Goal: Task Accomplishment & Management: Use online tool/utility

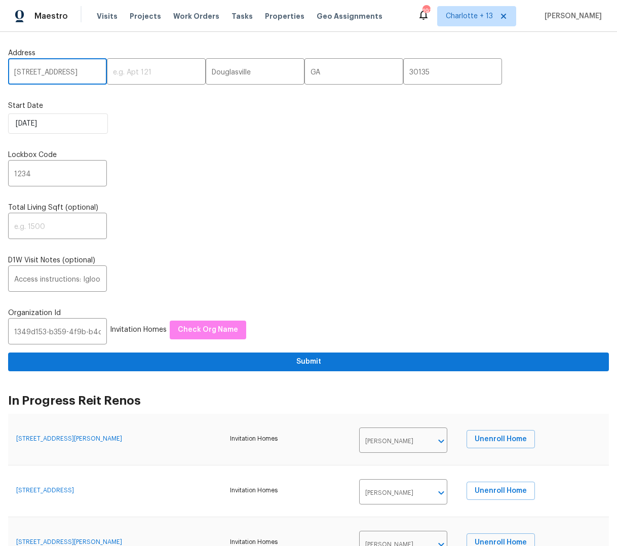
scroll to position [0, 48]
drag, startPoint x: 71, startPoint y: 70, endPoint x: 89, endPoint y: 72, distance: 17.9
click at [89, 72] on input "[STREET_ADDRESS]" at bounding box center [57, 73] width 99 height 24
drag, startPoint x: 91, startPoint y: 71, endPoint x: 68, endPoint y: 71, distance: 22.8
click at [68, 71] on input "[STREET_ADDRESS]" at bounding box center [57, 73] width 99 height 24
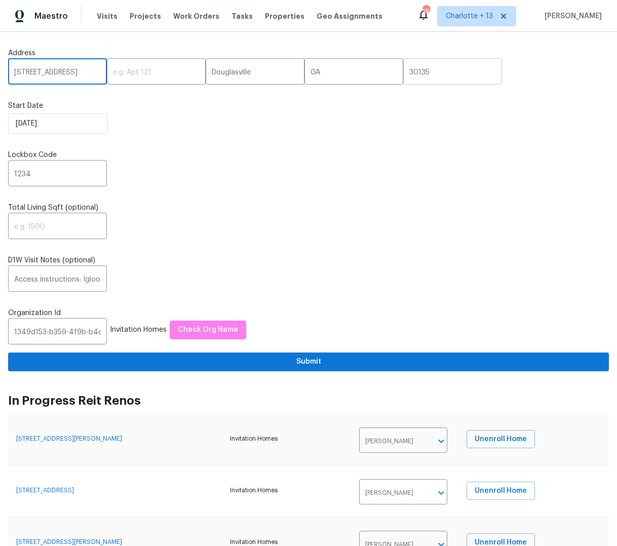
type input "[STREET_ADDRESS]"
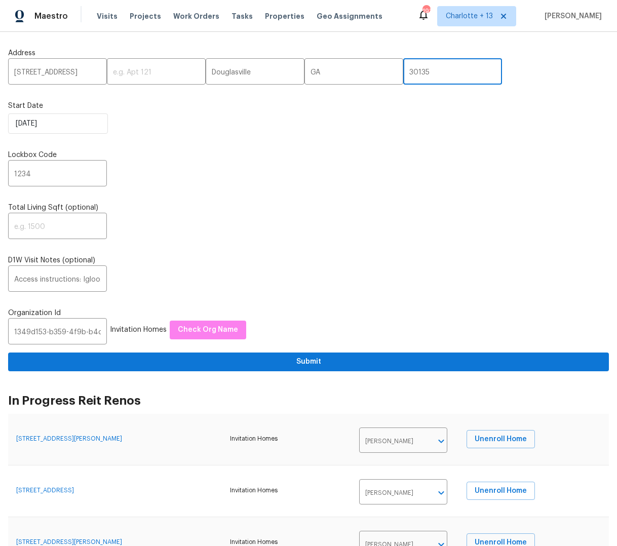
click at [403, 75] on input "30135" at bounding box center [452, 73] width 99 height 24
paste input "034"
type input "30034"
click at [81, 72] on input "[STREET_ADDRESS]" at bounding box center [57, 73] width 99 height 24
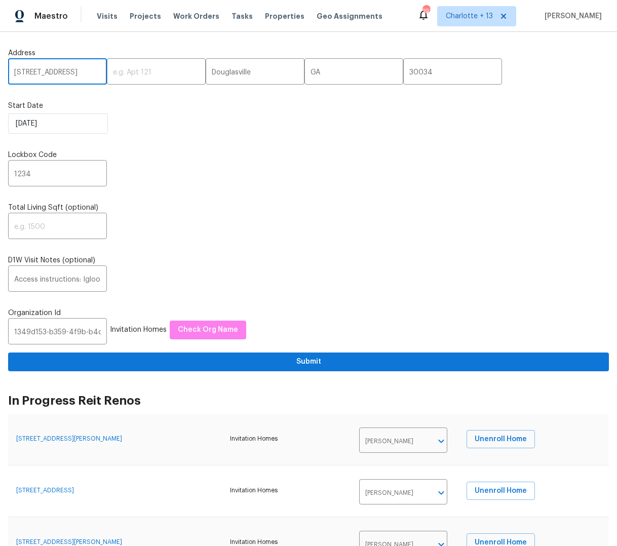
scroll to position [0, 48]
drag, startPoint x: 77, startPoint y: 70, endPoint x: 53, endPoint y: 70, distance: 23.3
click at [53, 70] on input "[STREET_ADDRESS]" at bounding box center [57, 73] width 99 height 24
drag, startPoint x: 26, startPoint y: 70, endPoint x: 53, endPoint y: 71, distance: 27.4
click at [53, 71] on input "[STREET_ADDRESS]" at bounding box center [57, 73] width 99 height 24
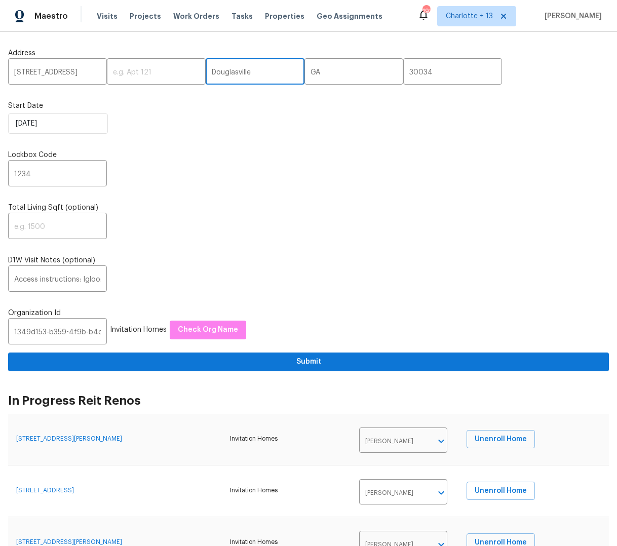
scroll to position [0, 0]
click at [206, 75] on input "Douglasville" at bounding box center [255, 73] width 99 height 24
paste input "Decatur"
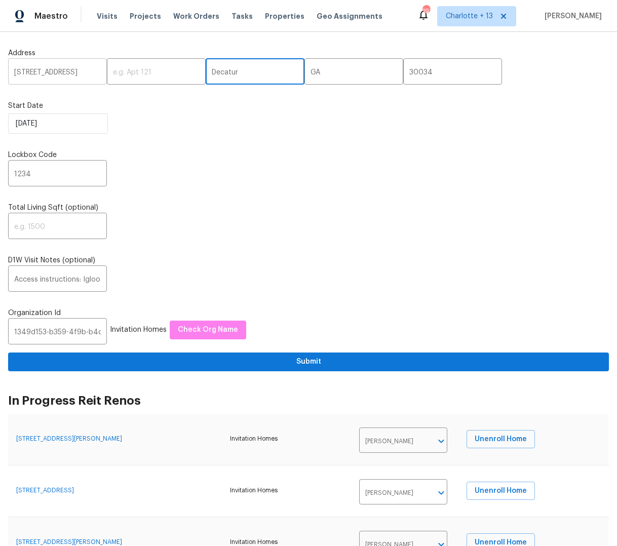
type input "Decatur"
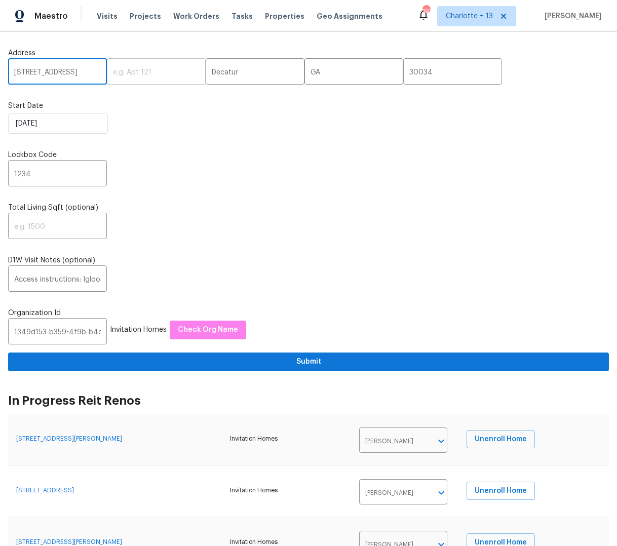
scroll to position [0, 48]
drag, startPoint x: 71, startPoint y: 72, endPoint x: 100, endPoint y: 74, distance: 28.5
click at [100, 74] on div "2919 Alameda Trl, Decatur, GA 30034 ​ ​ Decatur ​ GA ​ 30034 ​" at bounding box center [308, 73] width 601 height 24
click at [204, 332] on span "Check Org Name" at bounding box center [208, 330] width 60 height 13
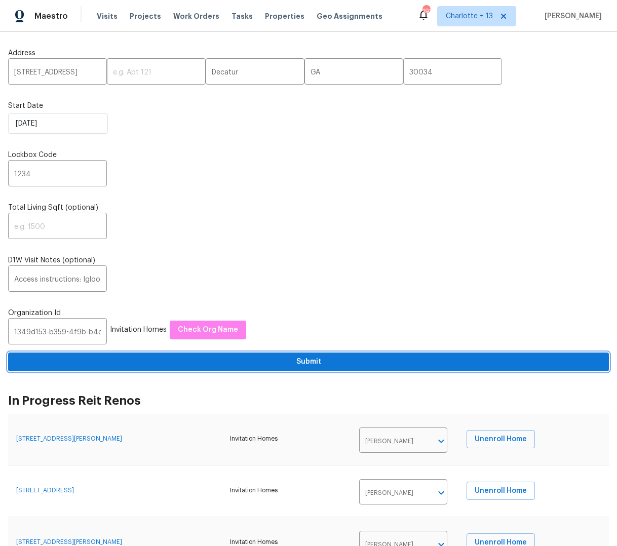
click at [319, 365] on span "Submit" at bounding box center [308, 362] width 585 height 13
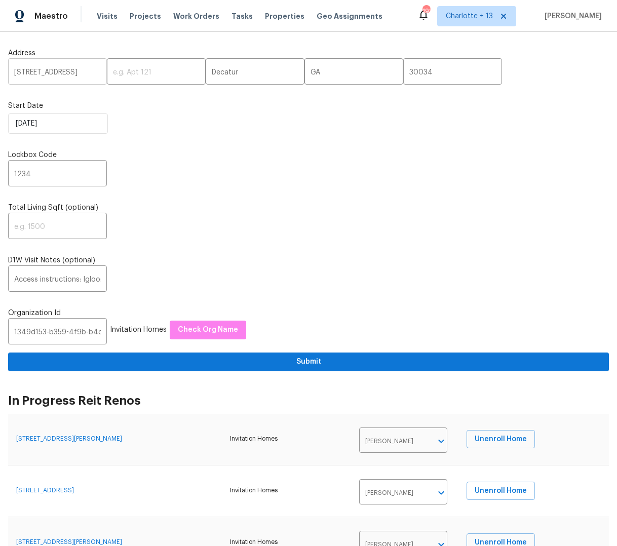
click at [50, 73] on input "[STREET_ADDRESS]" at bounding box center [57, 73] width 99 height 24
paste input "800 Kingston Ter, Atlanta, GA 30344"
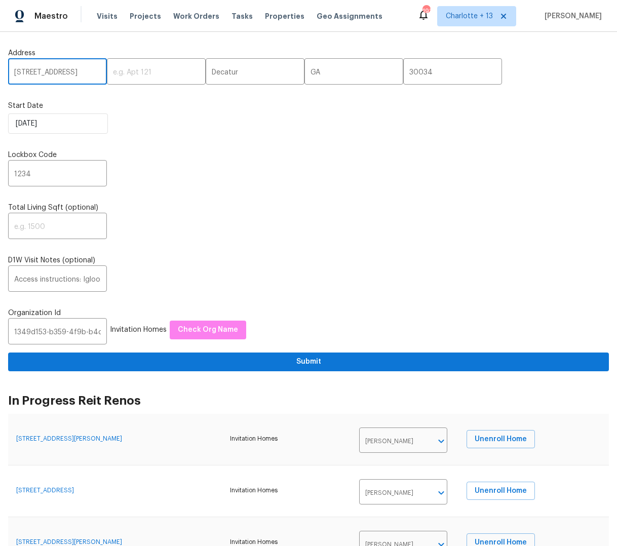
scroll to position [0, 49]
type input "[STREET_ADDRESS]"
click at [403, 68] on input "30034" at bounding box center [452, 73] width 99 height 24
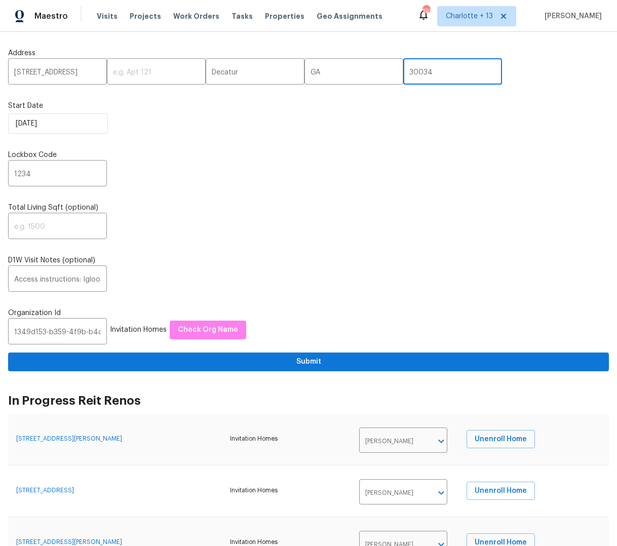
click at [407, 74] on input "30034" at bounding box center [452, 73] width 99 height 24
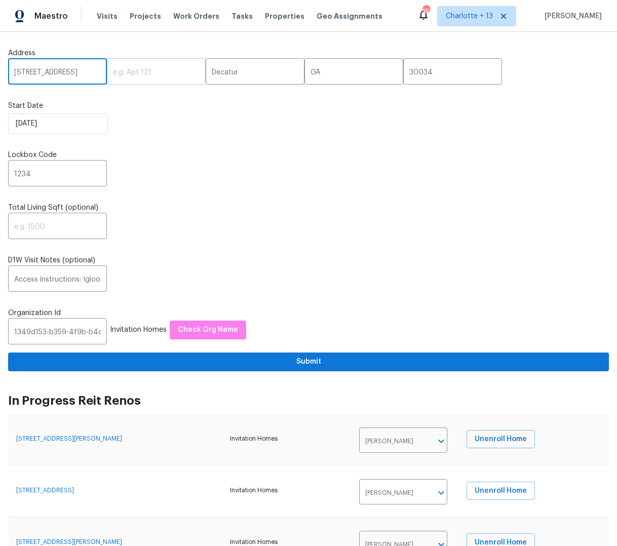
scroll to position [0, 49]
drag, startPoint x: 57, startPoint y: 67, endPoint x: 103, endPoint y: 69, distance: 46.2
click at [103, 69] on div "2800 Kingston Ter, Atlanta, GA 30344 ​ ​ Decatur ​ GA ​ 30034 ​" at bounding box center [308, 73] width 601 height 24
click at [92, 72] on input "[STREET_ADDRESS]" at bounding box center [57, 73] width 99 height 24
drag, startPoint x: 92, startPoint y: 72, endPoint x: 69, endPoint y: 71, distance: 22.8
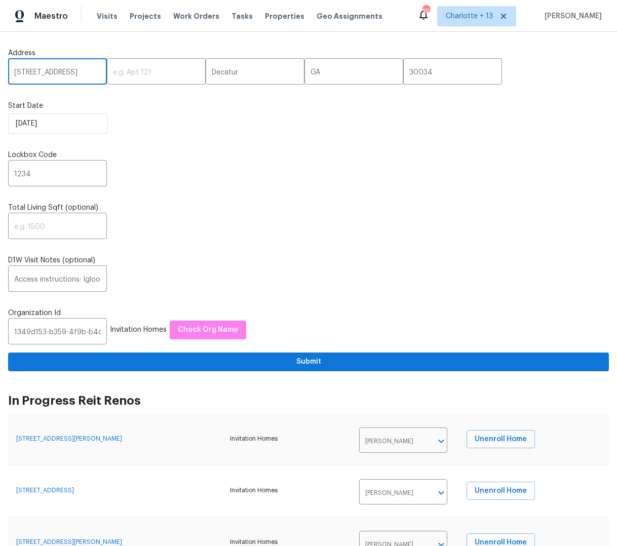
click at [69, 71] on input "[STREET_ADDRESS]" at bounding box center [57, 73] width 99 height 24
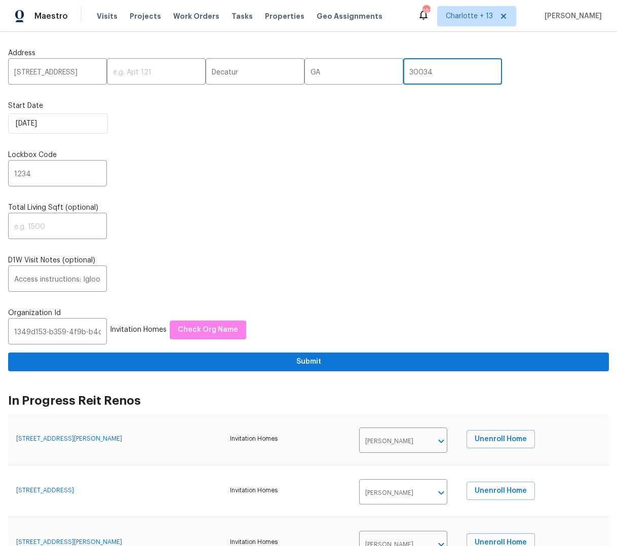
scroll to position [0, 0]
click at [403, 74] on input "30034" at bounding box center [452, 73] width 99 height 24
paste input "3034"
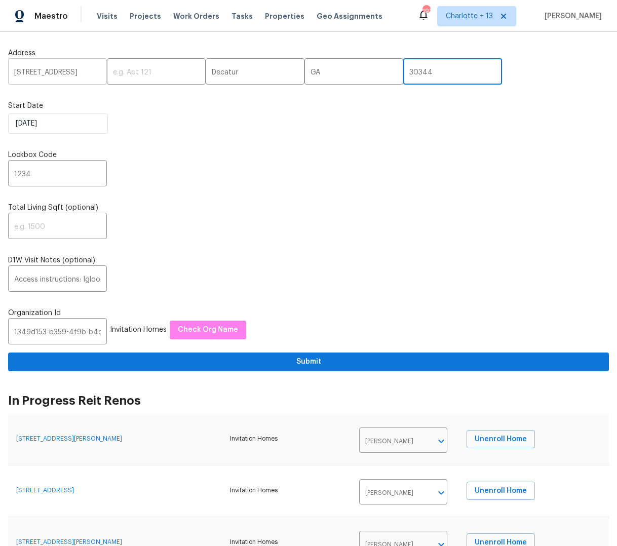
type input "30344"
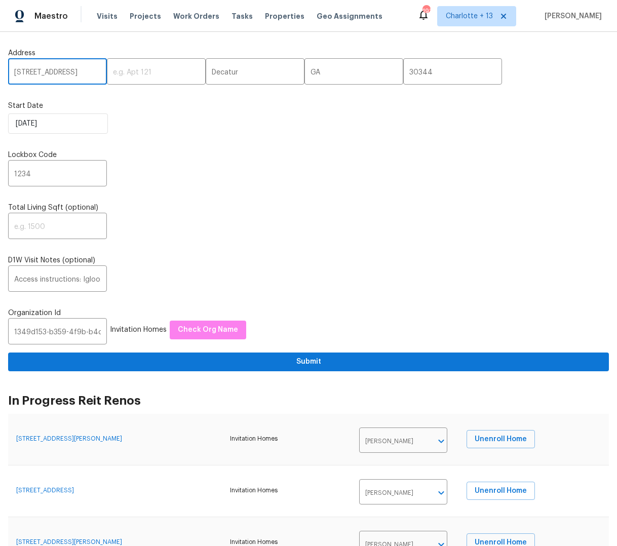
click at [79, 72] on input "[STREET_ADDRESS]" at bounding box center [57, 73] width 99 height 24
drag, startPoint x: 80, startPoint y: 71, endPoint x: 54, endPoint y: 73, distance: 25.9
click at [54, 73] on input "[STREET_ADDRESS]" at bounding box center [57, 73] width 99 height 24
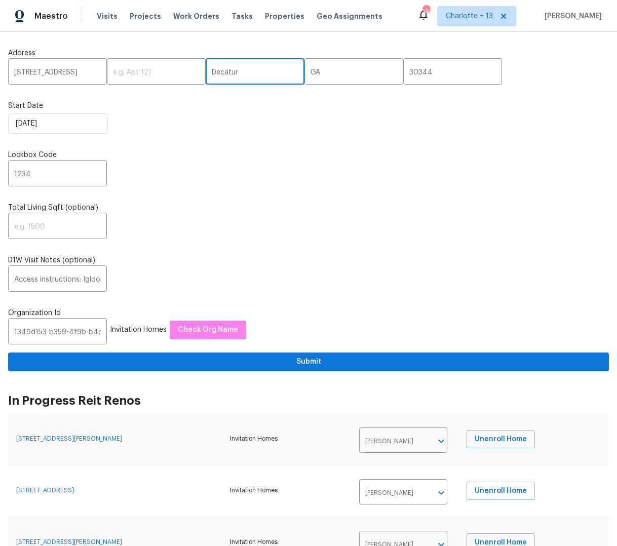
scroll to position [0, 0]
click at [206, 71] on input "Decatur" at bounding box center [255, 73] width 99 height 24
paste input "Atlanta"
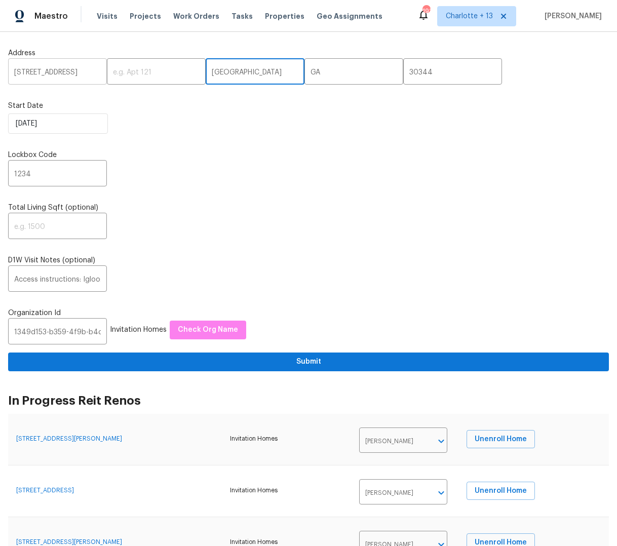
type input "Atlanta"
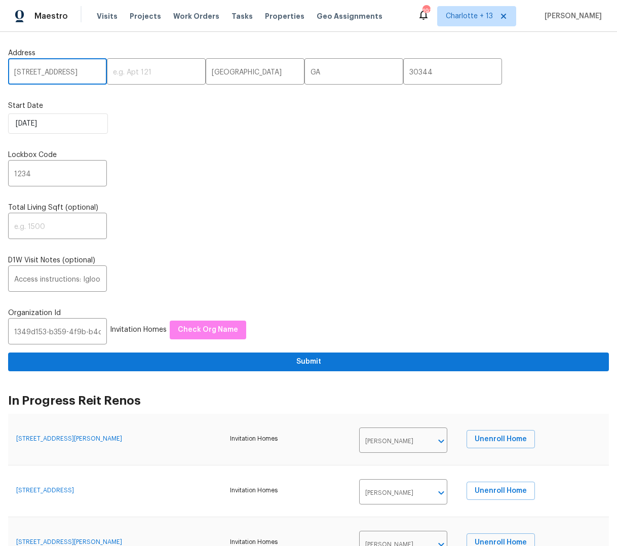
scroll to position [0, 49]
drag, startPoint x: 77, startPoint y: 72, endPoint x: 94, endPoint y: 72, distance: 17.2
click at [94, 72] on input "[STREET_ADDRESS]" at bounding box center [57, 73] width 99 height 24
type input "2800 Kingston Ter"
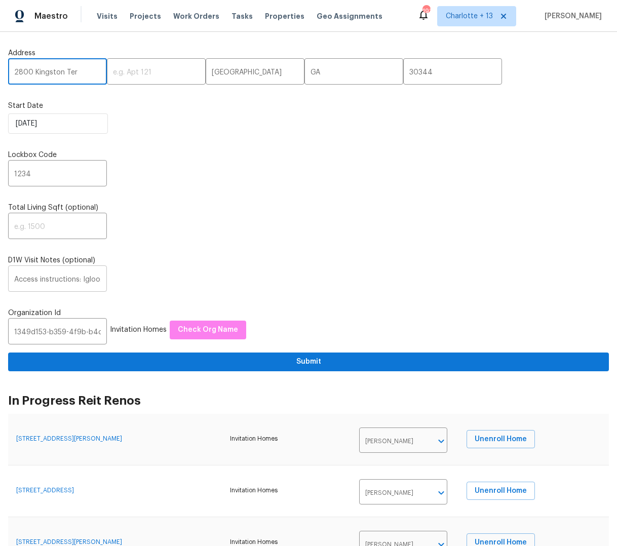
click at [60, 279] on input "Access instructions: Igloo: 38849377 or Combo: 3326 Additional Details: 1. The …" at bounding box center [57, 280] width 99 height 24
click at [62, 282] on input "text" at bounding box center [57, 280] width 99 height 24
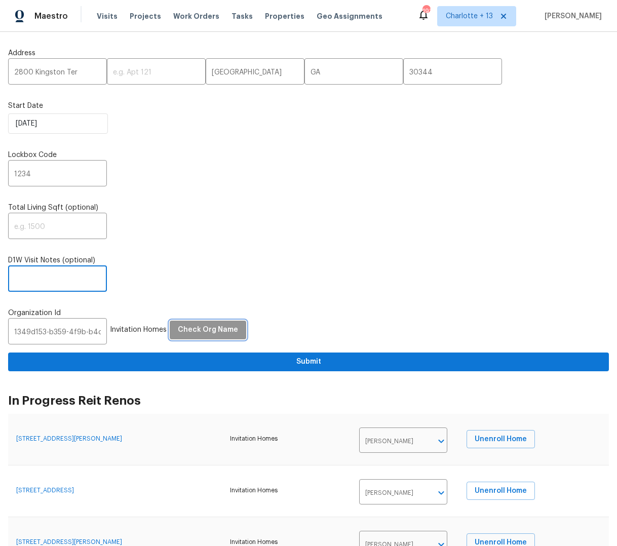
click at [203, 329] on span "Check Org Name" at bounding box center [208, 330] width 60 height 13
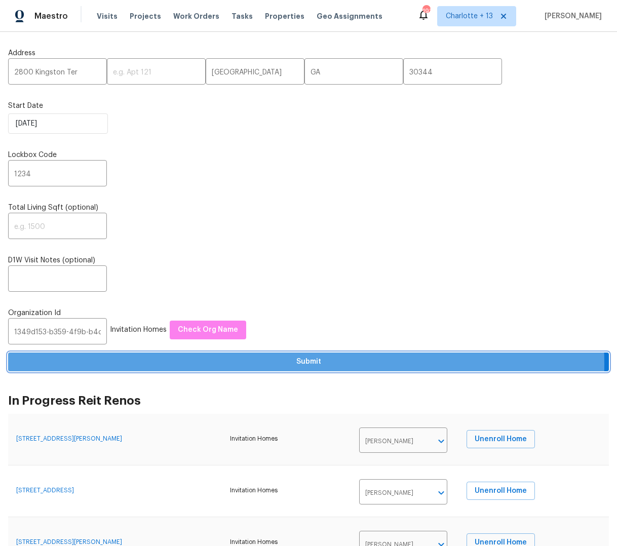
click at [306, 364] on span "Submit" at bounding box center [308, 362] width 585 height 13
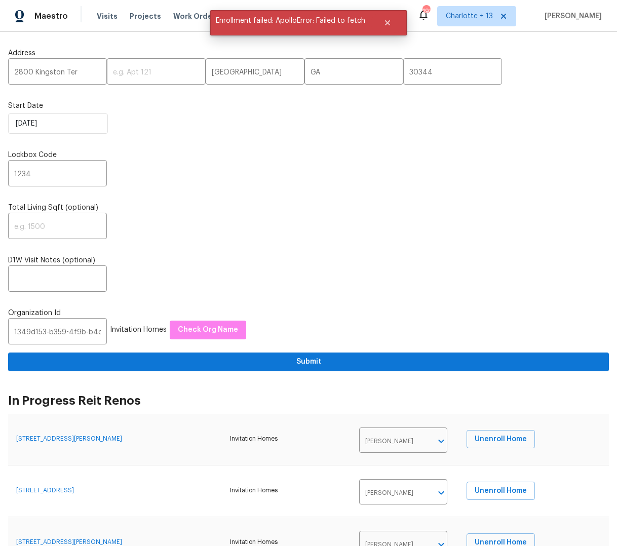
click at [362, 232] on div "​" at bounding box center [308, 227] width 601 height 24
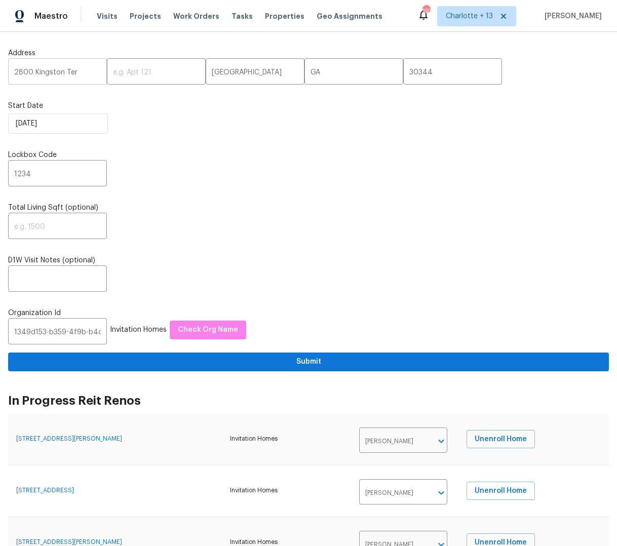
click at [38, 73] on input "2800 Kingston Ter" at bounding box center [57, 73] width 99 height 24
click at [100, 17] on span "Visits" at bounding box center [107, 16] width 21 height 10
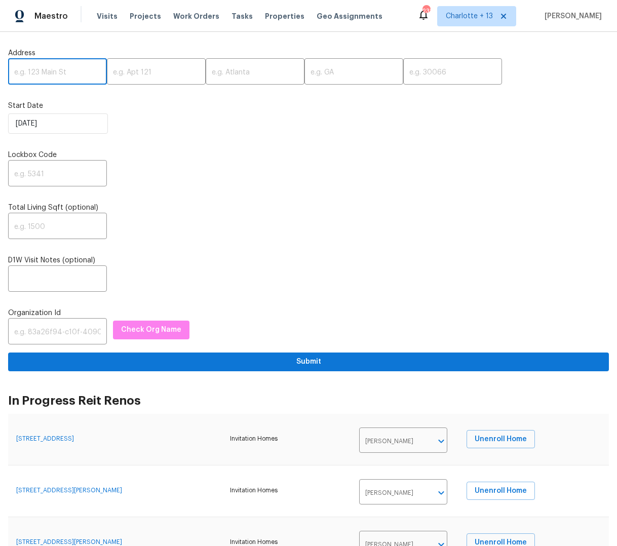
click at [47, 70] on input "text" at bounding box center [57, 73] width 99 height 24
paste input "2919 Alameda Trl"
type input "[STREET_ADDRESS]"
click at [47, 174] on input "text" at bounding box center [57, 175] width 99 height 24
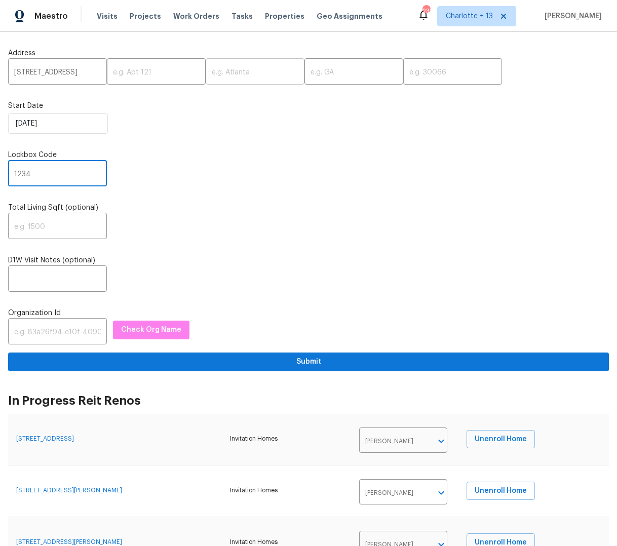
type input "1234"
click at [233, 75] on input "text" at bounding box center [255, 73] width 99 height 24
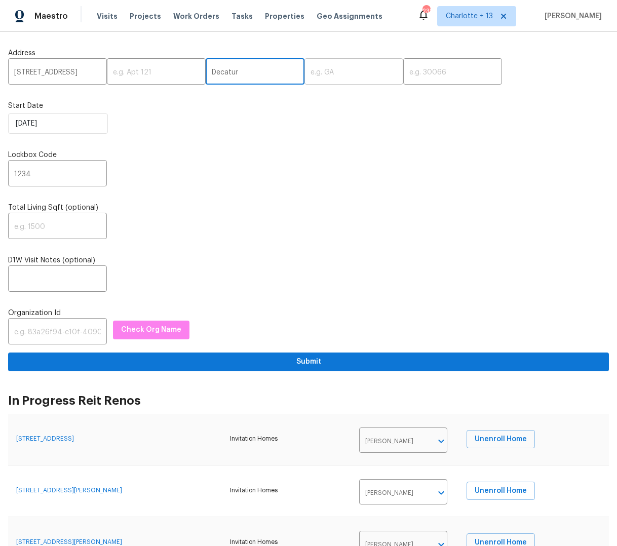
type input "Decatur"
click at [305, 71] on input "text" at bounding box center [354, 73] width 99 height 24
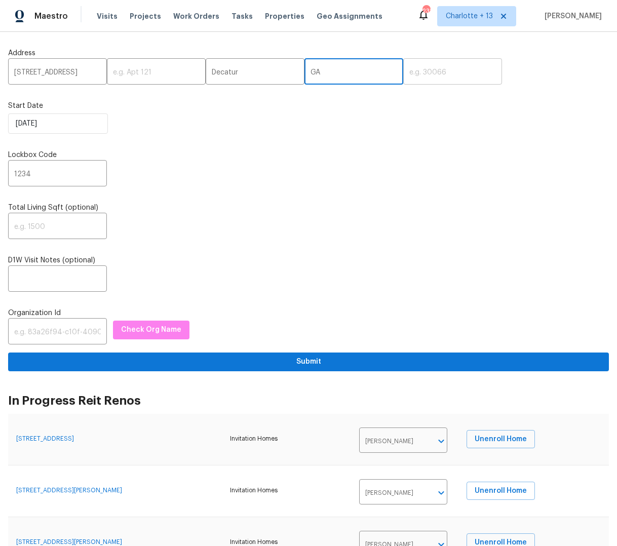
type input "GA"
click at [403, 77] on input "text" at bounding box center [452, 73] width 99 height 24
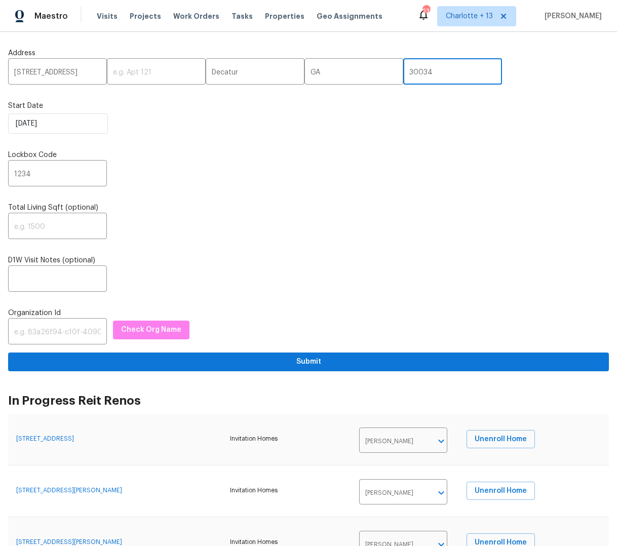
type input "30034"
click at [24, 330] on input "text" at bounding box center [57, 333] width 99 height 24
paste input "1349d153-b359-4f9b-b4dd-758ff939cc37"
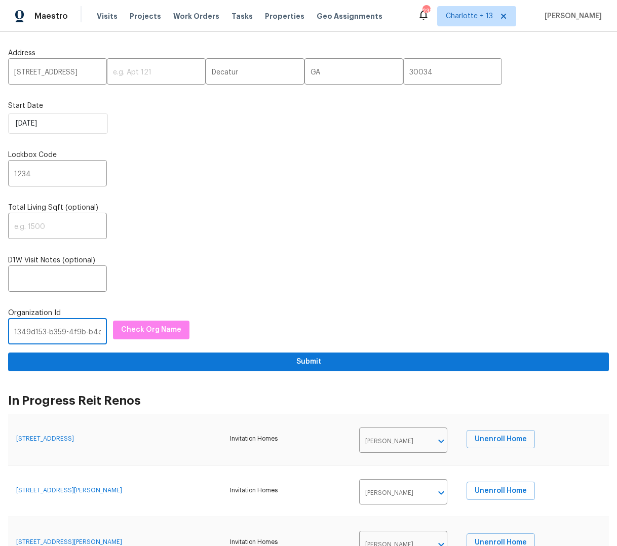
scroll to position [0, 60]
type input "1349d153-b359-4f9b-b4dd-758ff939cc37"
click at [144, 335] on span "Check Org Name" at bounding box center [151, 330] width 60 height 13
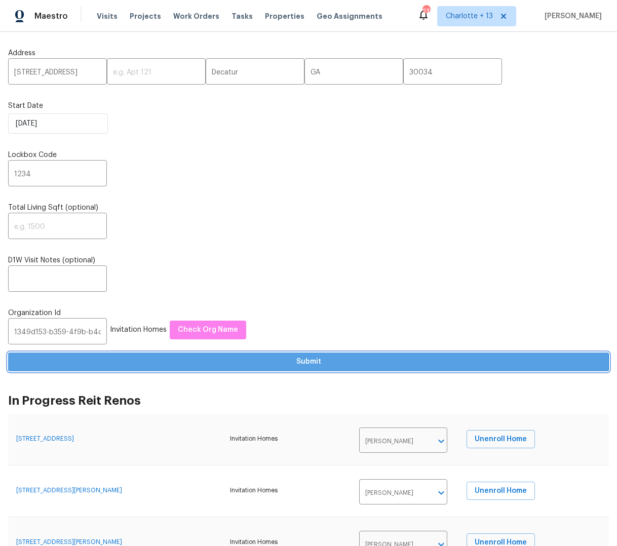
click at [308, 363] on span "Submit" at bounding box center [308, 362] width 585 height 13
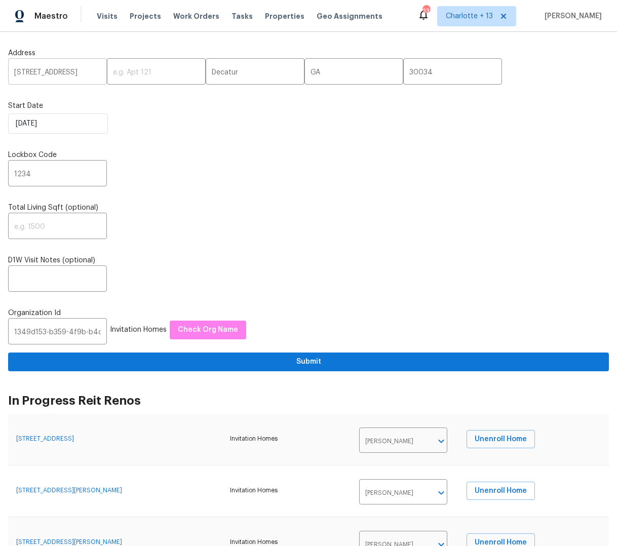
click at [50, 73] on input "[STREET_ADDRESS]" at bounding box center [57, 73] width 99 height 24
paste input "800 Kingston Ter"
type input "2800 Kingston Ter"
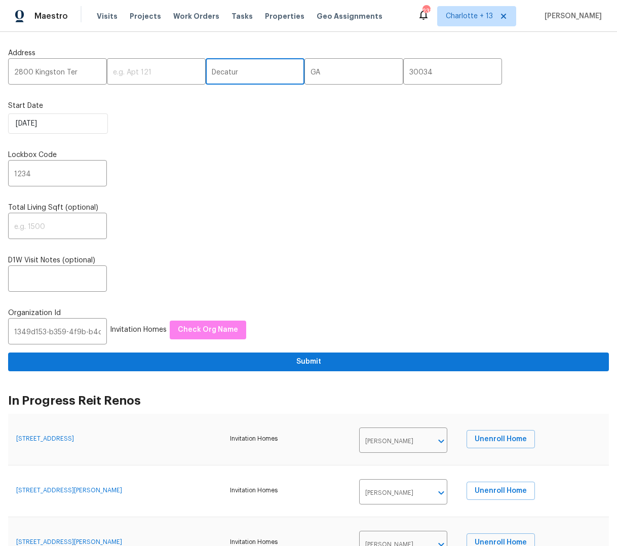
click at [212, 75] on input "Decatur" at bounding box center [255, 73] width 99 height 24
paste input "Atlanta,"
type input "Atlanta"
click at [403, 70] on input "30034" at bounding box center [452, 73] width 99 height 24
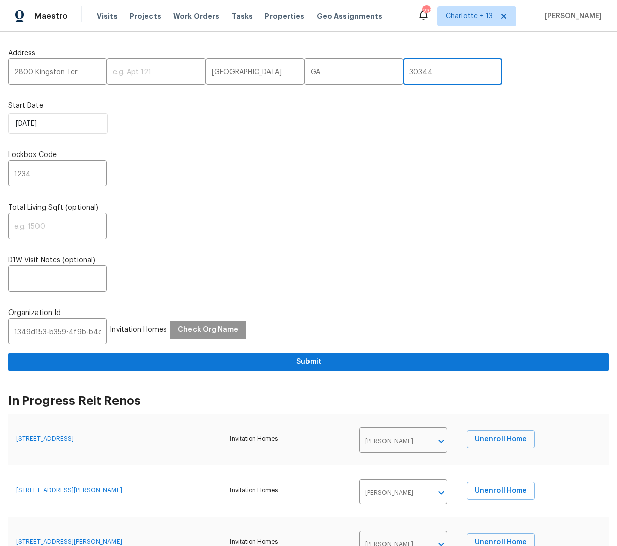
type input "30344"
click at [202, 328] on span "Check Org Name" at bounding box center [208, 330] width 60 height 13
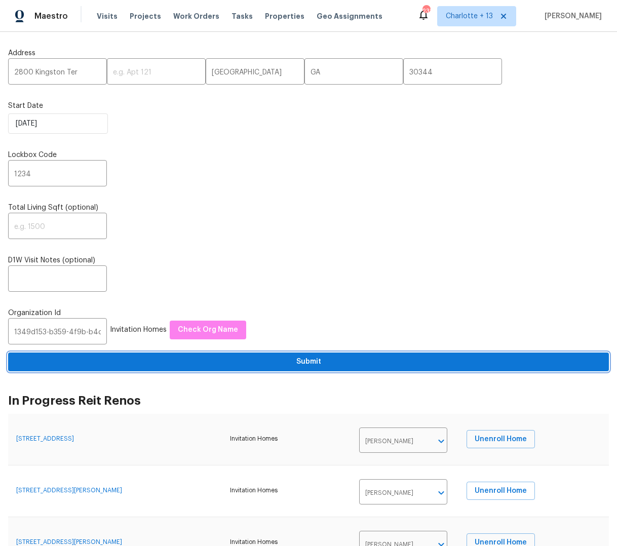
click at [309, 362] on span "Submit" at bounding box center [308, 362] width 585 height 13
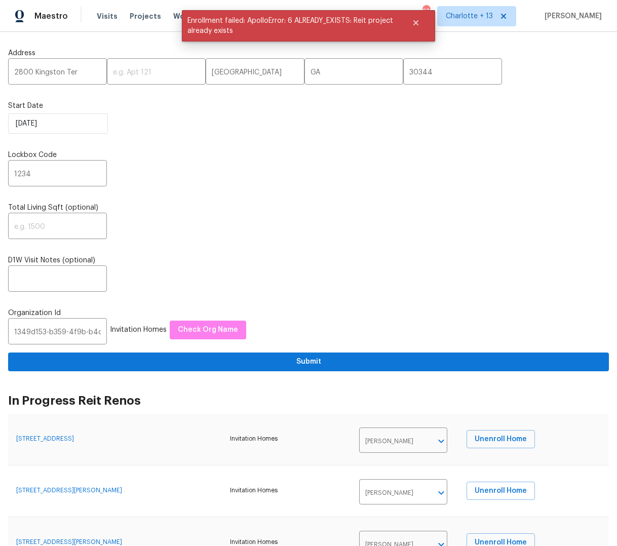
click at [394, 200] on div "Address 2800 Kingston Ter ​ ​ Atlanta ​ GA ​ 30344 ​ Start Date 8/22/2025 Lockb…" at bounding box center [308, 206] width 601 height 332
click at [414, 20] on icon "Close" at bounding box center [416, 22] width 5 height 5
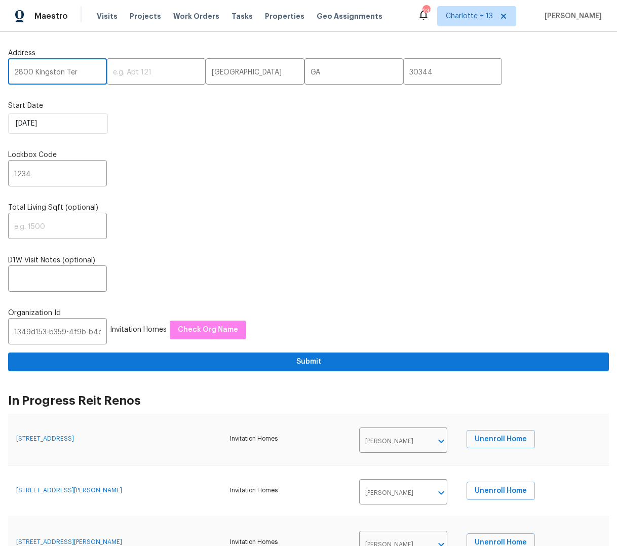
click at [81, 73] on input "2800 Kingston Ter" at bounding box center [57, 73] width 99 height 24
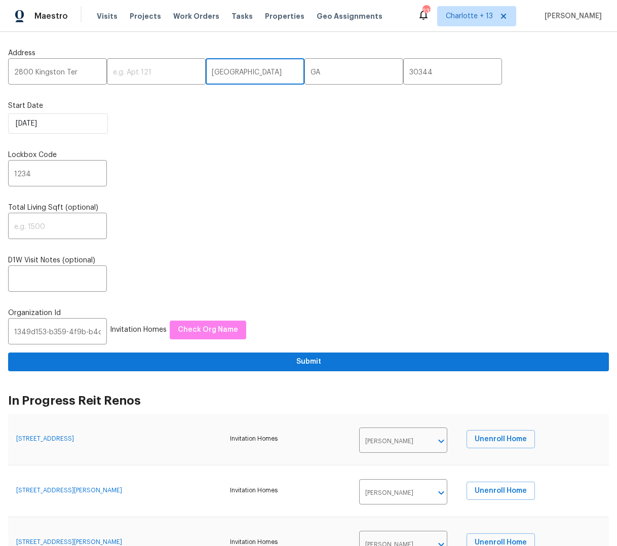
click at [206, 71] on input "Atlanta" at bounding box center [255, 73] width 99 height 24
click at [75, 71] on input "2800 Kingston Ter" at bounding box center [57, 73] width 99 height 24
click at [329, 140] on div "Address 2800 Kingston Ter ​ ​ Atlanta ​ GA ​ 30344 ​ Start Date 8/22/2025 Lockb…" at bounding box center [308, 206] width 601 height 332
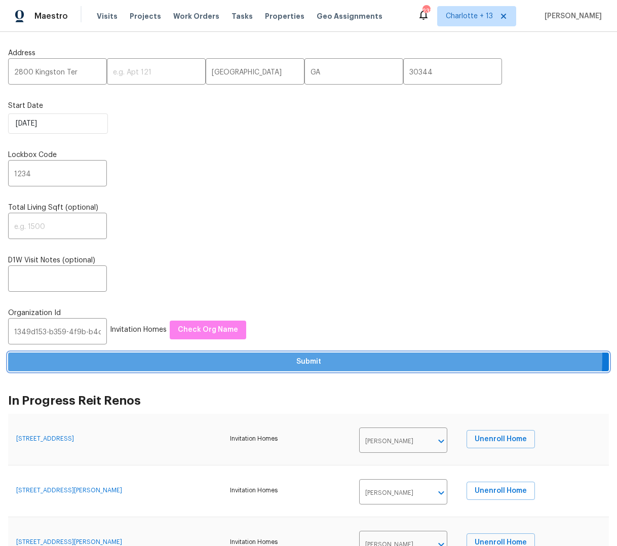
click at [285, 357] on span "Submit" at bounding box center [308, 362] width 585 height 13
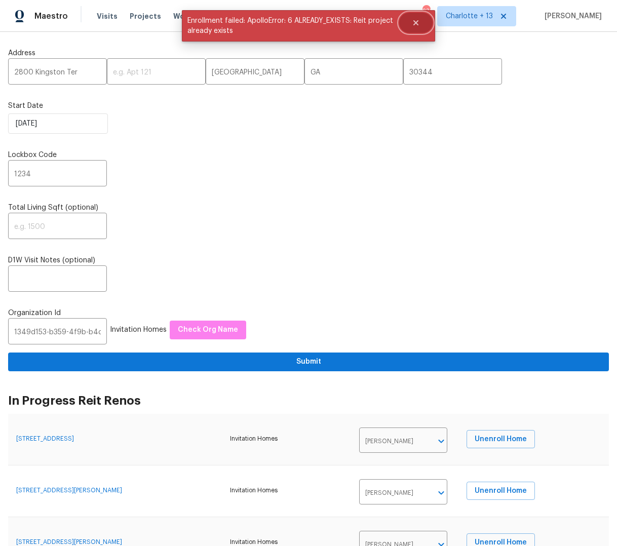
click at [411, 20] on button "Close" at bounding box center [415, 23] width 33 height 20
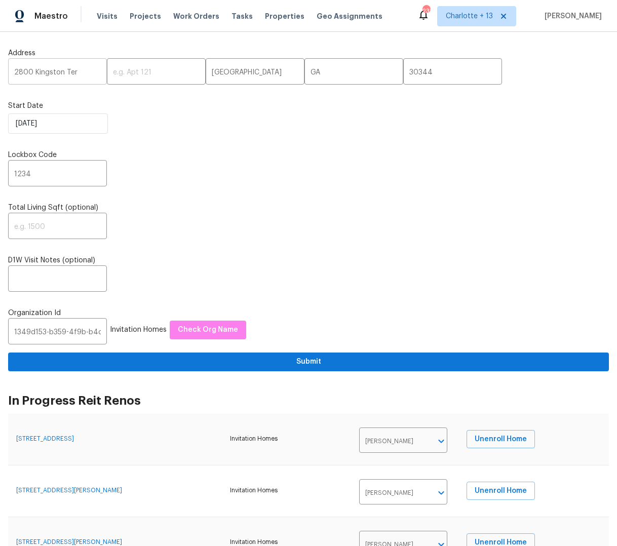
click at [40, 76] on input "2800 Kingston Ter" at bounding box center [57, 73] width 99 height 24
click at [40, 75] on input "2800 Kingston Ter" at bounding box center [57, 73] width 99 height 24
click at [39, 75] on input "2800 Kingston Ter" at bounding box center [57, 73] width 99 height 24
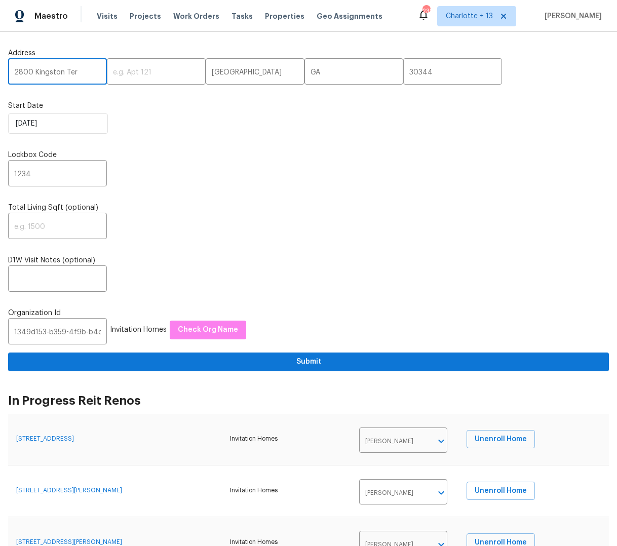
click at [39, 75] on input "2800 Kingston Ter" at bounding box center [57, 73] width 99 height 24
paste input "6730 32nd Ave N"
type input "6730 32nd Ave N"
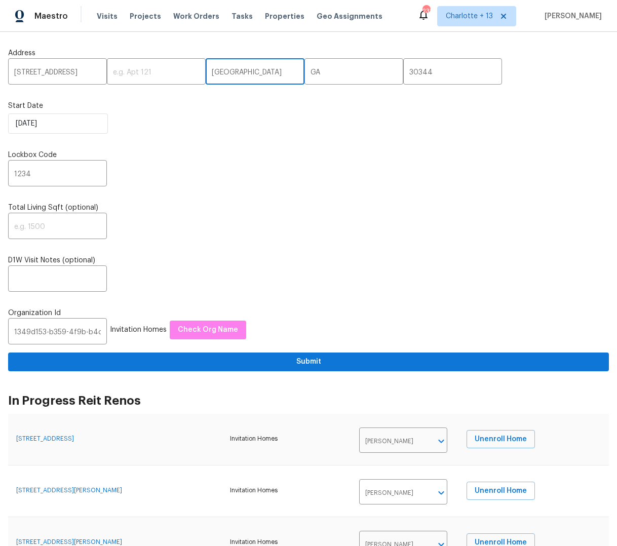
drag, startPoint x: 219, startPoint y: 72, endPoint x: 207, endPoint y: 95, distance: 25.9
click at [206, 72] on input "Atlanta" at bounding box center [255, 73] width 99 height 24
type input "Saint Petersburg"
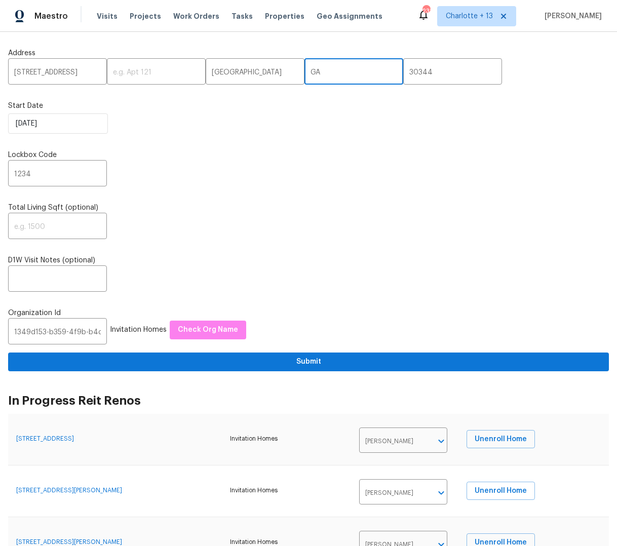
click at [343, 67] on input "GA" at bounding box center [354, 73] width 99 height 24
type input "G"
type input "FL"
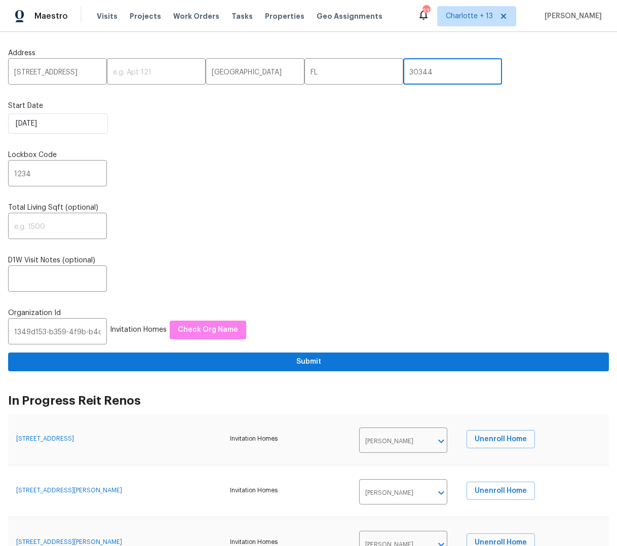
click at [403, 76] on input "30344" at bounding box center [452, 73] width 99 height 24
type input "33710"
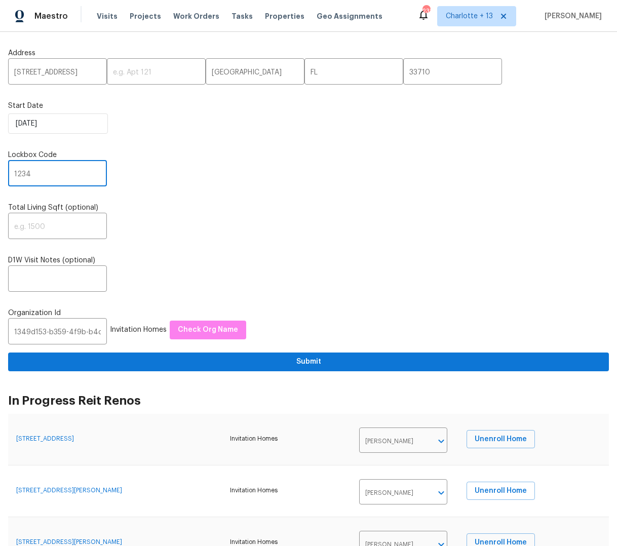
click at [71, 173] on input "1234" at bounding box center [57, 175] width 99 height 24
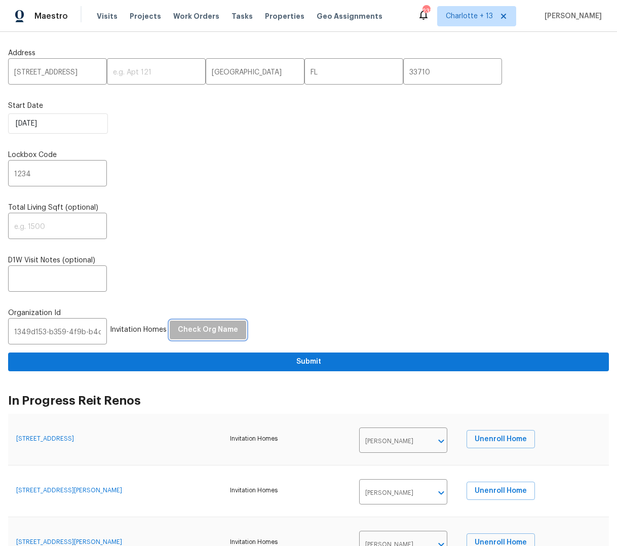
click at [208, 334] on span "Check Org Name" at bounding box center [208, 330] width 60 height 13
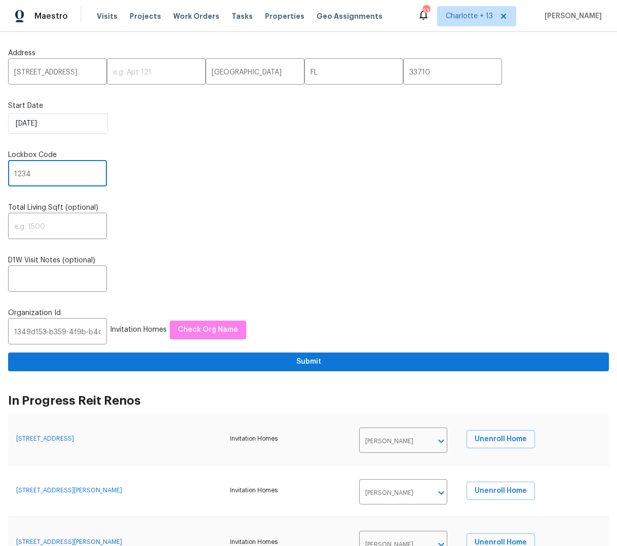
click at [65, 169] on input "1234" at bounding box center [57, 175] width 99 height 24
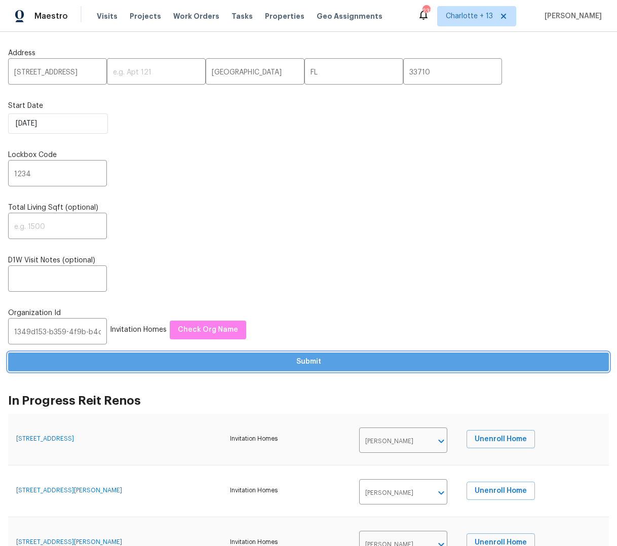
click at [311, 361] on span "Submit" at bounding box center [308, 362] width 585 height 13
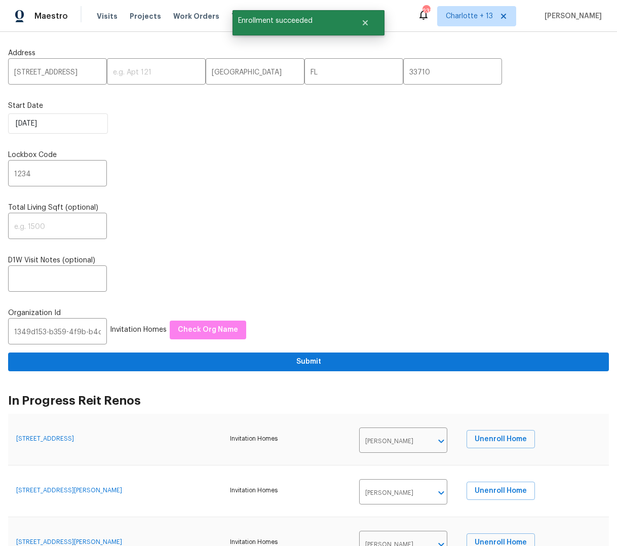
click at [361, 206] on label "Total Living Sqft (optional)" at bounding box center [308, 208] width 601 height 10
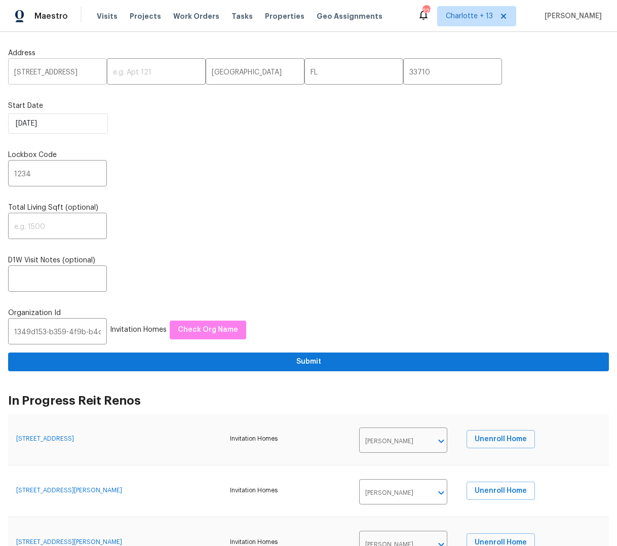
click at [46, 74] on input "6730 32nd Ave N" at bounding box center [57, 73] width 99 height 24
paste input "7070 SW 12th St"
type input "7070 SW 12th St"
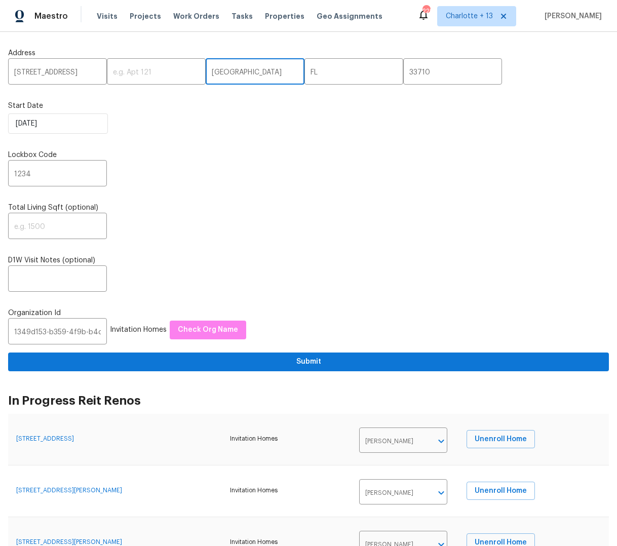
click at [228, 74] on input "Saint Petersburg" at bounding box center [255, 73] width 99 height 24
click at [227, 72] on input "Saint Petersburg" at bounding box center [255, 73] width 99 height 24
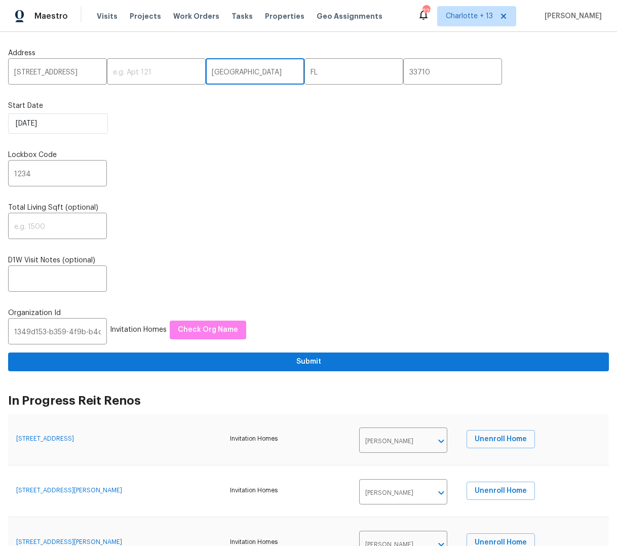
paste input "Pembroke"
type input "Pembroke Pines"
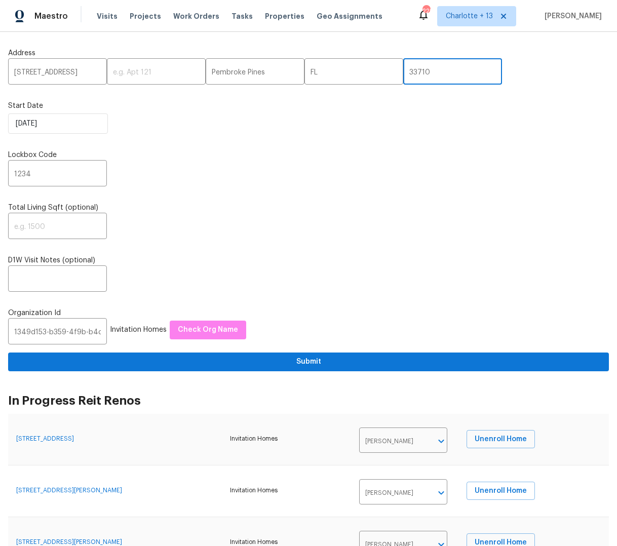
drag, startPoint x: 393, startPoint y: 74, endPoint x: 403, endPoint y: 72, distance: 9.8
click at [403, 74] on input "33710" at bounding box center [452, 73] width 99 height 24
type input "33023"
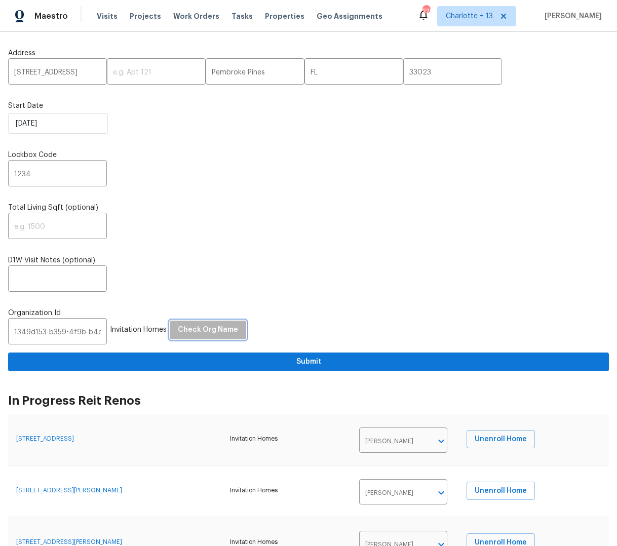
click at [203, 334] on span "Check Org Name" at bounding box center [208, 330] width 60 height 13
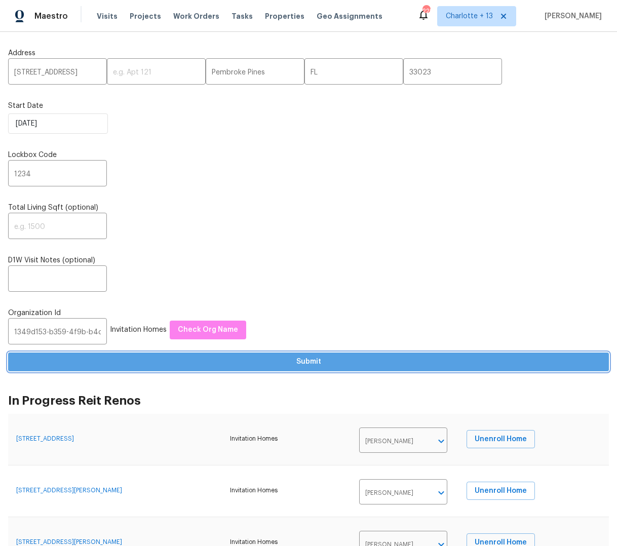
click at [316, 363] on span "Submit" at bounding box center [308, 362] width 585 height 13
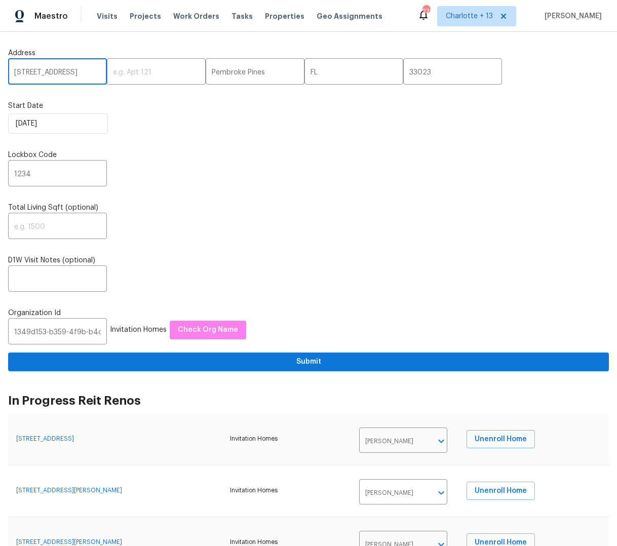
click at [53, 69] on input "7070 SW 12th St" at bounding box center [57, 73] width 99 height 24
click at [54, 71] on input "7070 SW 12th St" at bounding box center [57, 73] width 99 height 24
paste input "12703 White Coral Dr, Wellington, FL 33414"
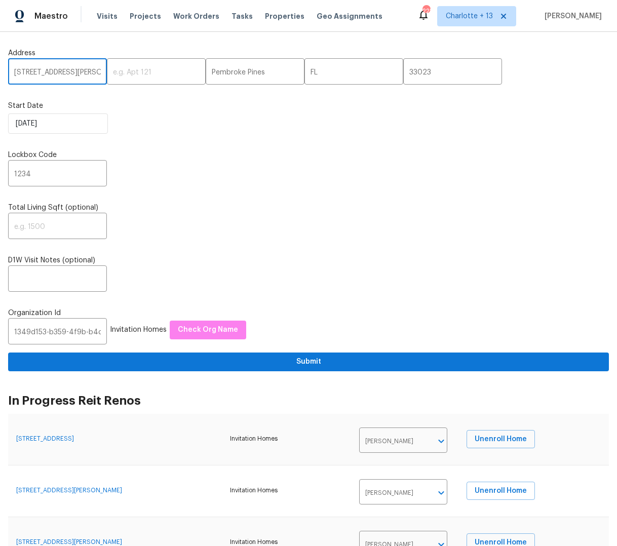
scroll to position [0, 64]
type input "12703 White Coral Dr, Wellington, FL 33414"
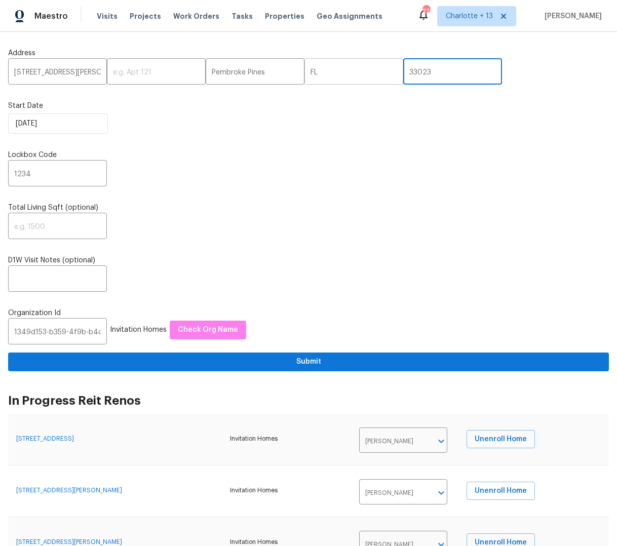
drag, startPoint x: 396, startPoint y: 72, endPoint x: 348, endPoint y: 77, distance: 48.9
click at [348, 77] on div "12703 White Coral Dr, Wellington, FL 33414 ​ ​ Pembroke Pines ​ FL ​ 33023 ​" at bounding box center [308, 73] width 601 height 24
drag, startPoint x: 380, startPoint y: 69, endPoint x: 369, endPoint y: 68, distance: 11.2
click at [403, 68] on input "33023" at bounding box center [452, 73] width 99 height 24
type input "33414"
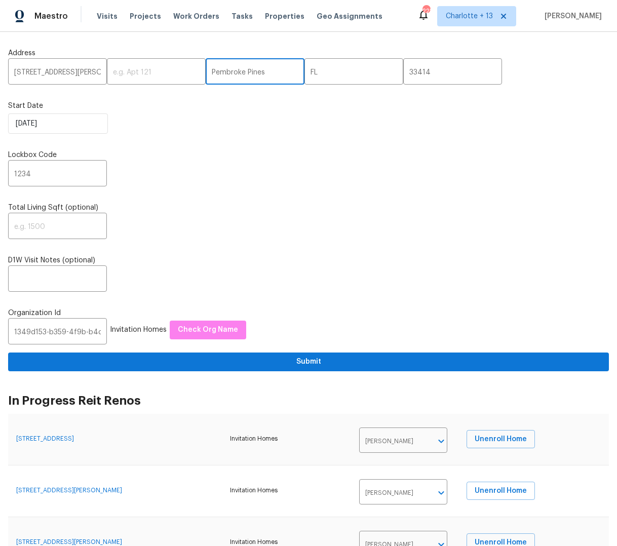
drag, startPoint x: 249, startPoint y: 70, endPoint x: 187, endPoint y: 71, distance: 62.4
click at [206, 71] on input "Pembroke Pines" at bounding box center [255, 73] width 99 height 24
click at [206, 69] on input "WWellington" at bounding box center [255, 73] width 99 height 24
type input "Wellington"
click at [193, 332] on span "Check Org Name" at bounding box center [208, 330] width 60 height 13
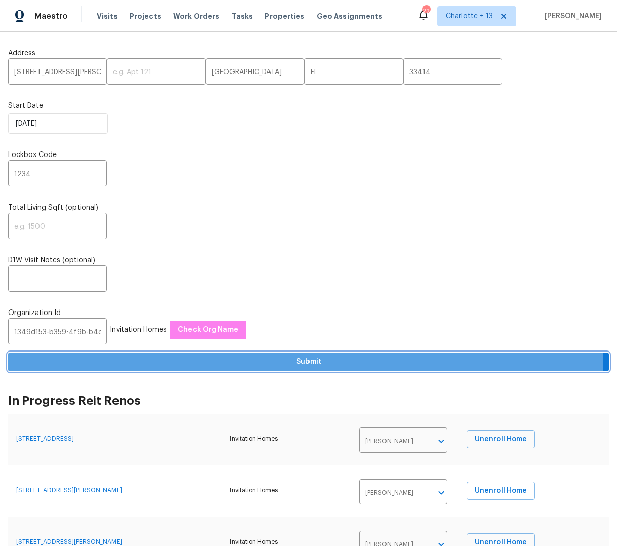
click at [306, 363] on span "Submit" at bounding box center [308, 362] width 585 height 13
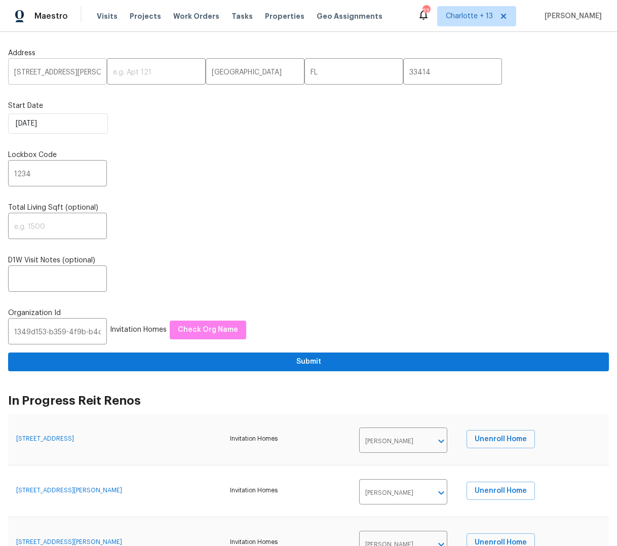
click at [95, 66] on input "12703 White Coral Dr, Wellington, FL 33414" at bounding box center [57, 73] width 99 height 24
drag, startPoint x: 83, startPoint y: 72, endPoint x: 93, endPoint y: 74, distance: 10.8
click at [93, 74] on input "12703 White Coral Dr, Wellington, FL 33414" at bounding box center [57, 73] width 99 height 24
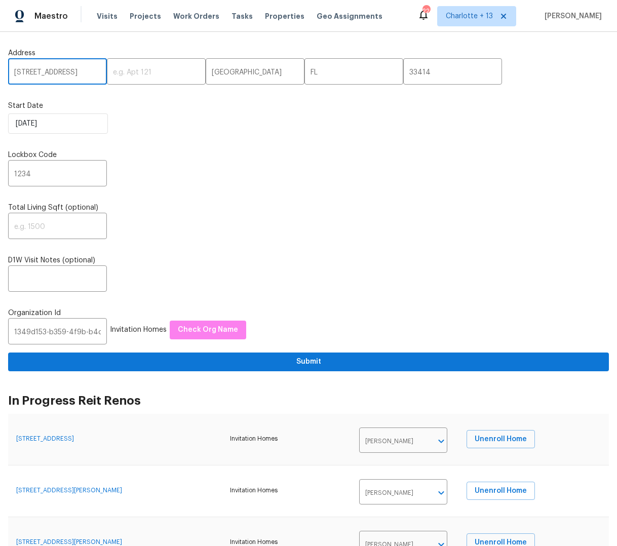
type input "12703 White Coral Dr"
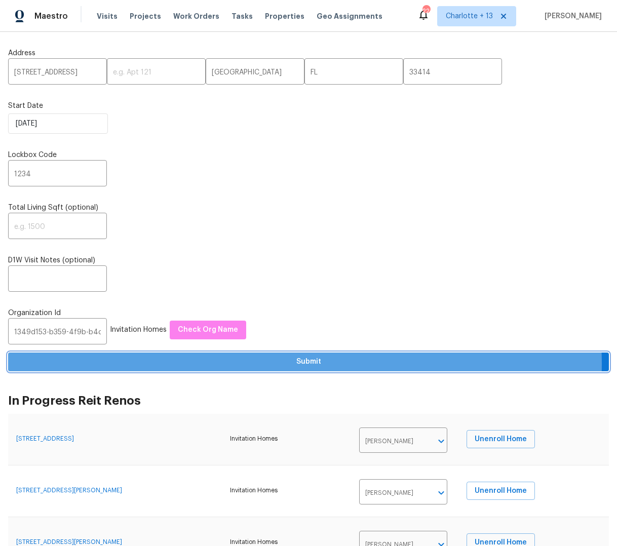
click at [303, 364] on span "Submit" at bounding box center [308, 362] width 585 height 13
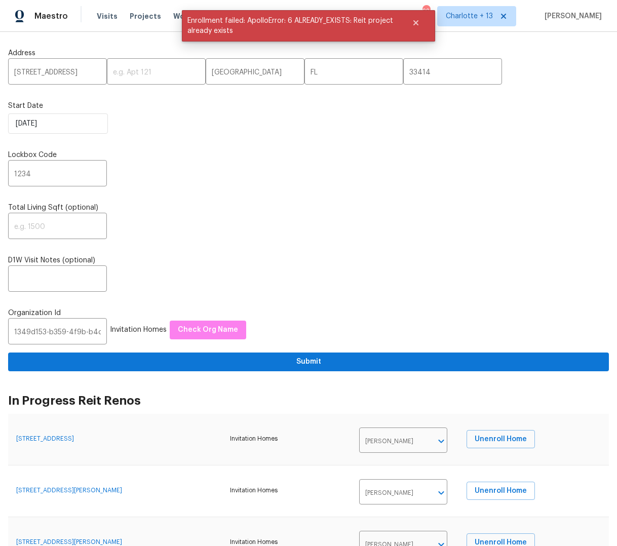
click at [397, 268] on div "D1W Visit Notes (optional) ​" at bounding box center [308, 273] width 601 height 36
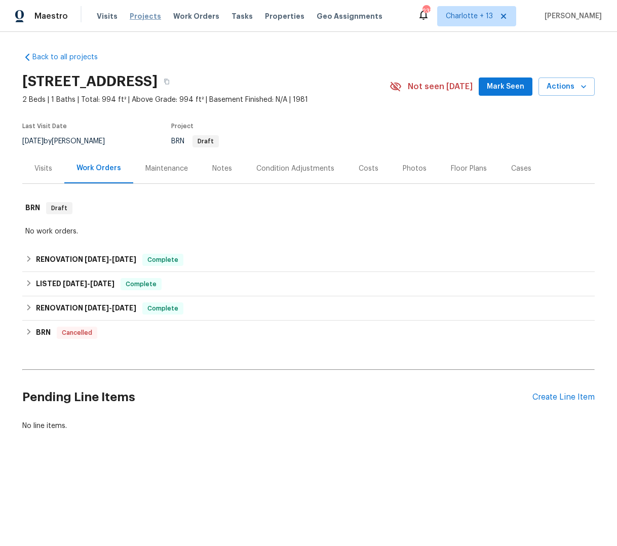
click at [141, 19] on span "Projects" at bounding box center [145, 16] width 31 height 10
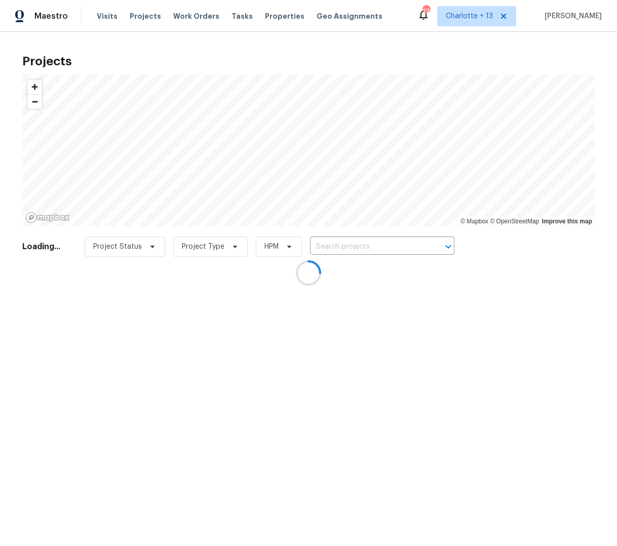
click at [476, 17] on div at bounding box center [308, 273] width 617 height 546
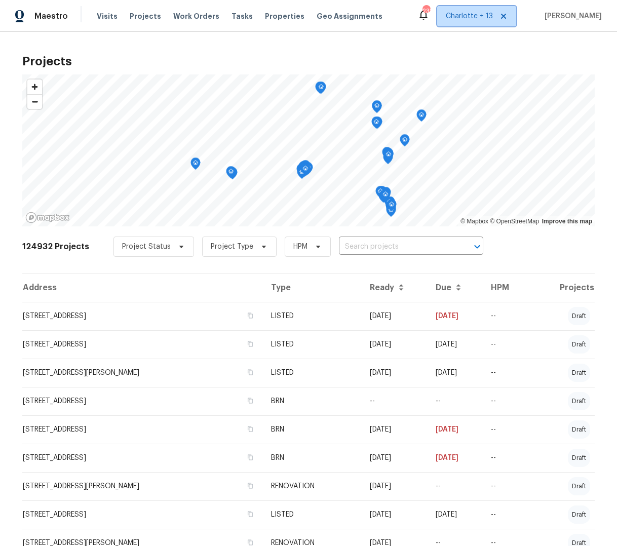
click at [473, 20] on span "Charlotte + 13" at bounding box center [469, 16] width 47 height 10
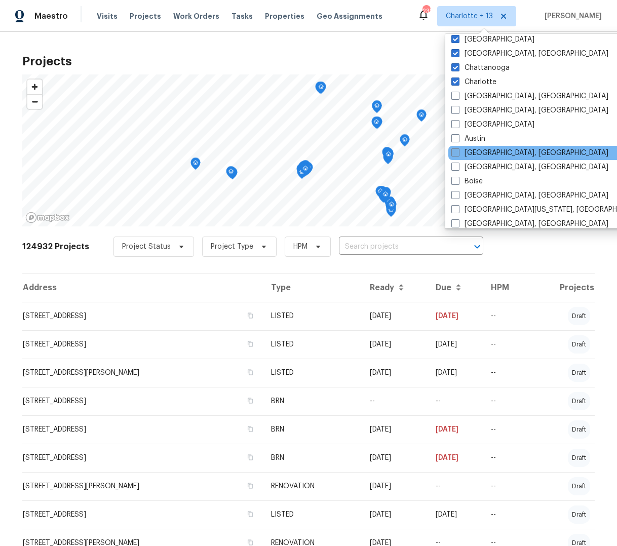
scroll to position [138, 0]
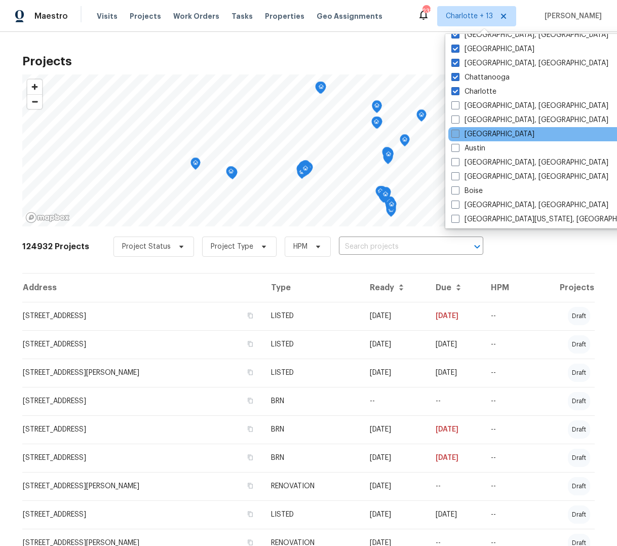
click at [464, 132] on label "Atlanta" at bounding box center [493, 134] width 83 height 10
click at [458, 132] on input "Atlanta" at bounding box center [455, 132] width 7 height 7
checkbox input "true"
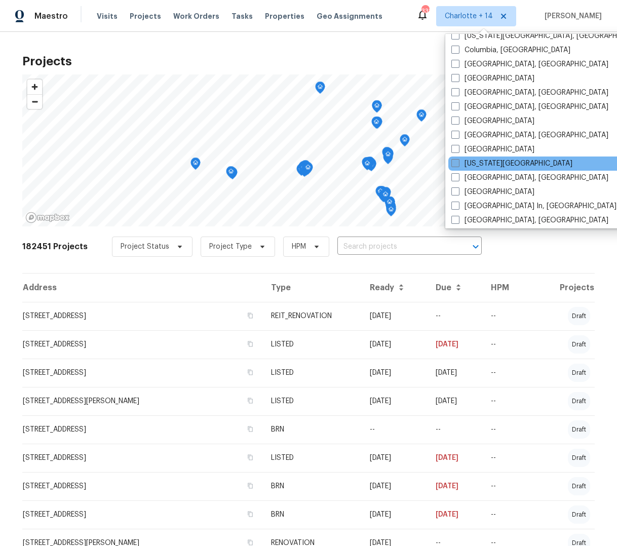
scroll to position [30, 0]
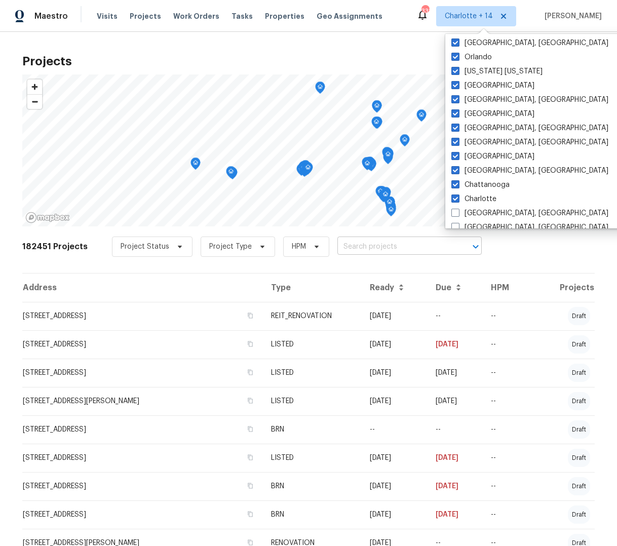
click at [363, 246] on input "text" at bounding box center [396, 247] width 116 height 16
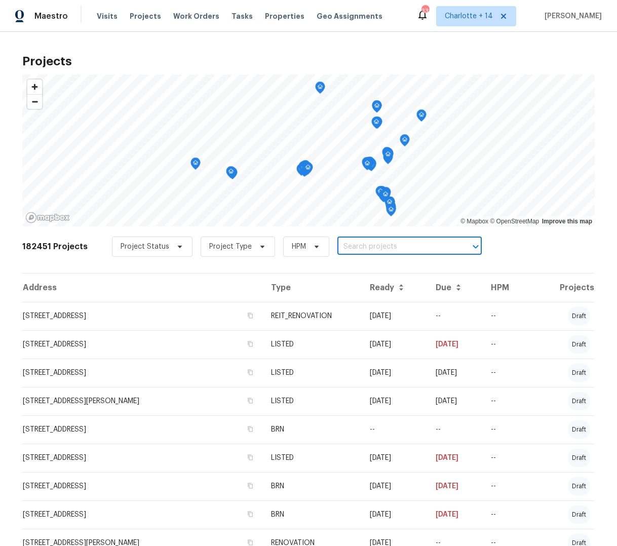
paste input "[STREET_ADDRESS]"
type input "[STREET_ADDRESS]"
click at [374, 270] on li "[STREET_ADDRESS]" at bounding box center [400, 269] width 148 height 17
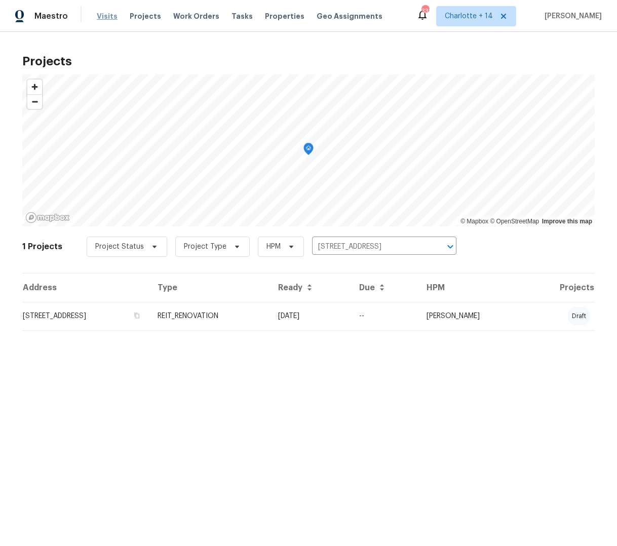
click at [100, 19] on span "Visits" at bounding box center [107, 16] width 21 height 10
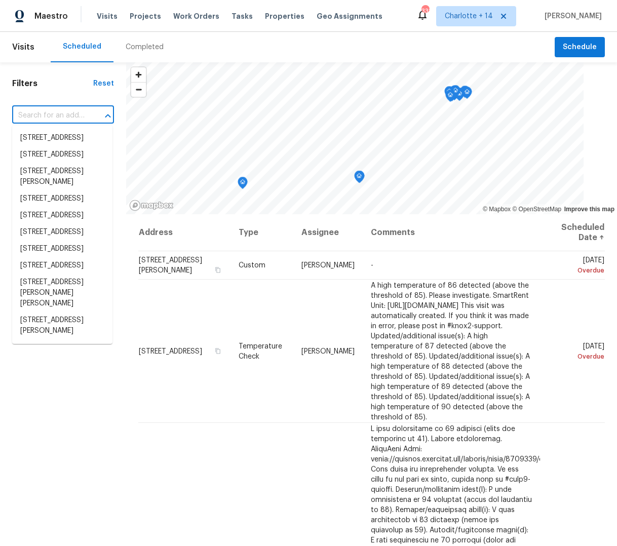
click at [48, 114] on input "text" at bounding box center [49, 116] width 74 height 16
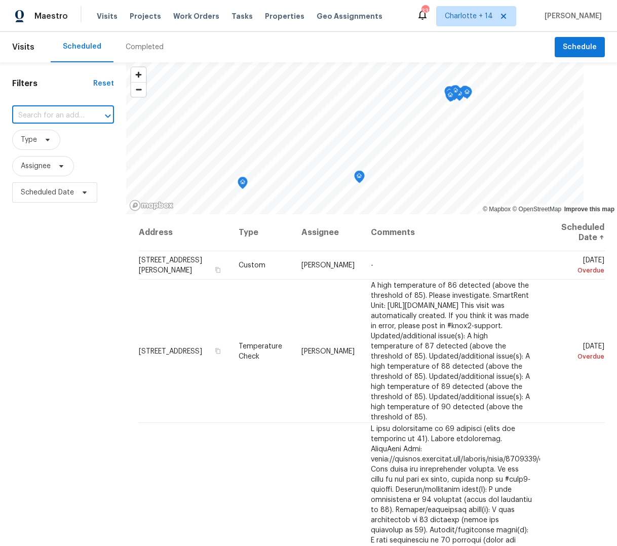
paste input "[STREET_ADDRESS]"
type input "[STREET_ADDRESS]"
click at [59, 139] on li "[STREET_ADDRESS]" at bounding box center [62, 138] width 100 height 17
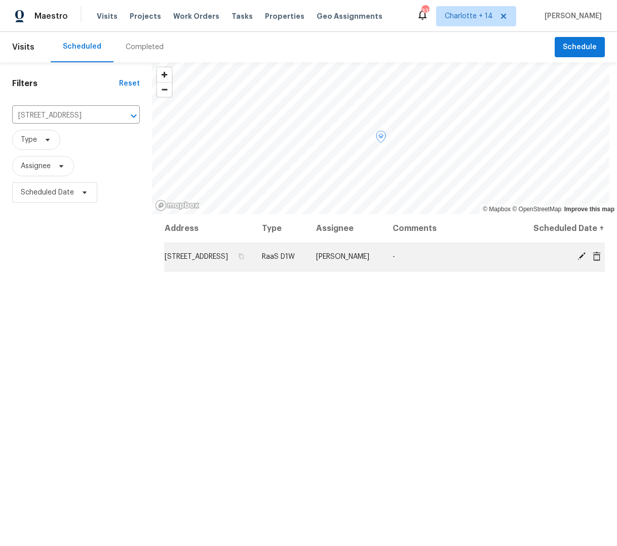
click at [593, 261] on icon at bounding box center [597, 256] width 9 height 9
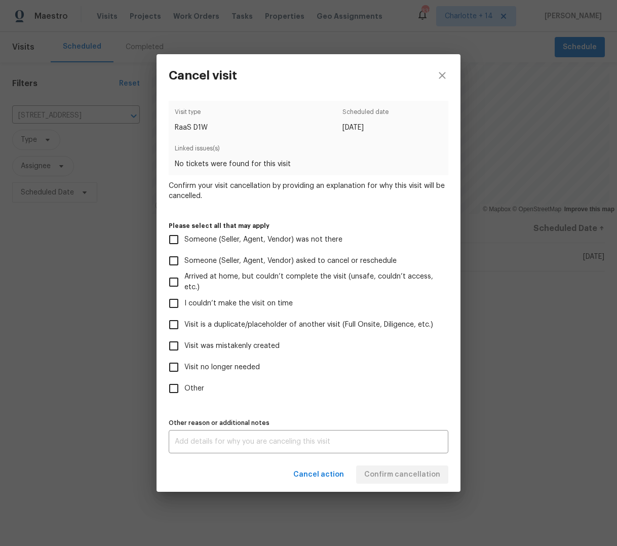
drag, startPoint x: 179, startPoint y: 344, endPoint x: 181, endPoint y: 351, distance: 7.4
click at [179, 345] on input "Visit was mistakenly created" at bounding box center [173, 346] width 21 height 21
checkbox input "true"
click at [398, 477] on span "Confirm cancellation" at bounding box center [402, 475] width 76 height 13
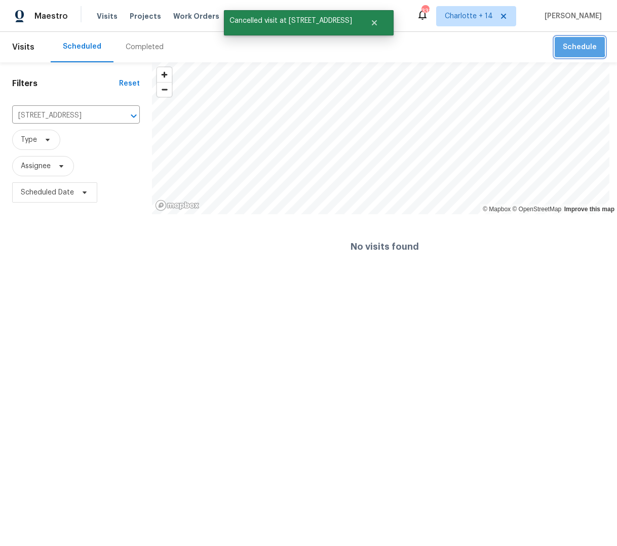
click at [570, 46] on span "Schedule" at bounding box center [580, 47] width 34 height 13
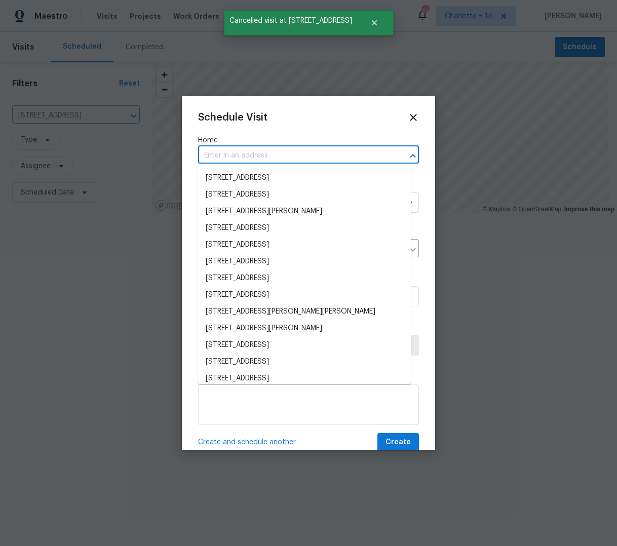
click at [230, 156] on input "text" at bounding box center [294, 156] width 193 height 16
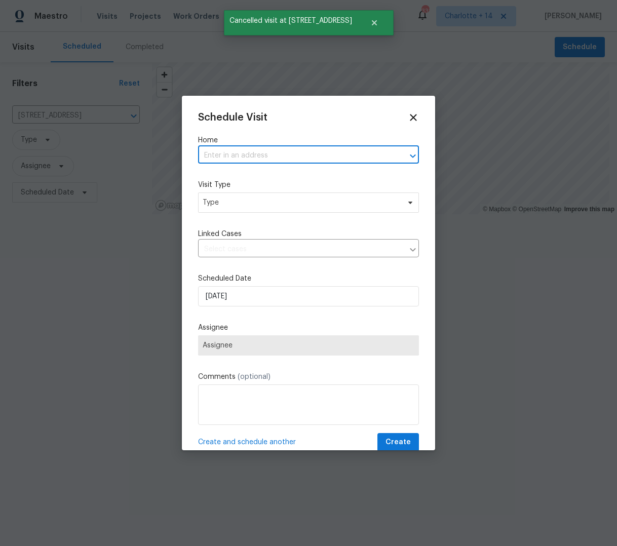
paste input "2919 Alameda Trl"
type input "2919 Alameda Trl"
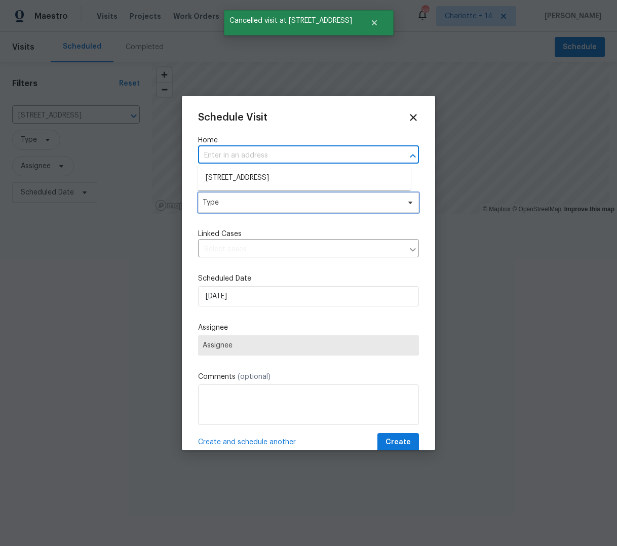
click at [238, 206] on span "Type" at bounding box center [301, 203] width 197 height 10
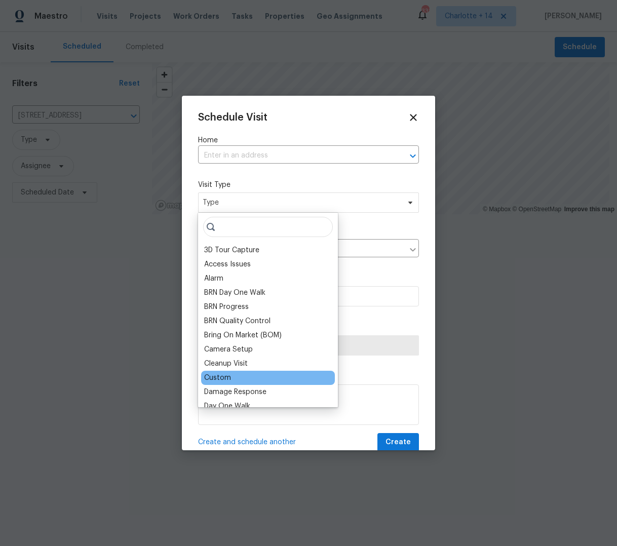
click at [227, 377] on div "Custom" at bounding box center [217, 378] width 27 height 10
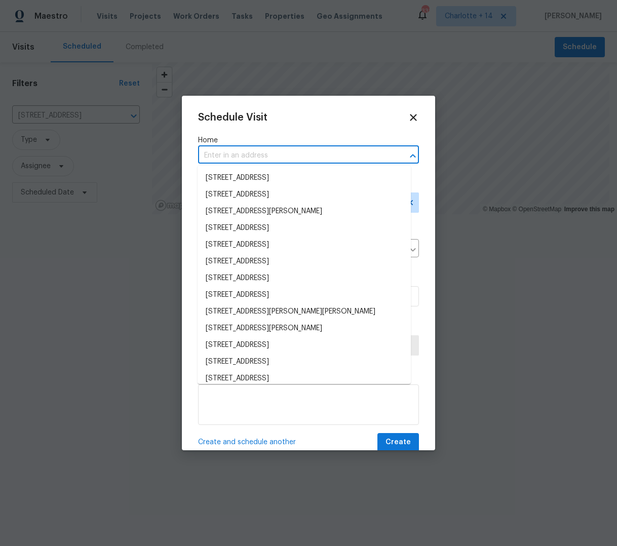
click at [251, 157] on input "text" at bounding box center [294, 156] width 193 height 16
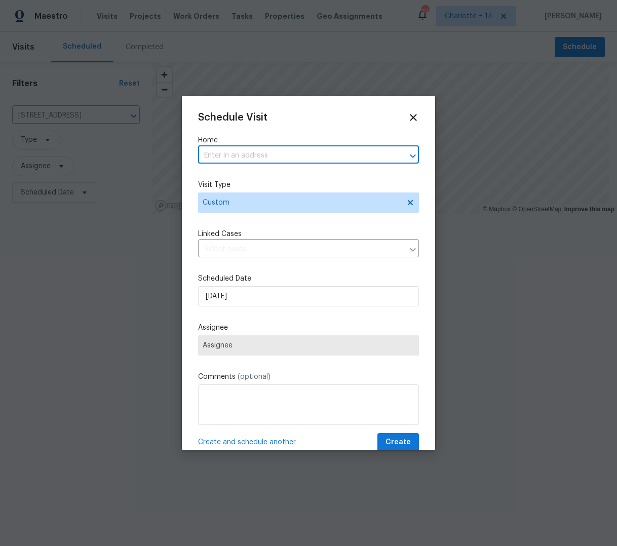
paste input "2919 Alameda Trl"
type input "2919 Alameda Trl"
click at [240, 181] on li "2919 Alameda Trl, Decatur, GA 30034" at bounding box center [304, 178] width 213 height 17
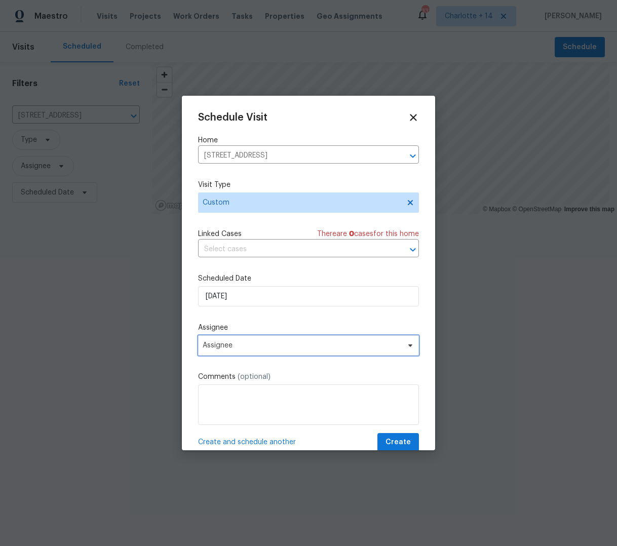
click at [229, 348] on span "Assignee" at bounding box center [302, 346] width 199 height 8
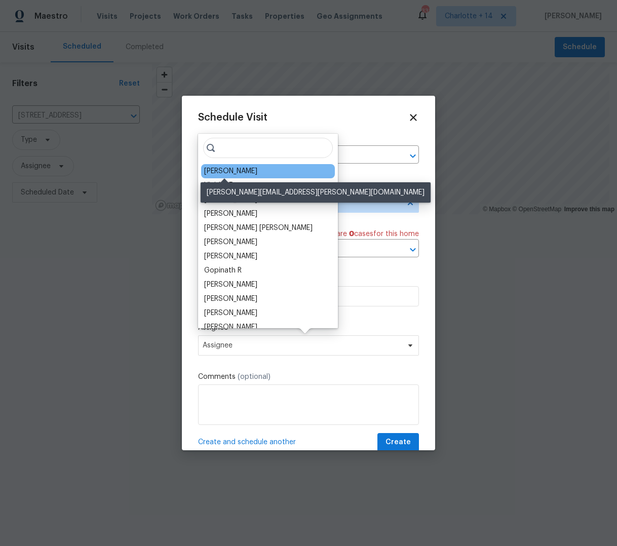
click at [228, 171] on div "Juan Lozano" at bounding box center [230, 171] width 53 height 10
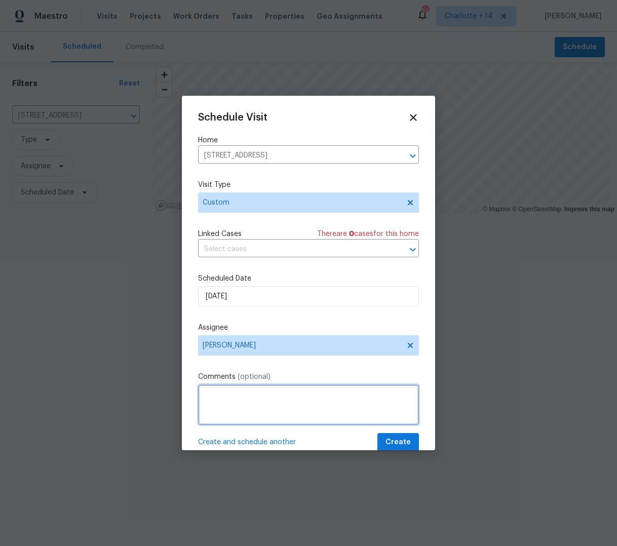
click at [222, 397] on textarea at bounding box center [308, 405] width 221 height 41
click at [288, 396] on textarea "RAAS VISIT Quote Only-" at bounding box center [308, 405] width 221 height 41
paste textarea "Address: 2919 Alameda Trl, Decatur, GA 30034 Type of request: Listed Property R…"
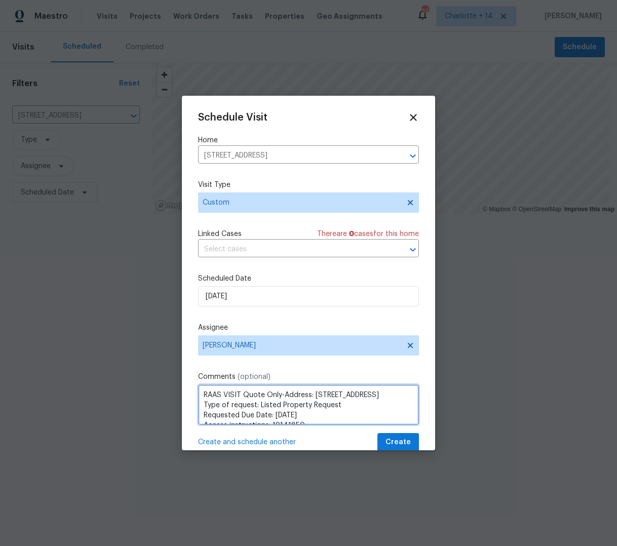
scroll to position [65, 0]
type textarea "RAAS VISIT Quote Only-Address: 2919 Alameda Trl, Decatur, GA 30034 Type of requ…"
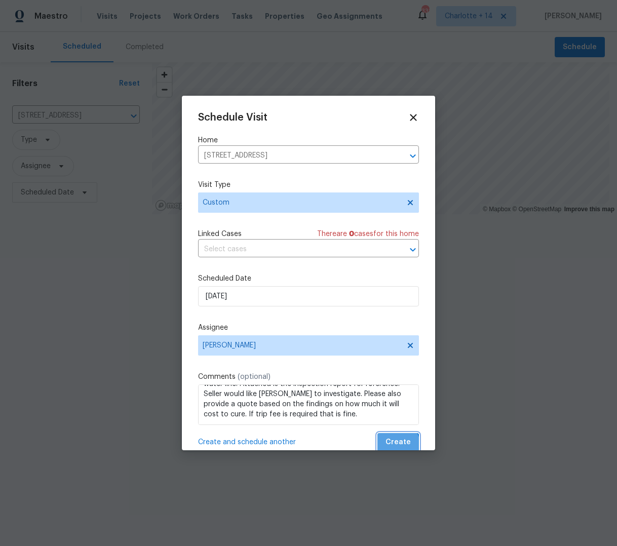
click at [388, 447] on span "Create" at bounding box center [398, 442] width 25 height 13
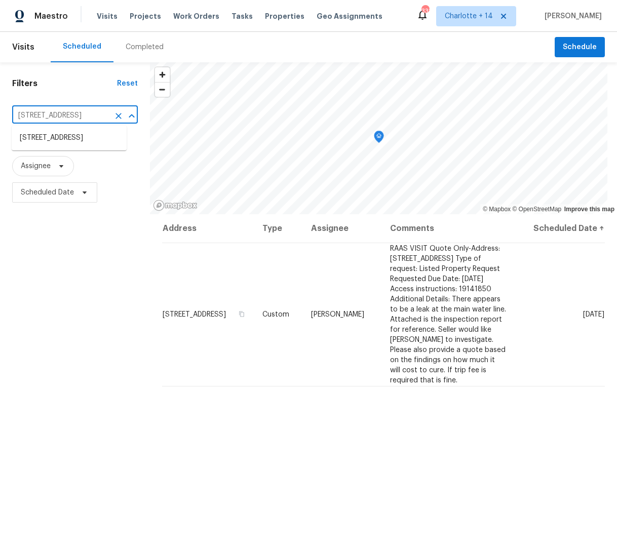
click at [67, 117] on input "[STREET_ADDRESS]" at bounding box center [60, 116] width 97 height 16
type input "2800 Kingston Ter,"
click at [56, 138] on li "2800 Kingston Ter, Atlanta, GA 30344" at bounding box center [69, 138] width 115 height 17
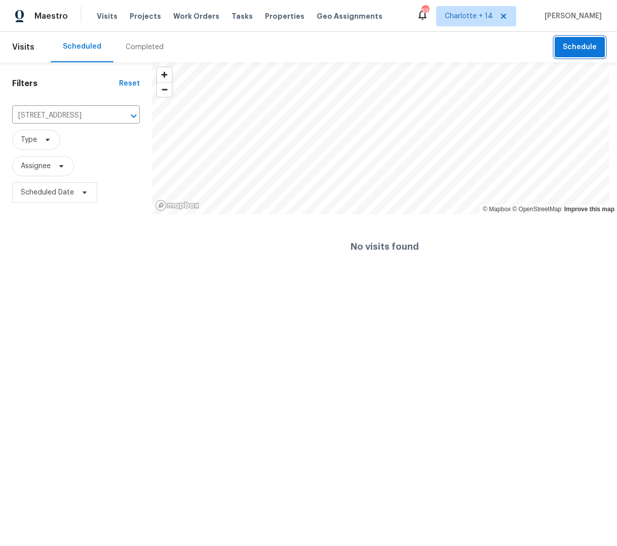
click at [573, 47] on span "Schedule" at bounding box center [580, 47] width 34 height 13
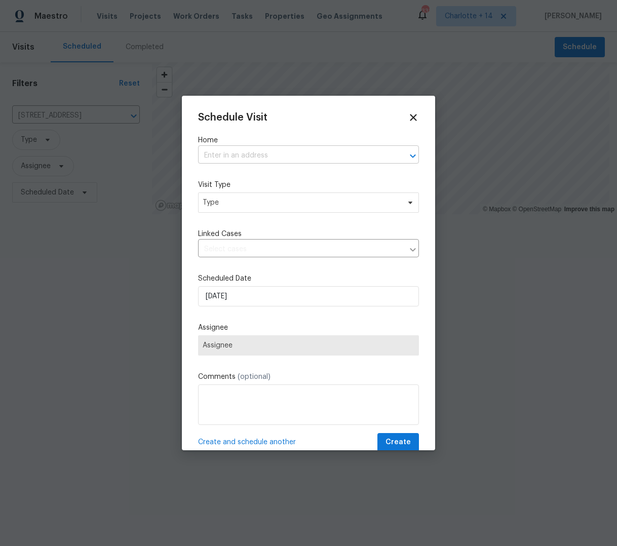
click at [244, 152] on div "Home ​" at bounding box center [308, 149] width 221 height 28
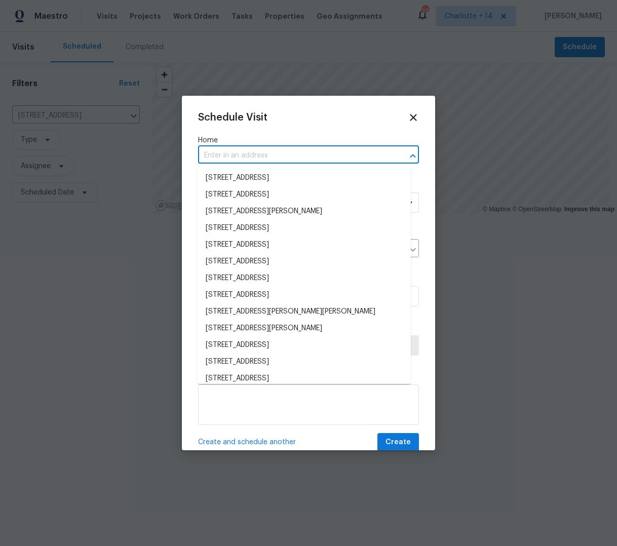
click at [243, 152] on input "text" at bounding box center [294, 156] width 193 height 16
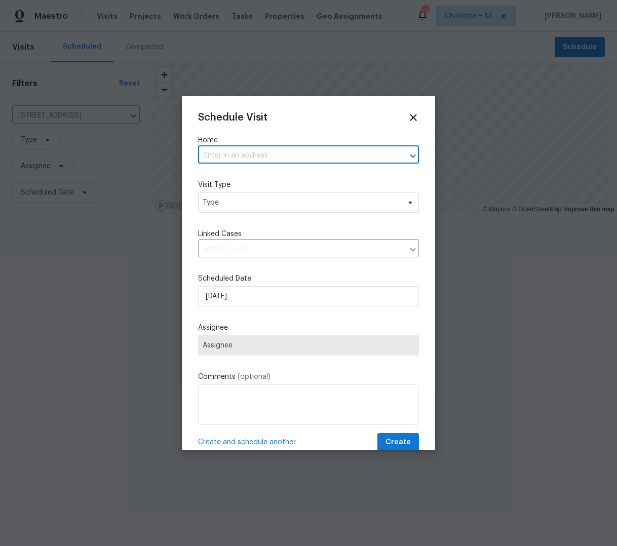
paste input "2800 Kingston Ter,"
type input "2800 Kingston Ter,"
click at [247, 179] on li "2800 Kingston Ter, Atlanta, GA 30344" at bounding box center [304, 178] width 213 height 17
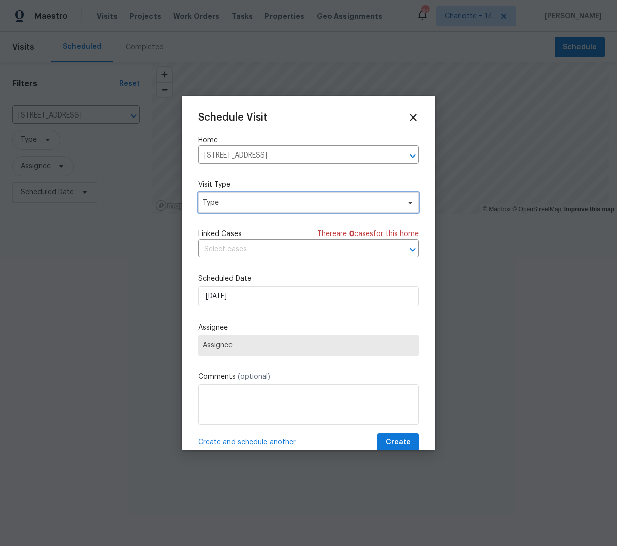
click at [233, 204] on span "Type" at bounding box center [301, 203] width 197 height 10
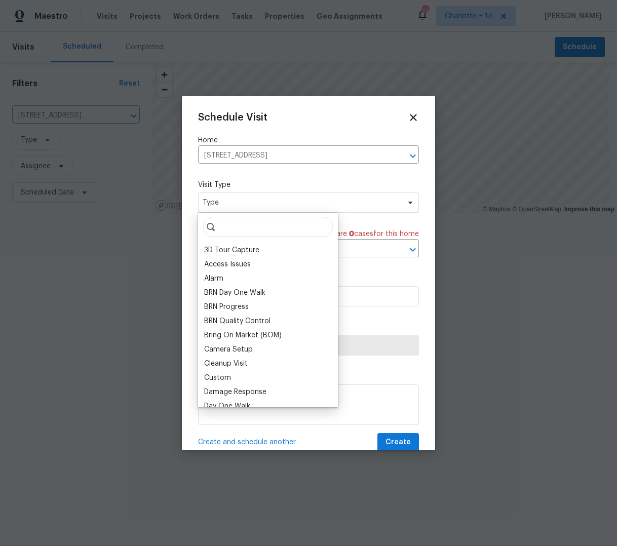
click at [224, 378] on div "Custom" at bounding box center [217, 378] width 27 height 10
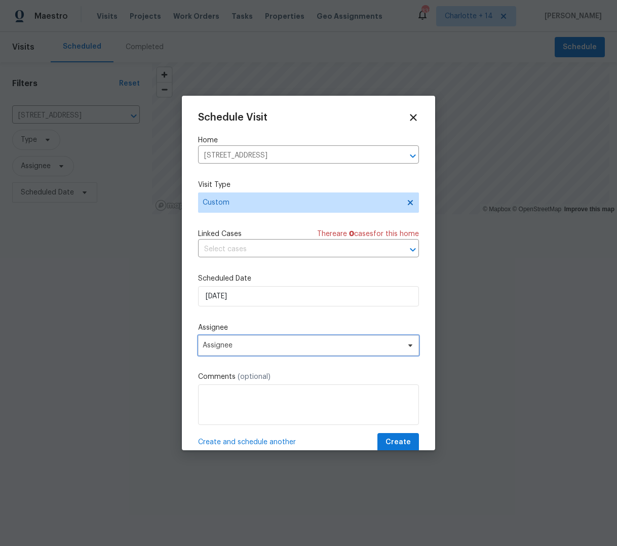
click at [236, 345] on span "Assignee" at bounding box center [302, 346] width 199 height 8
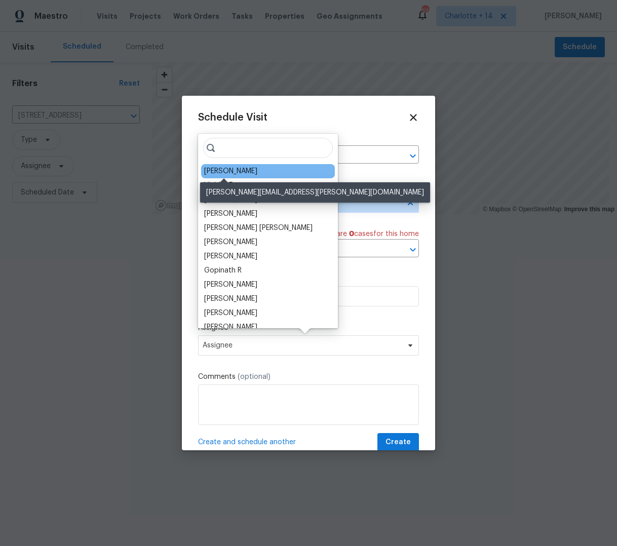
click at [221, 170] on div "Tim Godfrey" at bounding box center [230, 171] width 53 height 10
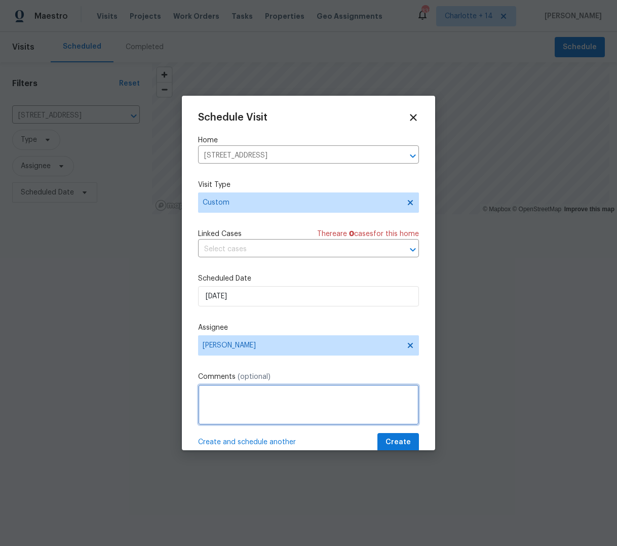
click at [294, 396] on textarea at bounding box center [308, 405] width 221 height 41
type textarea "RAAS VISIT PROVIDE QUOTE ONLY-"
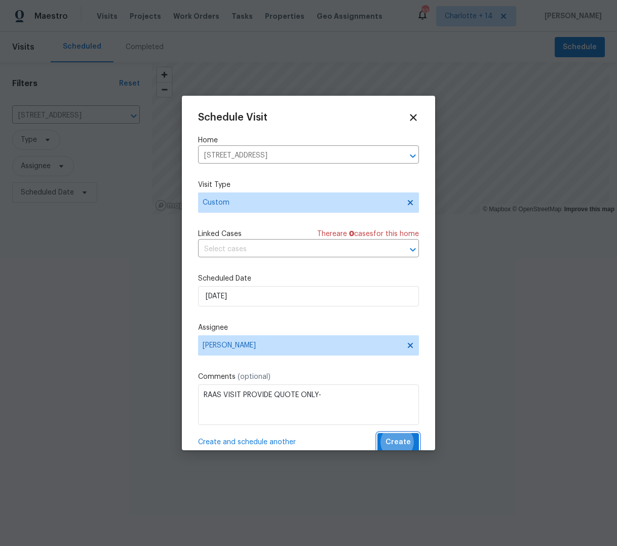
scroll to position [2, 0]
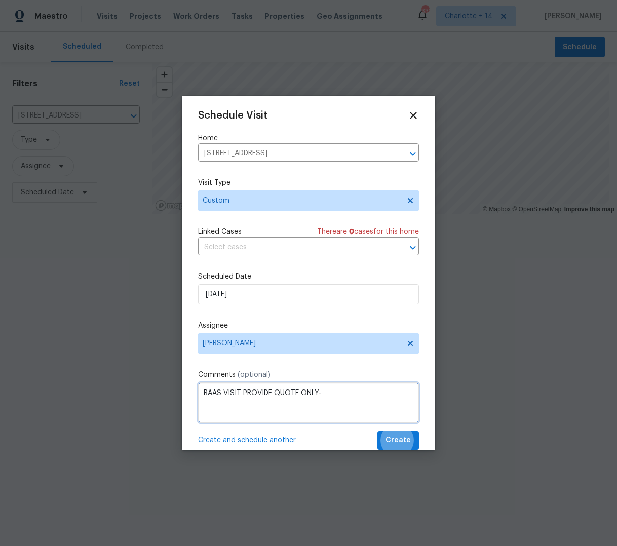
click at [211, 403] on textarea "RAAS VISIT PROVIDE QUOTE ONLY-" at bounding box center [308, 403] width 221 height 41
paste textarea "Address: 2800 Kingston Ter, Atlanta, GA 30344 Type of request: In Contract Prop…"
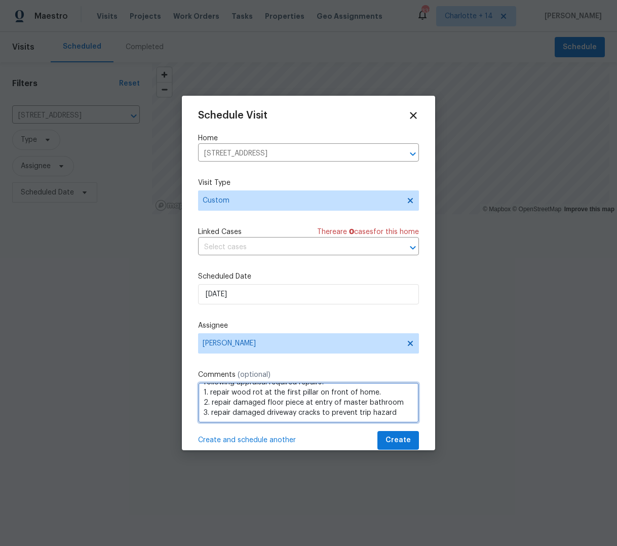
scroll to position [72, 0]
type textarea "RAAS VISIT PROVIDE QUOTE ONLY-Address: 2800 Kingston Ter, Atlanta, GA 30344 Typ…"
click at [395, 444] on span "Create" at bounding box center [398, 440] width 25 height 13
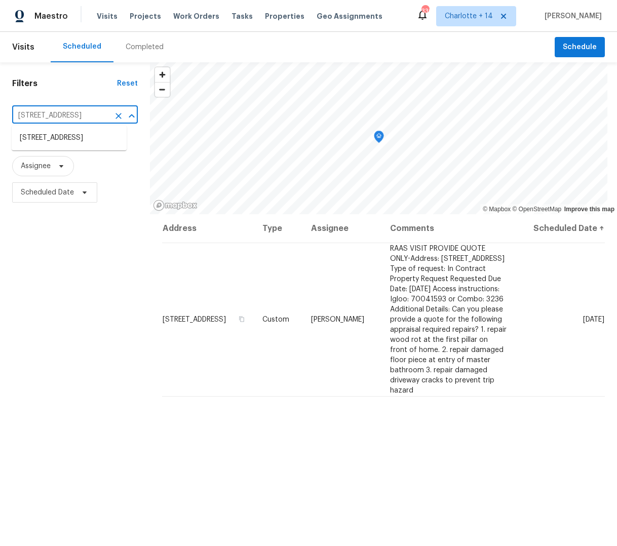
click at [66, 115] on input "2800 Kingston Ter, Atlanta, GA 30344" at bounding box center [60, 116] width 97 height 16
click at [114, 116] on icon "Clear" at bounding box center [119, 116] width 10 height 10
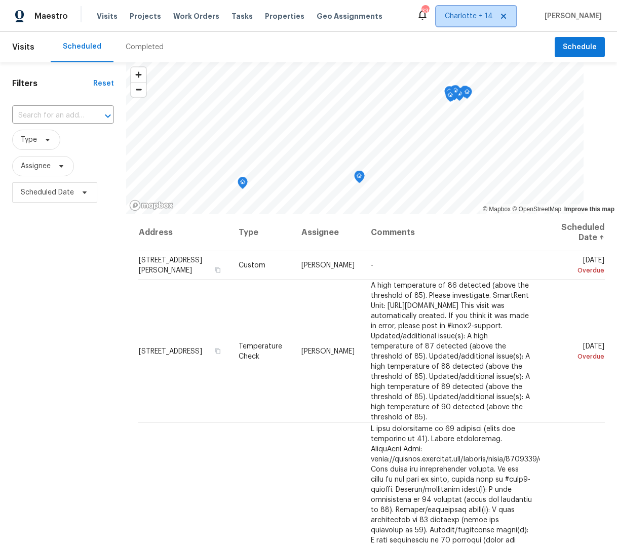
click at [475, 17] on span "Charlotte + 14" at bounding box center [469, 16] width 48 height 10
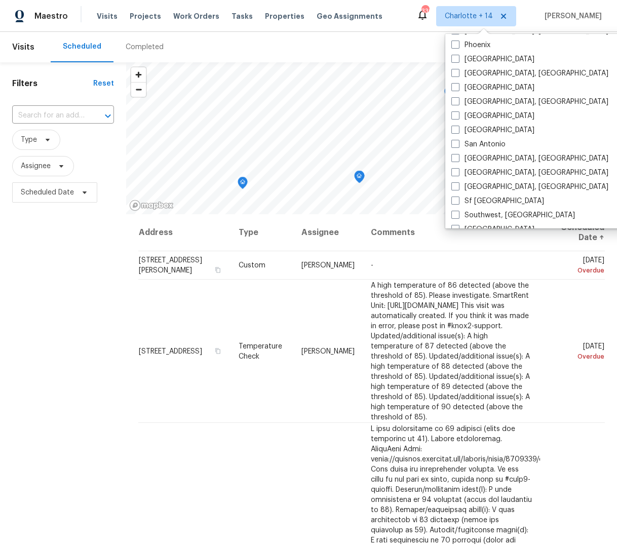
scroll to position [679, 0]
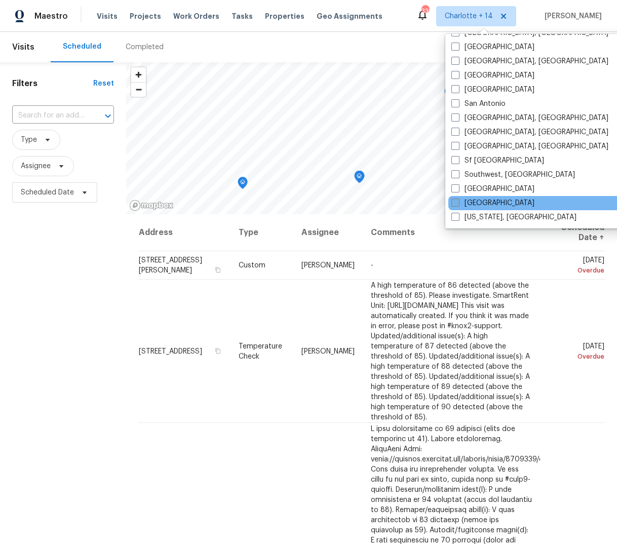
click at [455, 199] on span at bounding box center [456, 203] width 8 height 8
click at [455, 198] on input "Tampa" at bounding box center [455, 201] width 7 height 7
checkbox input "true"
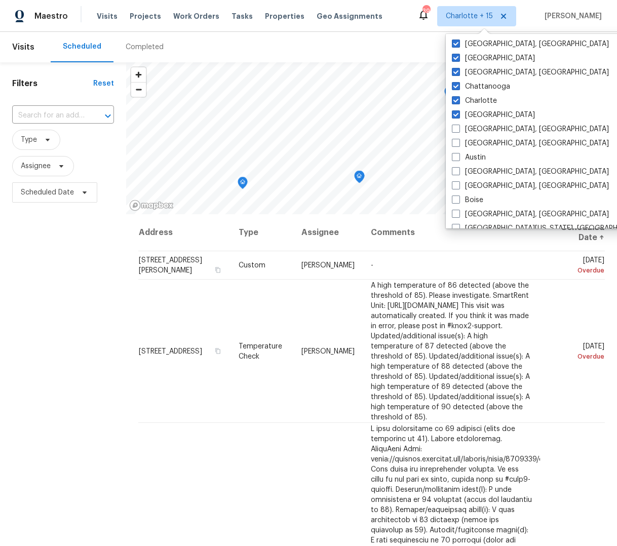
scroll to position [127, 0]
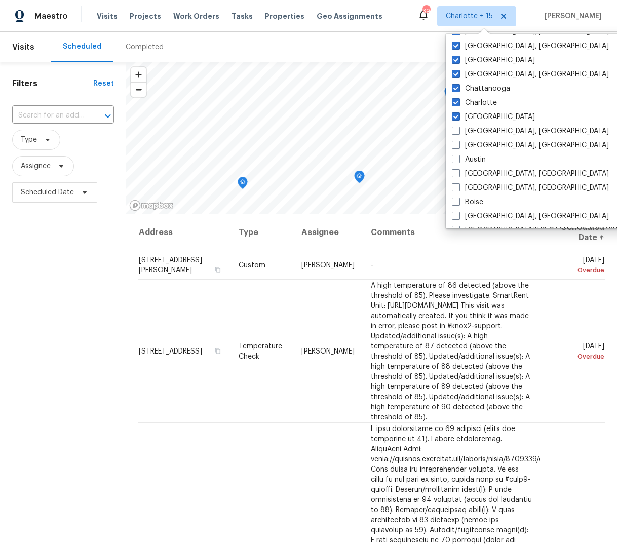
click at [289, 44] on div "Scheduled Completed" at bounding box center [303, 47] width 504 height 30
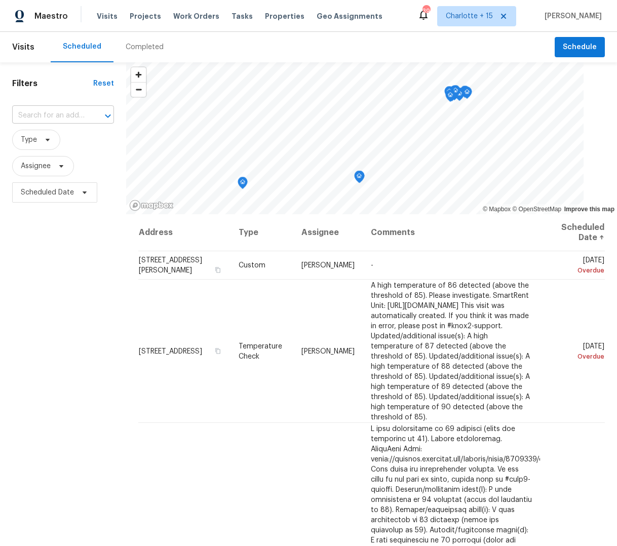
click at [45, 120] on input "text" at bounding box center [49, 116] width 74 height 16
paste input "6730 32nd Ave N, Saint Petersburg"
type input "6730 32nd Ave N, Saint Petersburg"
click at [61, 136] on li "6730 32nd Ave N, Saint Petersburg, FL 33710" at bounding box center [62, 138] width 100 height 17
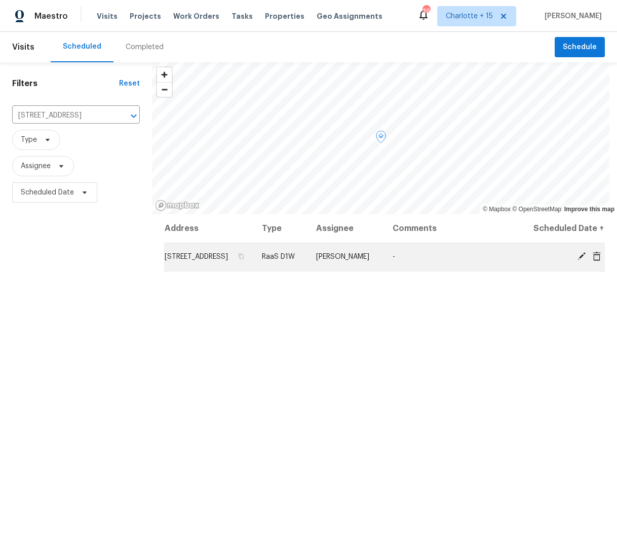
click at [577, 261] on icon at bounding box center [581, 256] width 9 height 9
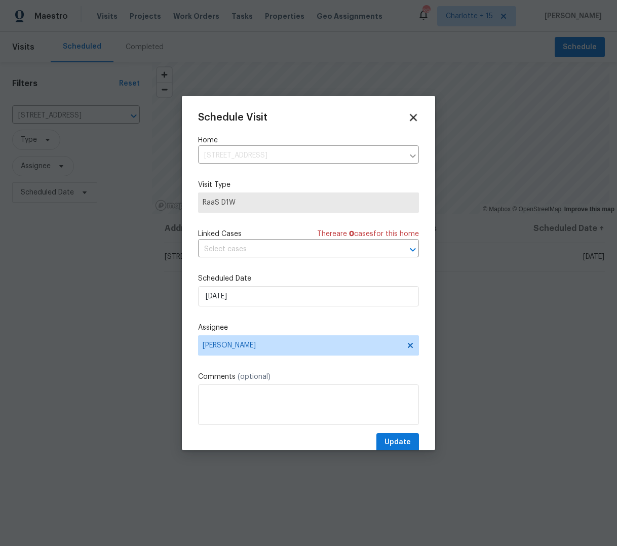
click at [410, 119] on icon at bounding box center [413, 117] width 7 height 7
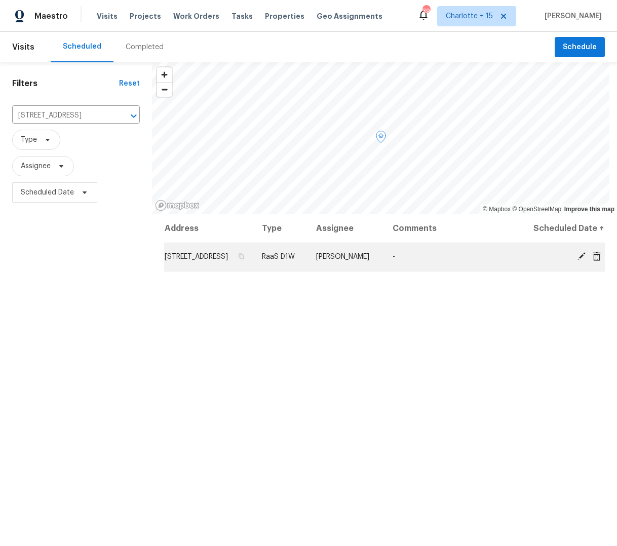
click at [590, 261] on span at bounding box center [597, 256] width 15 height 9
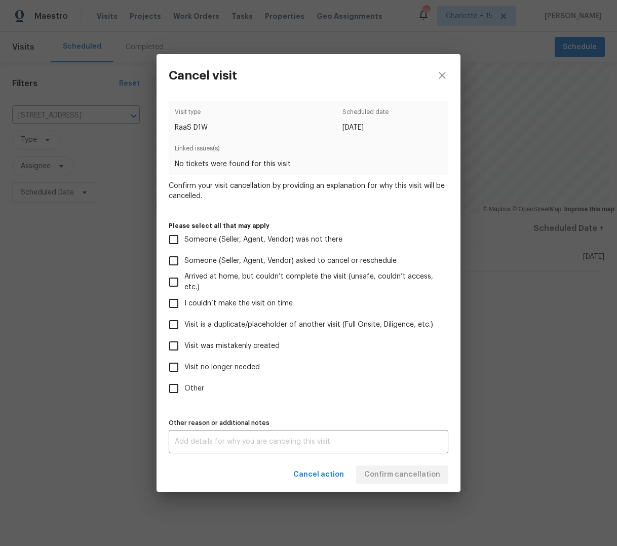
click at [198, 338] on label "Visit was mistakenly created" at bounding box center [301, 346] width 277 height 21
click at [185, 338] on input "Visit was mistakenly created" at bounding box center [173, 346] width 21 height 21
checkbox input "true"
click at [418, 473] on span "Confirm cancellation" at bounding box center [402, 475] width 76 height 13
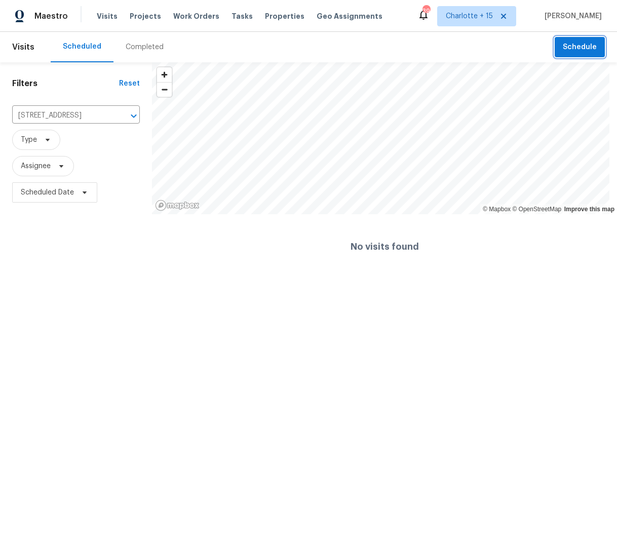
click at [571, 52] on span "Schedule" at bounding box center [580, 47] width 34 height 13
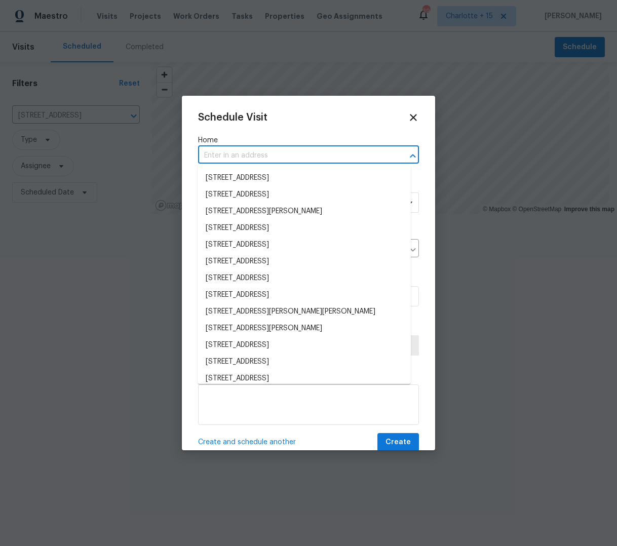
click at [228, 155] on input "text" at bounding box center [294, 156] width 193 height 16
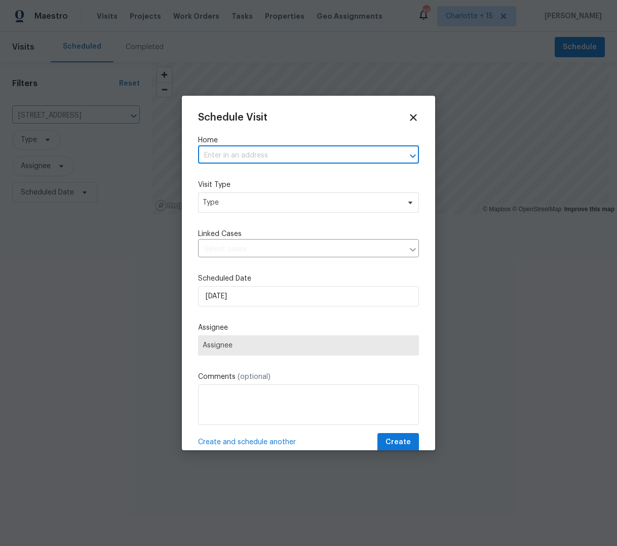
paste input "6730 32nd Ave N, Saint Petersburg"
type input "6730 32nd Ave N, Saint Petersburg"
click at [230, 178] on li "6730 32nd Ave N, Saint Petersburg, FL 33710" at bounding box center [304, 178] width 213 height 17
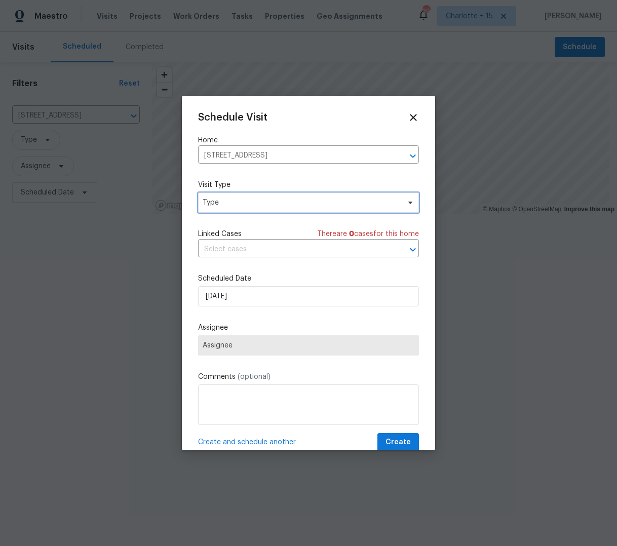
click at [266, 204] on span "Type" at bounding box center [301, 203] width 197 height 10
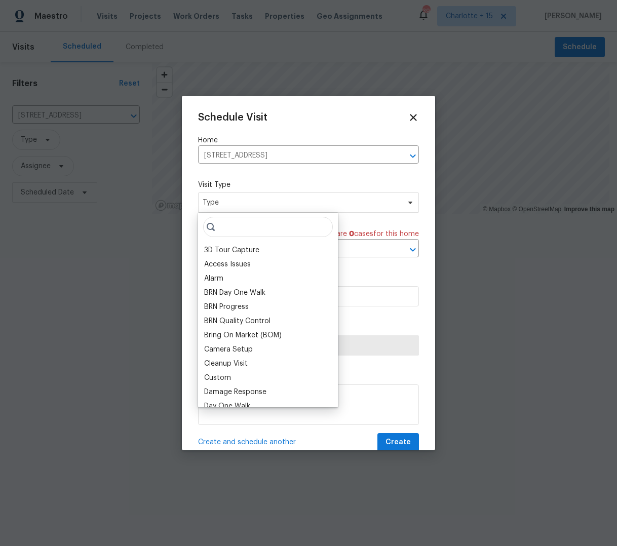
click at [211, 374] on div "Custom" at bounding box center [217, 378] width 27 height 10
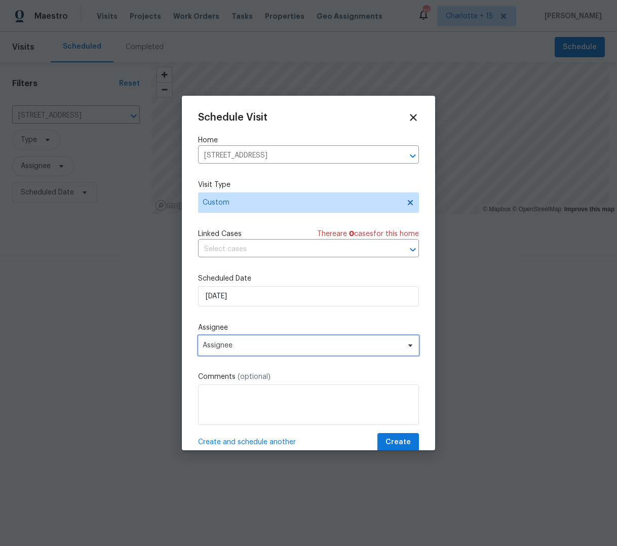
click at [233, 349] on span "Assignee" at bounding box center [302, 346] width 199 height 8
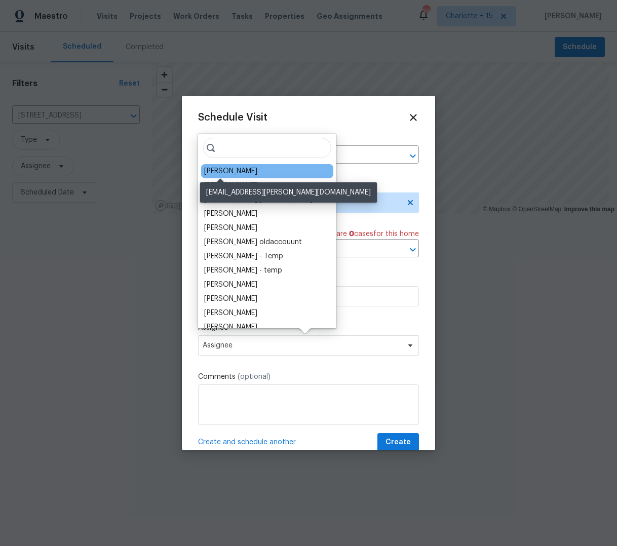
click at [234, 173] on div "Mat Smith" at bounding box center [230, 171] width 53 height 10
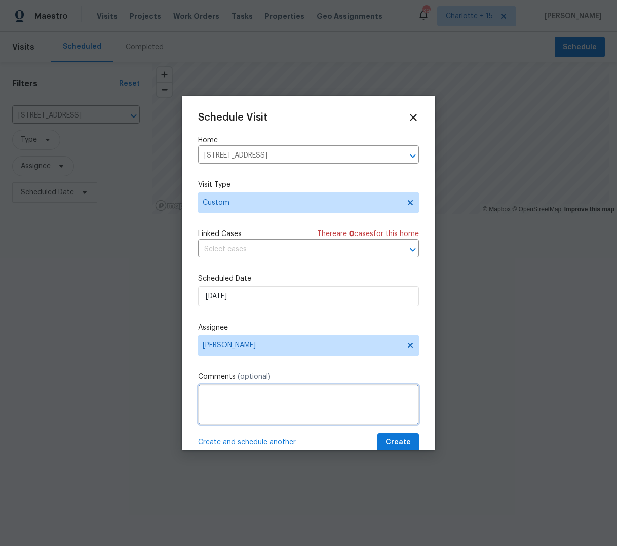
click at [220, 394] on textarea at bounding box center [308, 405] width 221 height 41
paste textarea "Address: 6730 32nd Ave N, Saint Petersburg, FL 33710 Type of request: In Contra…"
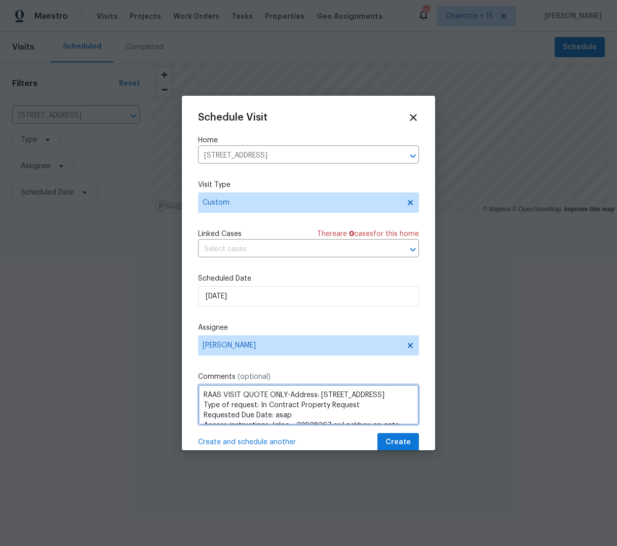
click at [320, 392] on textarea "RAAS VISIT QUOTE ONLY-Address: 6730 32nd Ave N, Saint Petersburg, FL 33710 Type…" at bounding box center [308, 405] width 221 height 41
click at [292, 395] on textarea "RAAS VISIT QUOTE ONLY-Address: 6730 32nd Ave N, Saint Petersburg, FL 33710 Type…" at bounding box center [308, 405] width 221 height 41
click at [290, 394] on textarea "RAAS VISIT QUOTE ONLY-Address: 6730 32nd Ave N, Saint Petersburg, FL 33710 Type…" at bounding box center [308, 405] width 221 height 41
type textarea "RAAS VISIT QUOTE ONLY- Address: 6730 32nd Ave N, Saint Petersburg, FL 33710 Typ…"
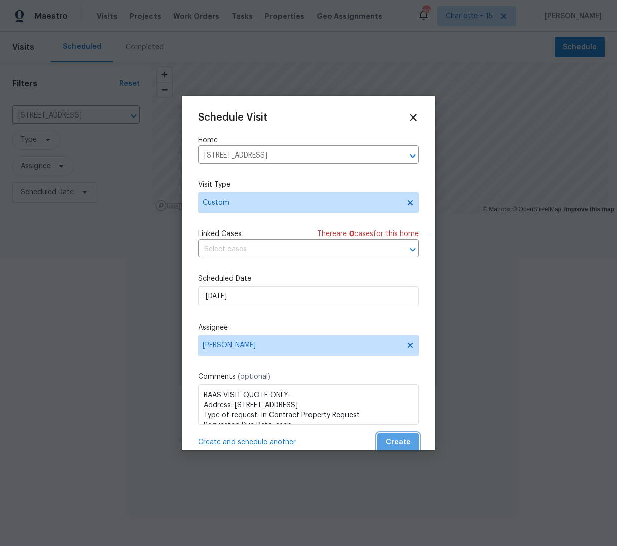
click at [398, 442] on span "Create" at bounding box center [398, 442] width 25 height 13
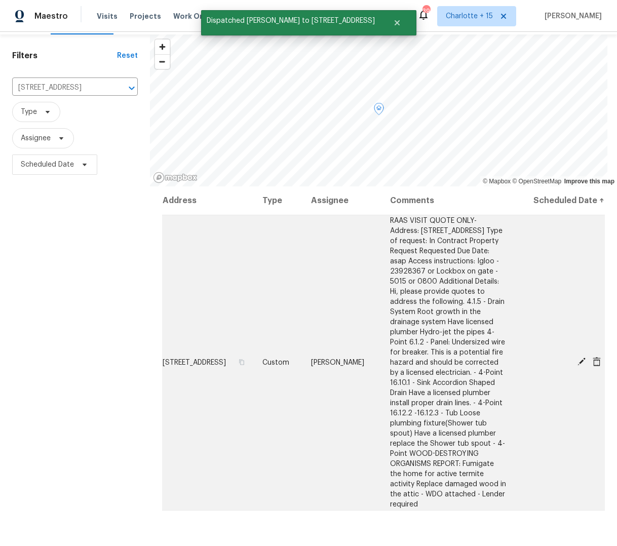
scroll to position [27, 0]
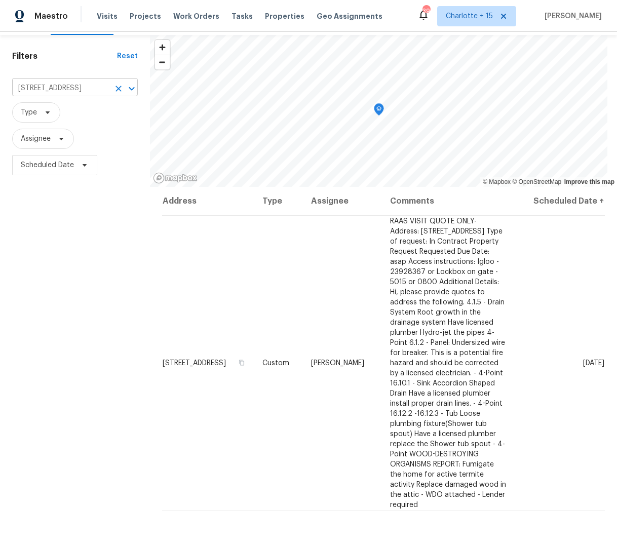
click at [61, 88] on input "6730 32nd Ave N, Saint Petersburg, FL 33710" at bounding box center [60, 89] width 97 height 16
click at [116, 89] on icon "Clear" at bounding box center [119, 89] width 6 height 6
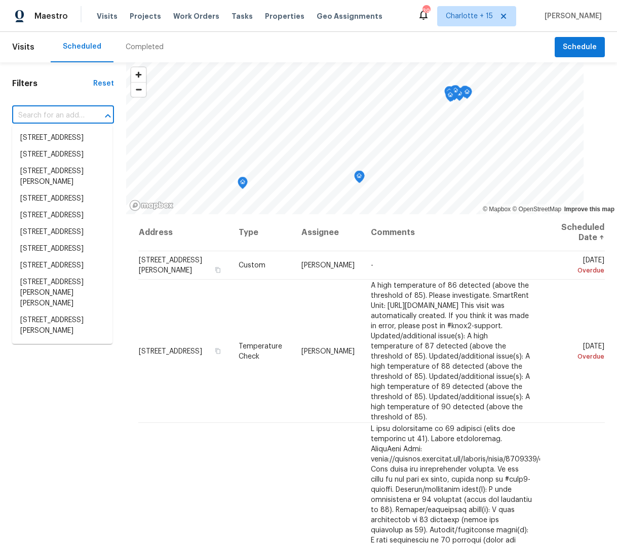
paste input "7070 SW 12th"
type input "7070 SW 12th"
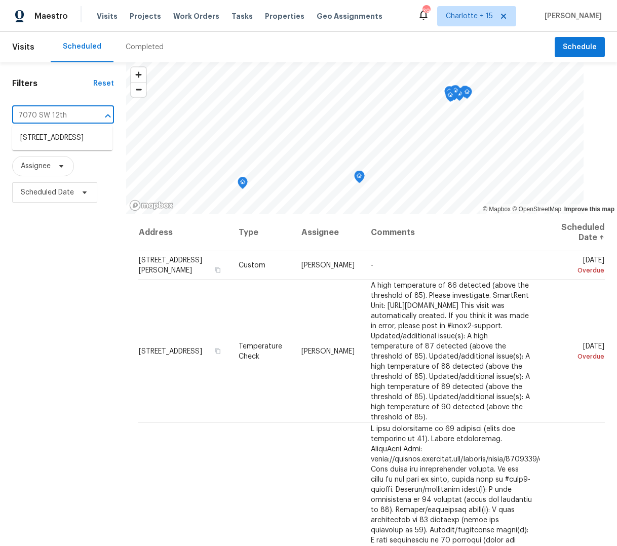
click at [50, 146] on li "7070 SW 12th St, Pembroke Pines, FL 33023" at bounding box center [62, 138] width 100 height 17
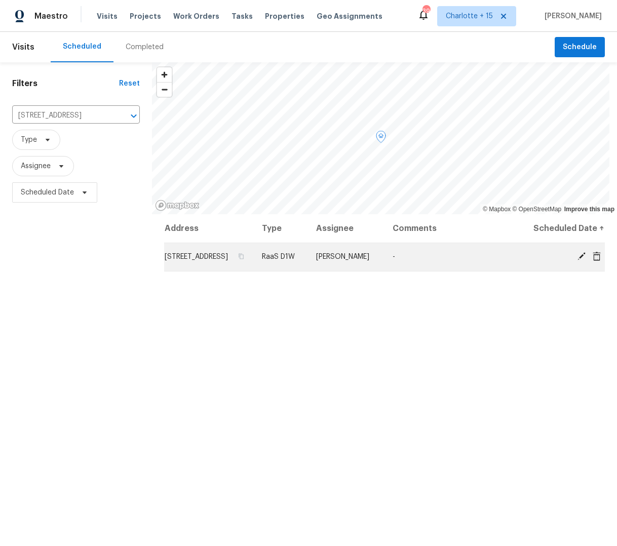
click at [593, 261] on icon at bounding box center [597, 255] width 8 height 9
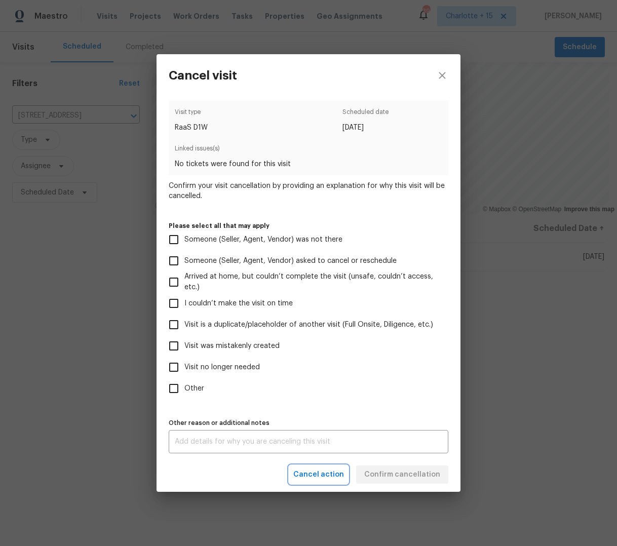
click at [325, 475] on span "Cancel action" at bounding box center [318, 475] width 51 height 13
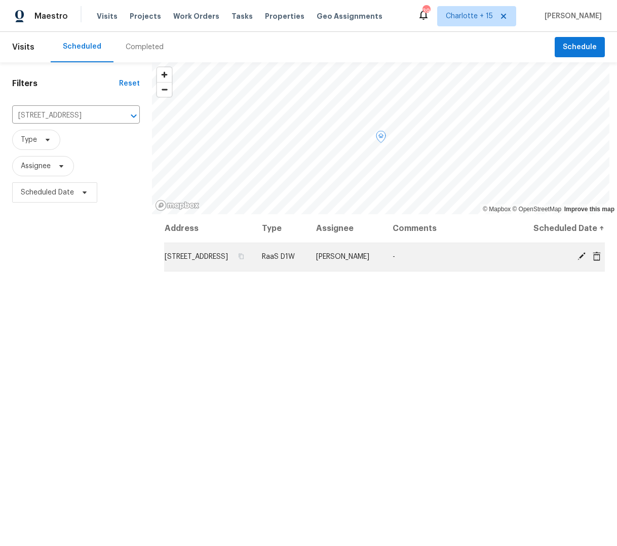
click at [595, 261] on span at bounding box center [597, 256] width 15 height 9
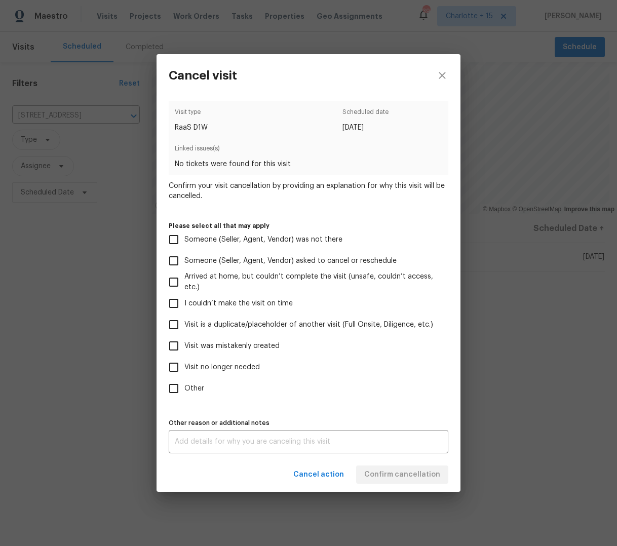
click at [203, 346] on span "Visit was mistakenly created" at bounding box center [232, 346] width 95 height 11
click at [185, 346] on input "Visit was mistakenly created" at bounding box center [173, 346] width 21 height 21
checkbox input "true"
click at [415, 475] on span "Confirm cancellation" at bounding box center [402, 475] width 76 height 13
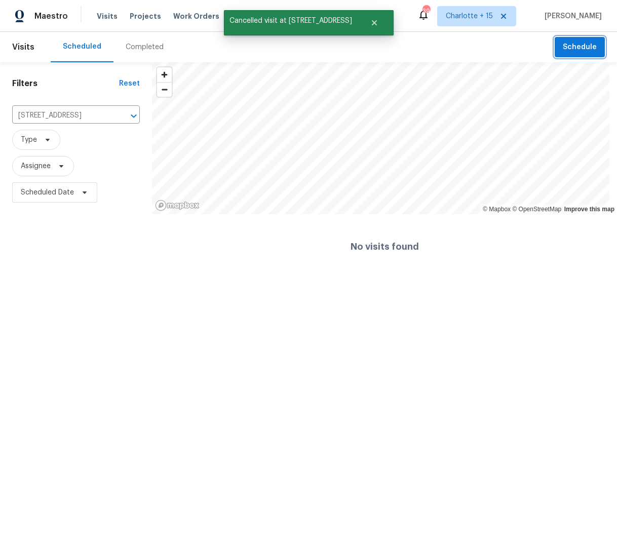
click at [574, 46] on span "Schedule" at bounding box center [580, 47] width 34 height 13
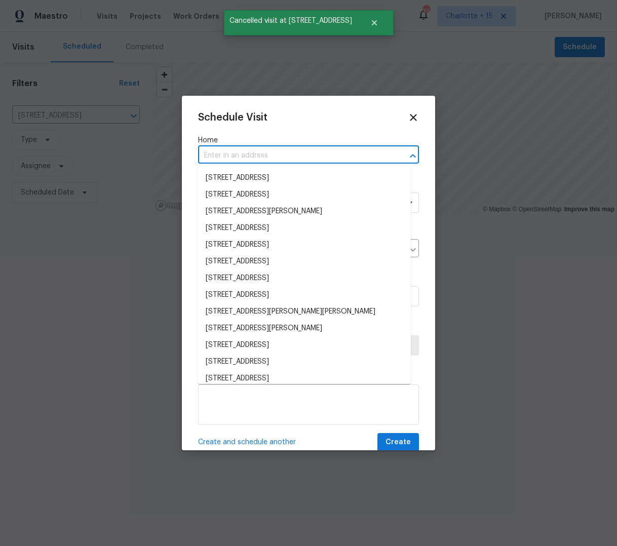
paste input "7070 SW 12th"
type input "7070 SW 12th"
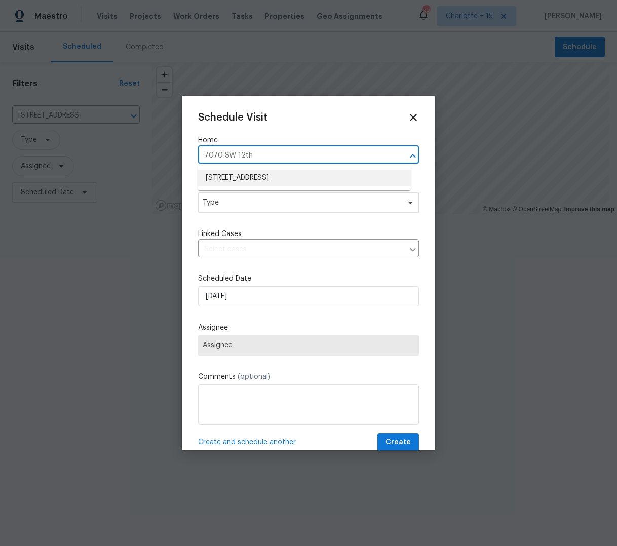
click at [237, 185] on li "7070 SW 12th St, Pembroke Pines, FL 33023" at bounding box center [304, 178] width 213 height 17
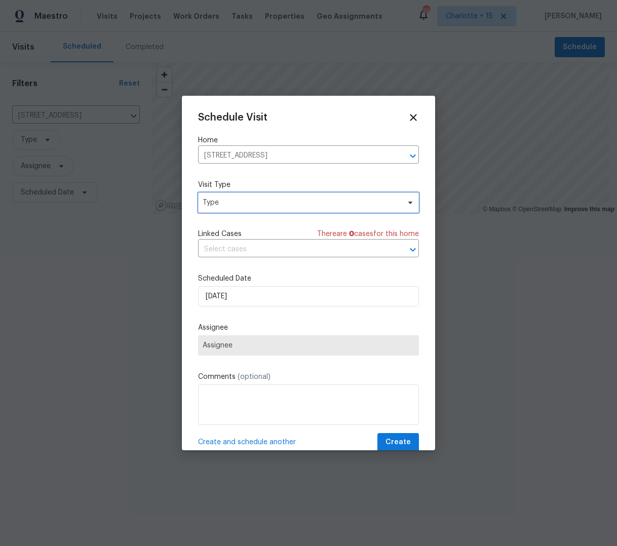
click at [227, 203] on span "Type" at bounding box center [301, 203] width 197 height 10
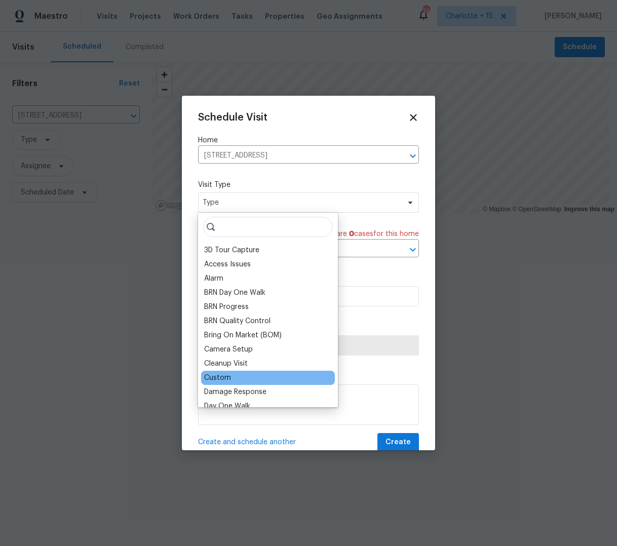
click at [213, 381] on div "Custom" at bounding box center [217, 378] width 27 height 10
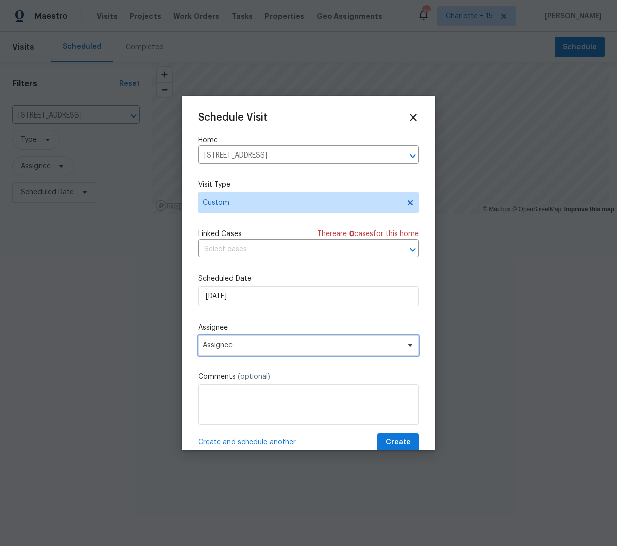
click at [239, 349] on span "Assignee" at bounding box center [302, 346] width 199 height 8
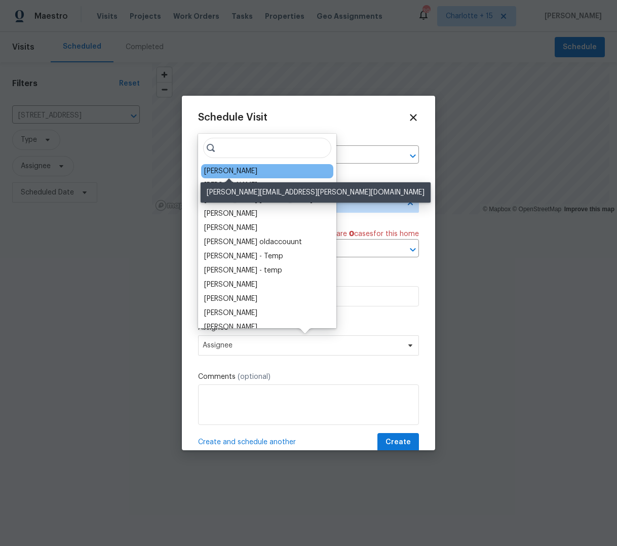
click at [228, 168] on div "Fernando Ortiz" at bounding box center [230, 171] width 53 height 10
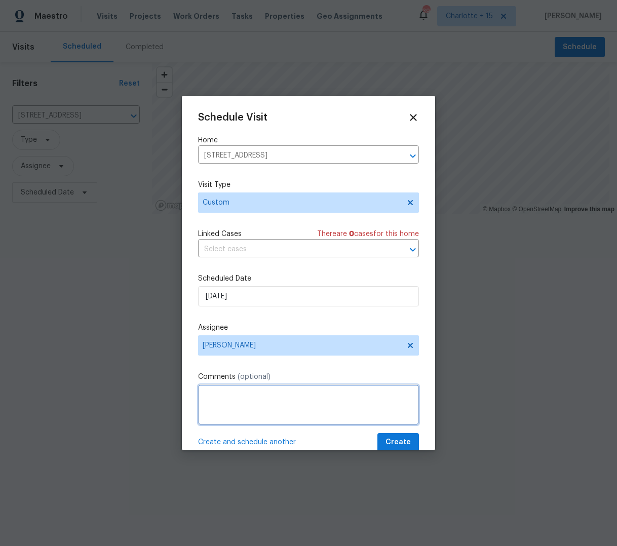
click at [244, 401] on textarea at bounding box center [308, 405] width 221 height 41
paste textarea "Address: 7070 SW 12th St, Pembroke Pines, FL 33023 Type of request: In Contract…"
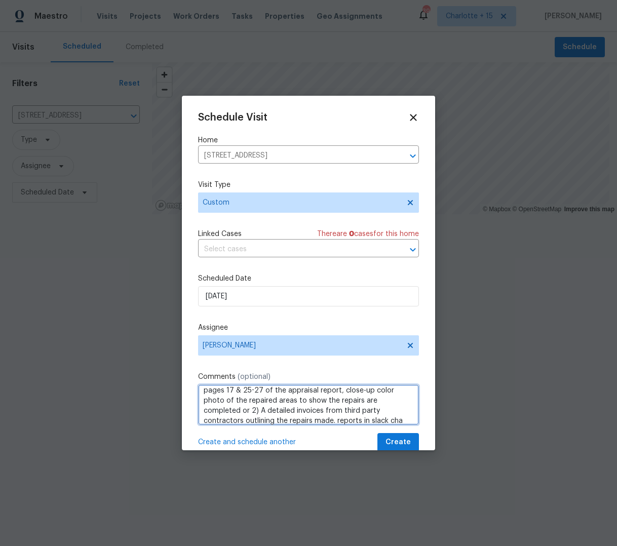
scroll to position [96, 0]
type textarea "RAAS VISIT QUOTE ONLY- Address: 7070 SW 12th St, Pembroke Pines, FL 33023 Type …"
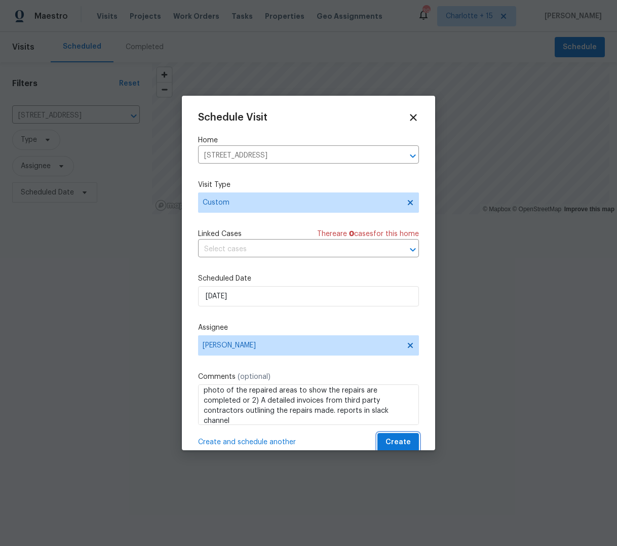
click at [387, 445] on span "Create" at bounding box center [398, 442] width 25 height 13
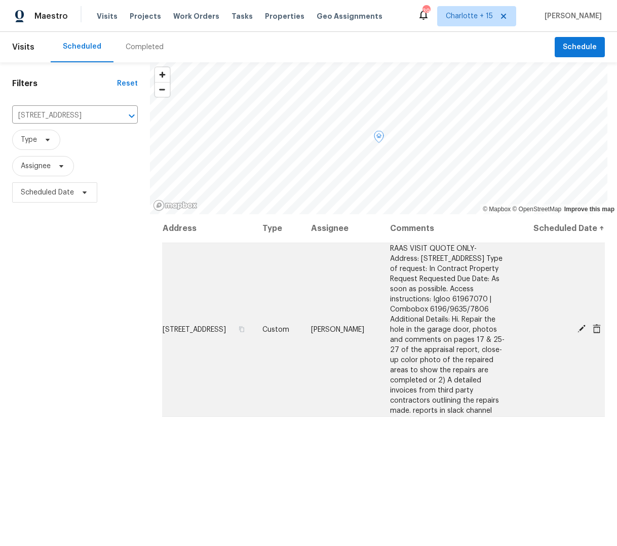
click at [216, 334] on span "7070 SW 12th St, Pembroke Pines, FL 33023" at bounding box center [194, 329] width 63 height 7
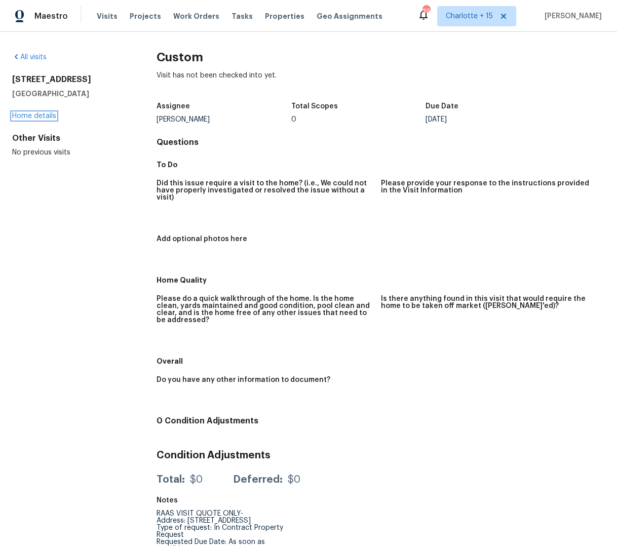
click at [28, 118] on link "Home details" at bounding box center [34, 116] width 44 height 7
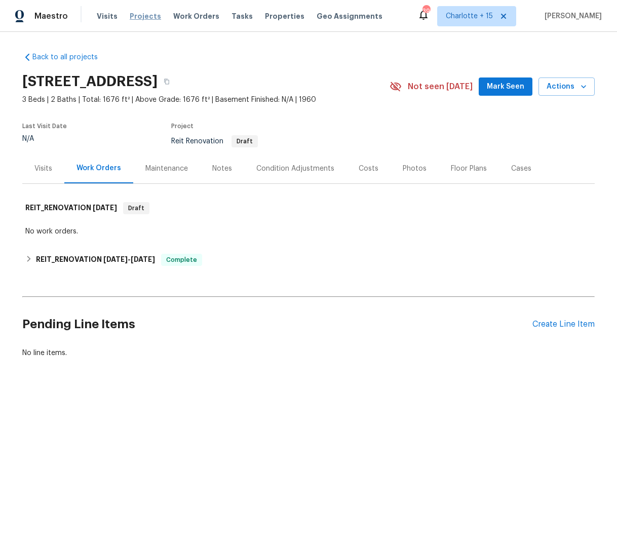
click at [142, 15] on span "Projects" at bounding box center [145, 16] width 31 height 10
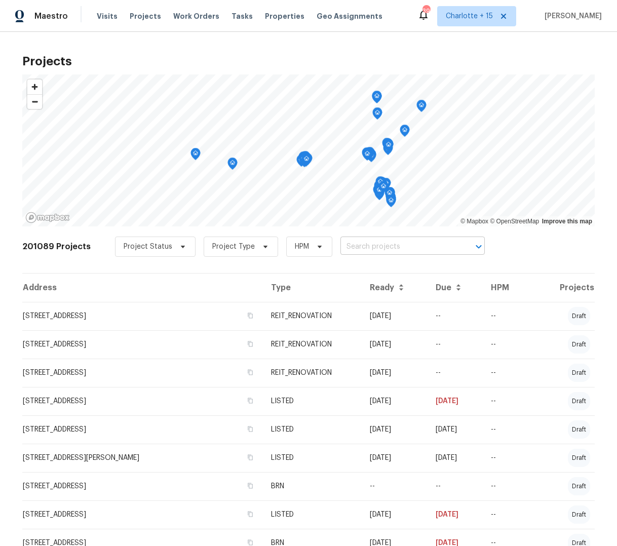
click at [341, 251] on input "text" at bounding box center [399, 247] width 116 height 16
paste input "6730 32nd Ave N,"
type input "6730 32nd Ave N,"
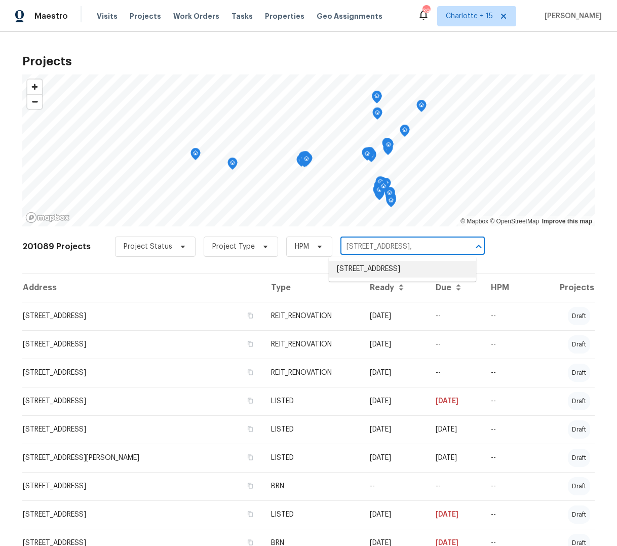
click at [374, 269] on li "6730 32nd Ave N, Saint Petersburg, FL 33710" at bounding box center [403, 269] width 148 height 17
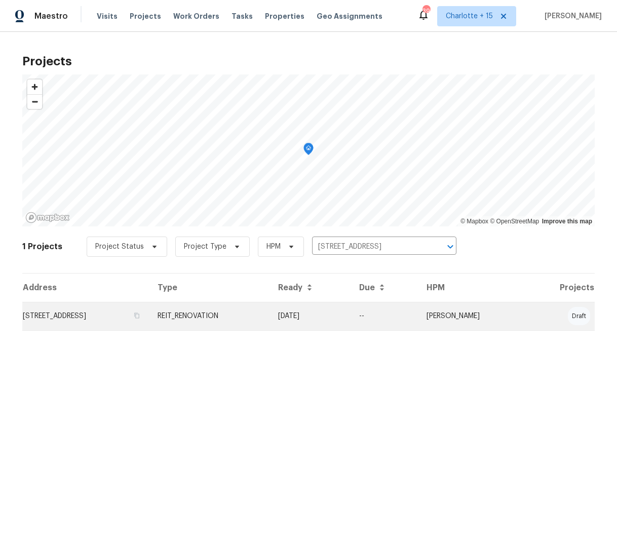
click at [100, 318] on td "6730 32nd Ave N, Saint Petersburg, FL 33710" at bounding box center [85, 316] width 127 height 28
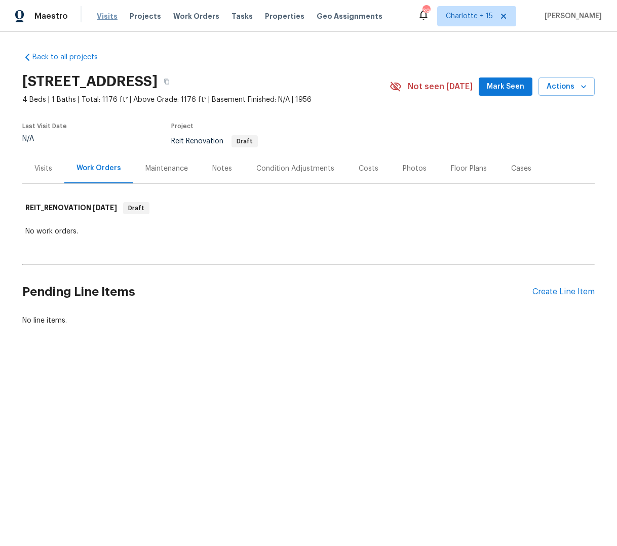
click at [107, 19] on span "Visits" at bounding box center [107, 16] width 21 height 10
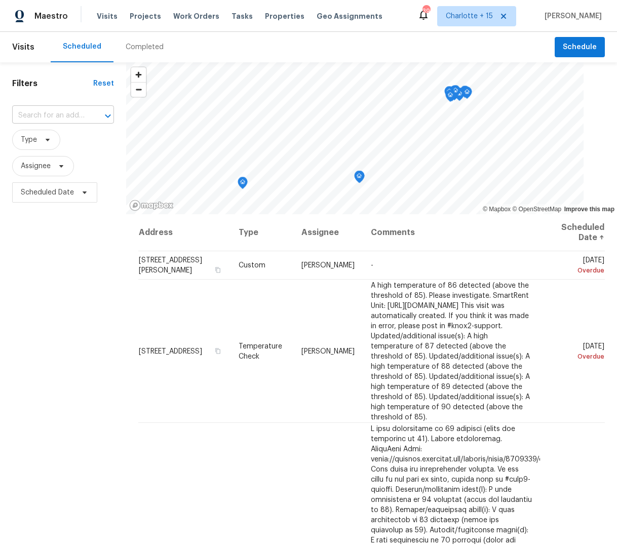
click at [40, 114] on input "text" at bounding box center [49, 116] width 74 height 16
paste input "12703 White Coral Dr, Wellington, FL 33414"
type input "12703 White Coral Dr, Wellington, FL 33414"
click at [61, 142] on li "12703 White Coral Dr, Wellington, FL 33414" at bounding box center [62, 143] width 100 height 27
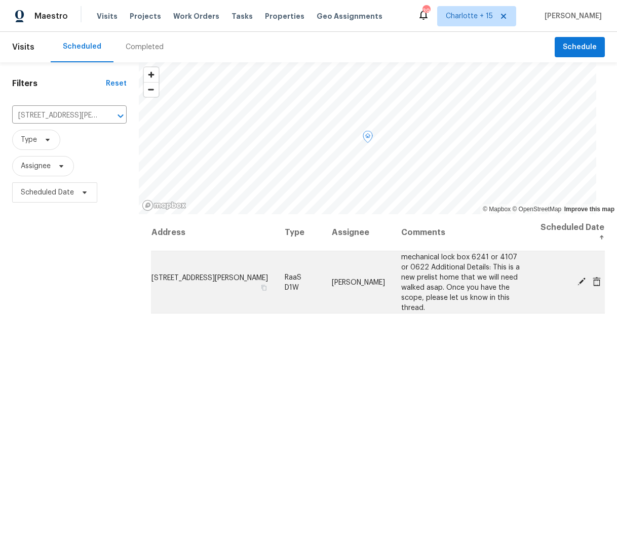
click at [226, 276] on span "12703 White Coral Dr, Wellington, FL 33414" at bounding box center [210, 277] width 117 height 7
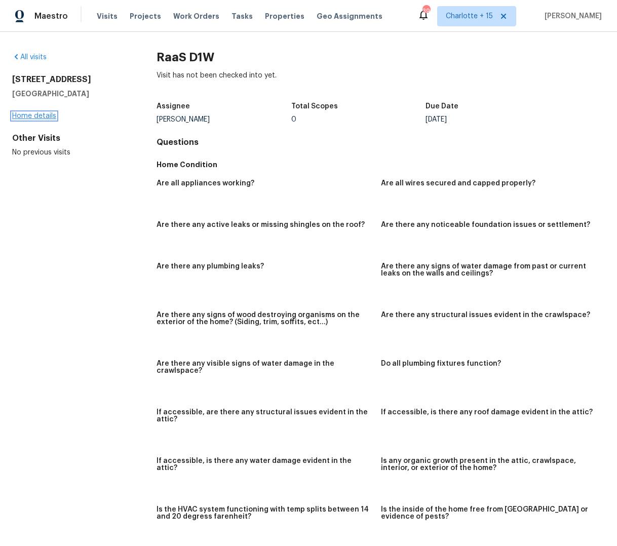
click at [36, 114] on link "Home details" at bounding box center [34, 116] width 44 height 7
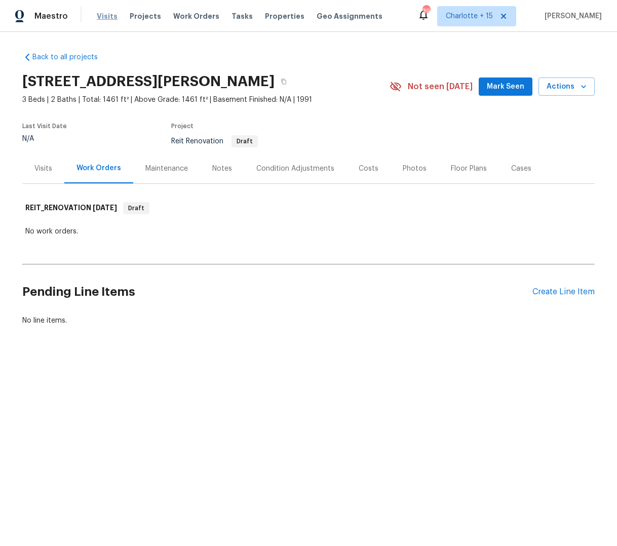
click at [103, 15] on span "Visits" at bounding box center [107, 16] width 21 height 10
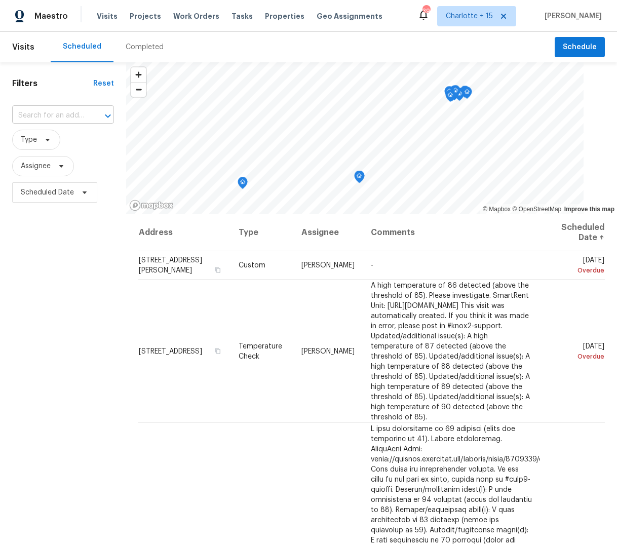
click at [47, 116] on input "text" at bounding box center [49, 116] width 74 height 16
paste input "2006 Cross Breeze Dr,"
type input "2006 Cross Breeze Dr,"
click at [40, 135] on li "2006 Cross Breeze Dr, Wellington, FL 33414" at bounding box center [62, 143] width 100 height 27
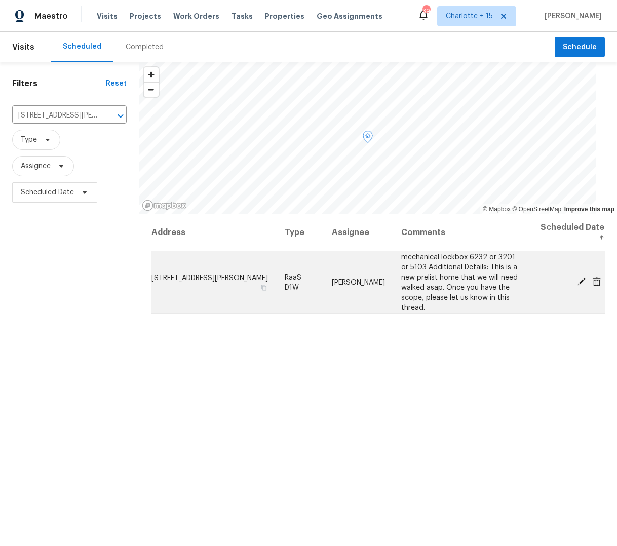
click at [233, 278] on span "2006 Cross Breeze Dr, Wellington, FL 33414" at bounding box center [210, 277] width 117 height 7
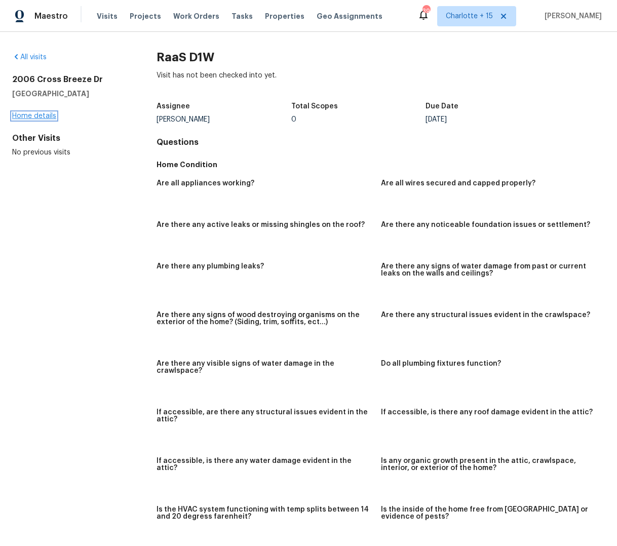
click at [26, 115] on link "Home details" at bounding box center [34, 116] width 44 height 7
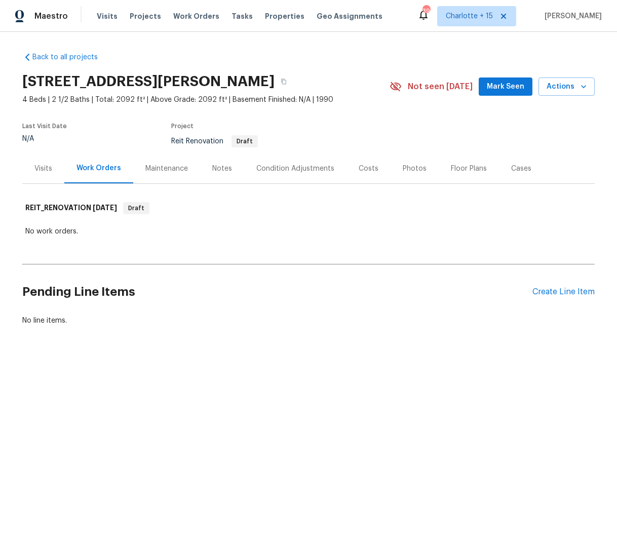
click at [511, 88] on span "Mark Seen" at bounding box center [506, 87] width 38 height 13
click at [104, 16] on span "Visits" at bounding box center [107, 16] width 21 height 10
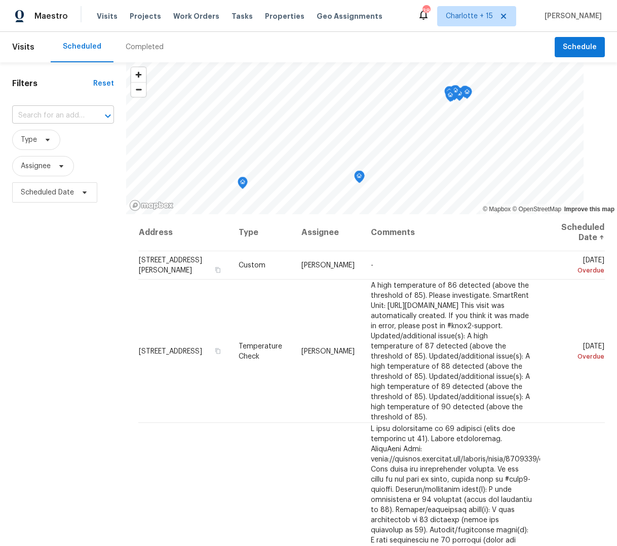
click at [48, 114] on input "text" at bounding box center [49, 116] width 74 height 16
click at [137, 18] on span "Projects" at bounding box center [145, 16] width 31 height 10
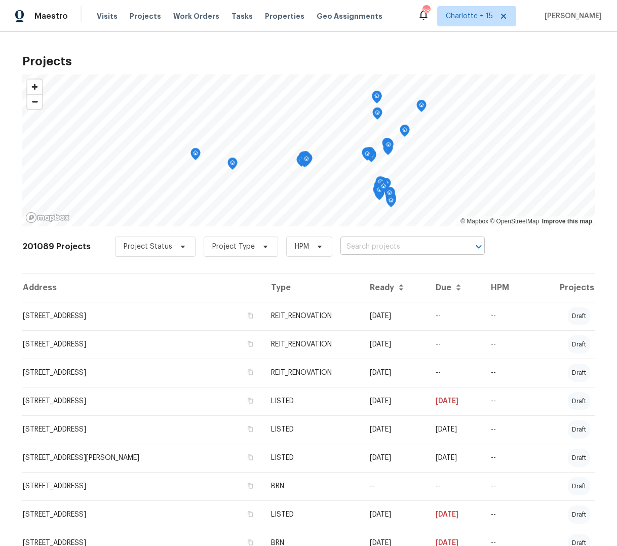
click at [341, 246] on input "text" at bounding box center [399, 247] width 116 height 16
paste input "4655 NW 41st Pl"
type input "4655 NW 41st Pl"
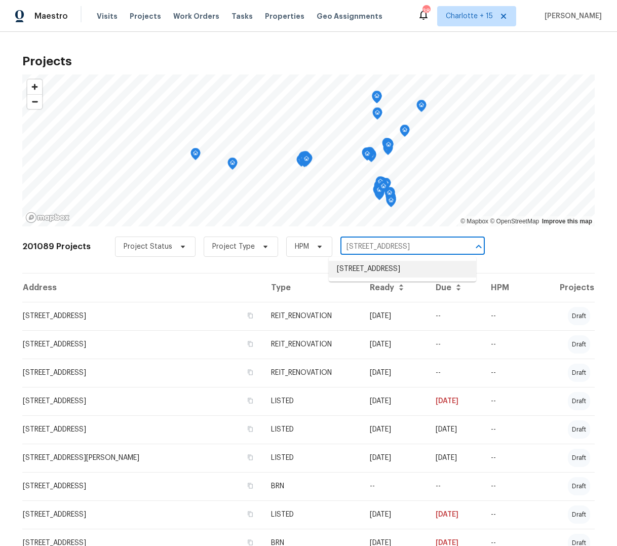
click at [364, 269] on li "4655 NW 41st Pl, Lauderdale Lakes, FL 33319" at bounding box center [403, 269] width 148 height 17
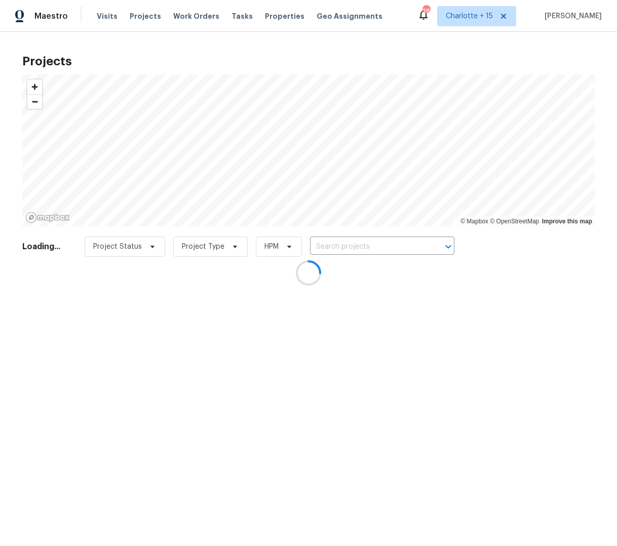
type input "4655 NW 41st Pl, Lauderdale Lakes, FL 33319"
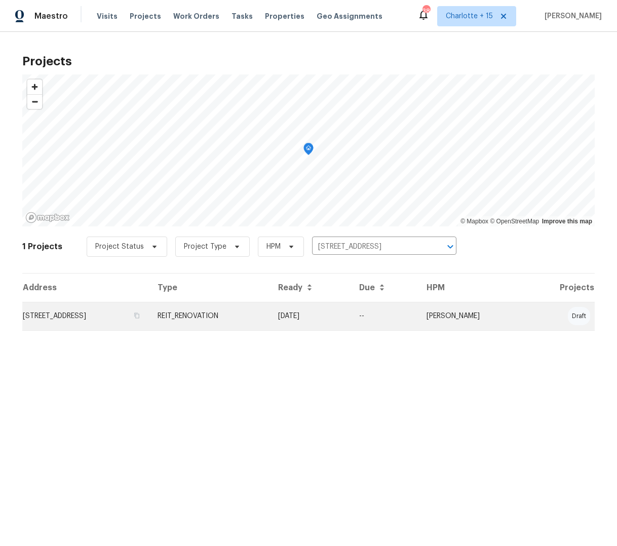
click at [125, 319] on td "4655 NW 41st Pl, Lauderdale Lakes, FL 33319" at bounding box center [85, 316] width 127 height 28
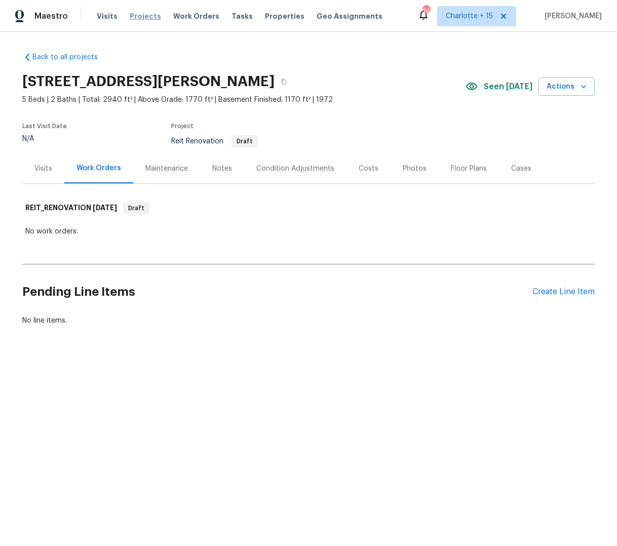
click at [134, 16] on span "Projects" at bounding box center [145, 16] width 31 height 10
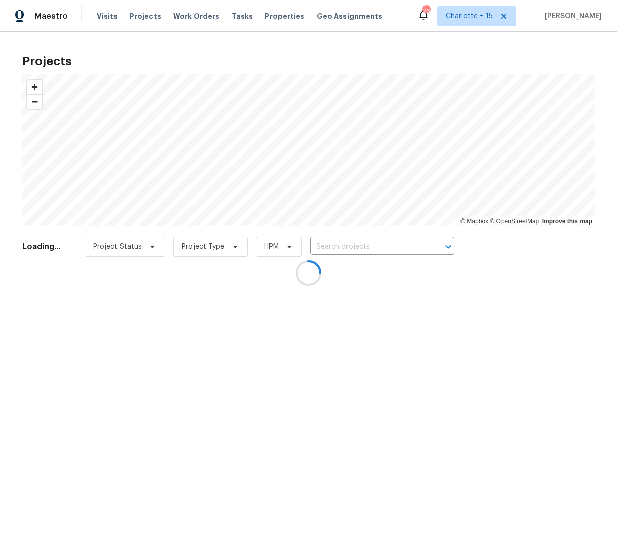
click at [341, 245] on div at bounding box center [308, 273] width 617 height 546
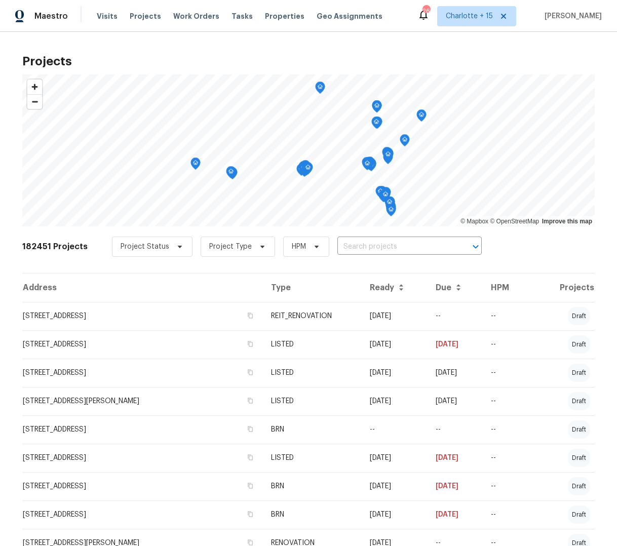
click at [348, 250] on input "text" at bounding box center [396, 247] width 116 height 16
paste input "[STREET_ADDRESS]"
type input "[STREET_ADDRESS]"
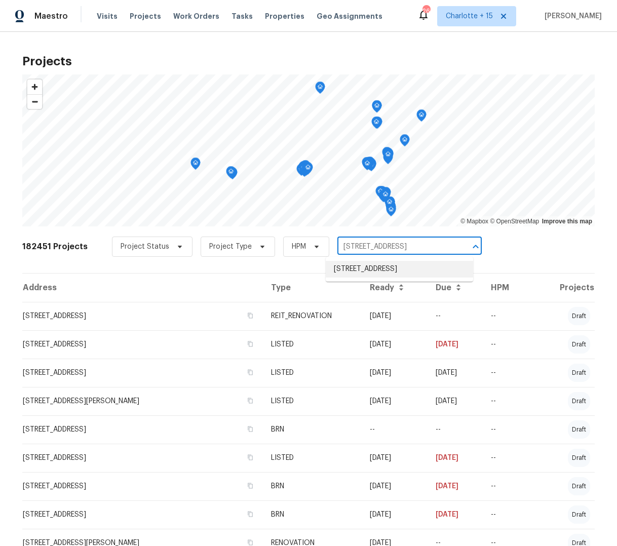
click at [428, 262] on li "[STREET_ADDRESS]" at bounding box center [400, 269] width 148 height 17
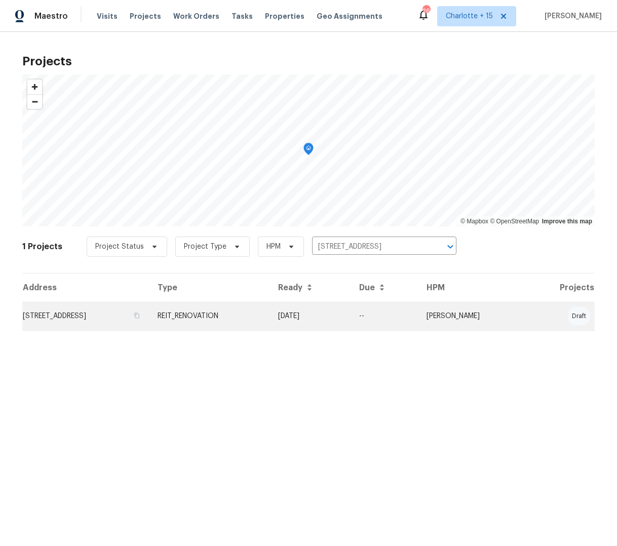
click at [111, 320] on td "[STREET_ADDRESS]" at bounding box center [85, 316] width 127 height 28
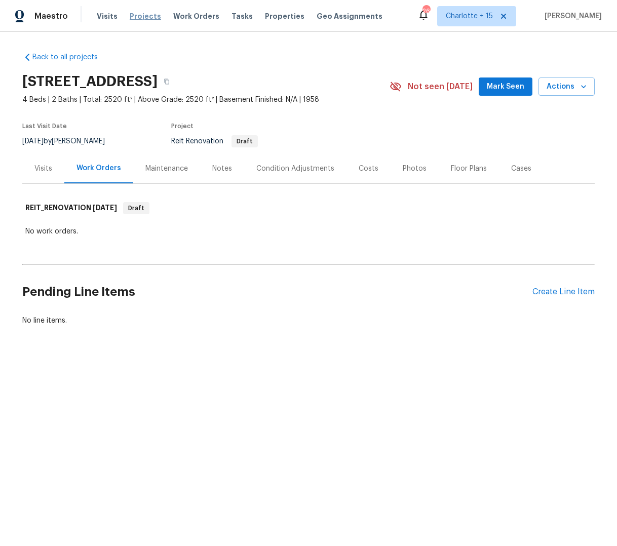
click at [144, 19] on span "Projects" at bounding box center [145, 16] width 31 height 10
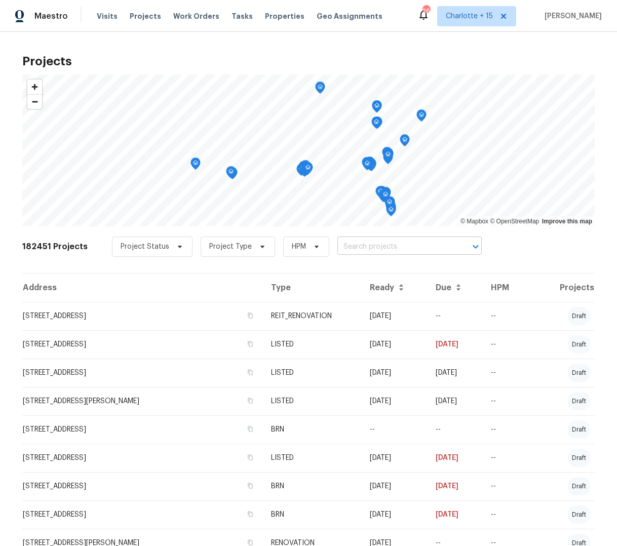
click at [339, 243] on input "text" at bounding box center [396, 247] width 116 height 16
paste input "2919 Alameda Trl"
type input "2919 Alameda Trl"
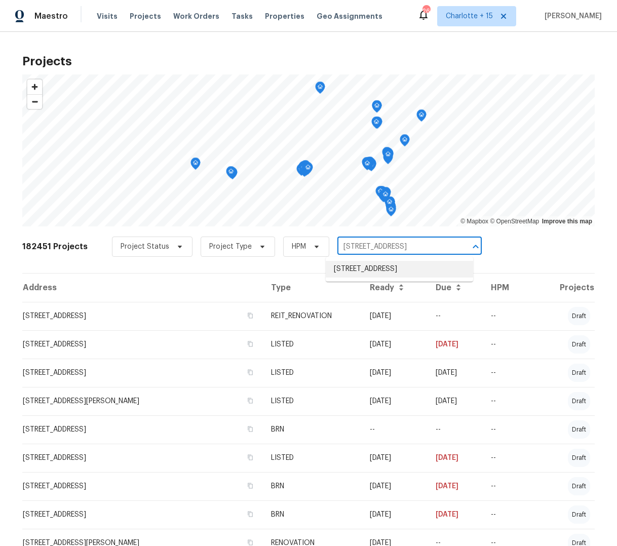
click at [365, 271] on li "[STREET_ADDRESS]" at bounding box center [400, 269] width 148 height 17
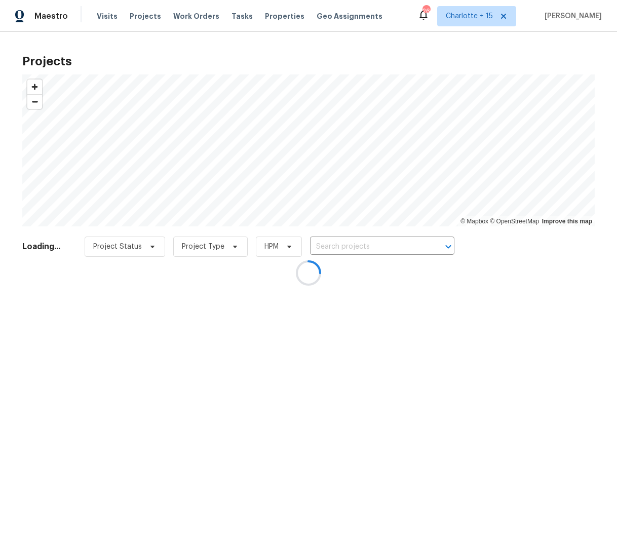
type input "[STREET_ADDRESS]"
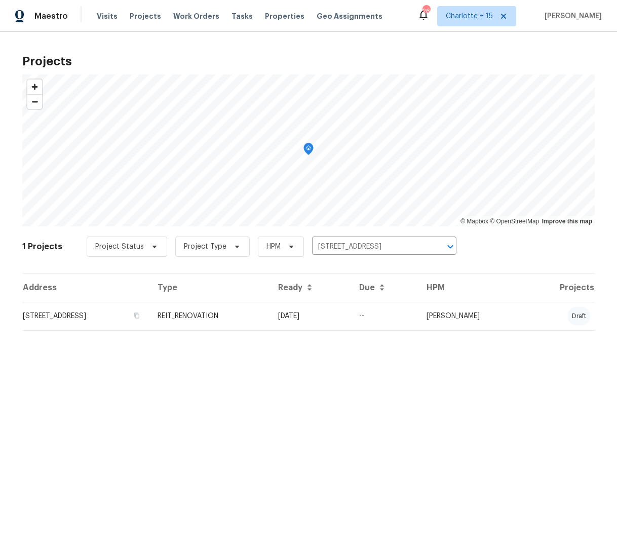
click at [129, 320] on td "[STREET_ADDRESS]" at bounding box center [85, 316] width 127 height 28
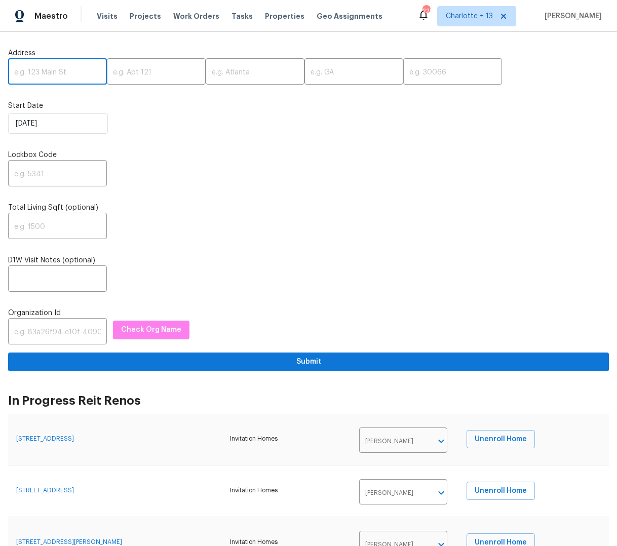
click at [50, 77] on input "text" at bounding box center [57, 73] width 99 height 24
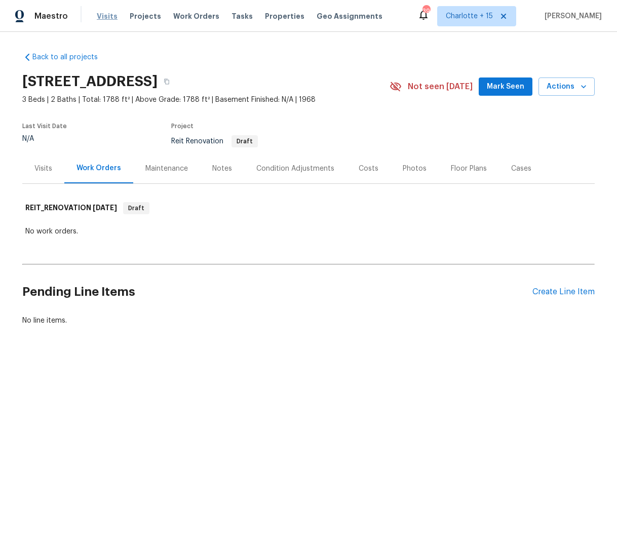
click at [103, 14] on span "Visits" at bounding box center [107, 16] width 21 height 10
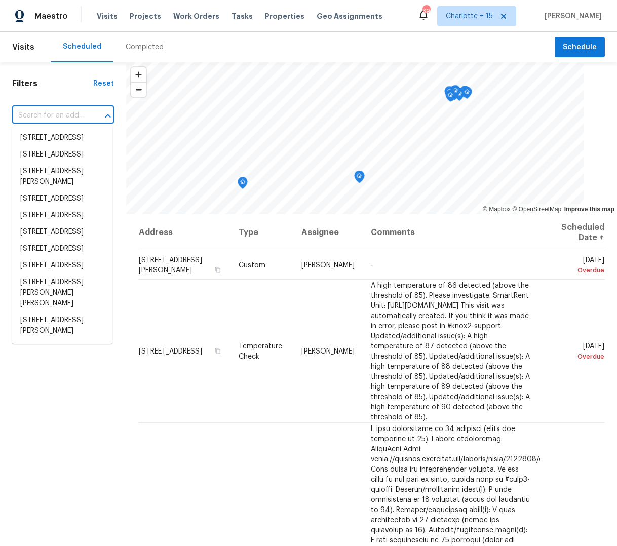
click at [65, 115] on input "text" at bounding box center [49, 116] width 74 height 16
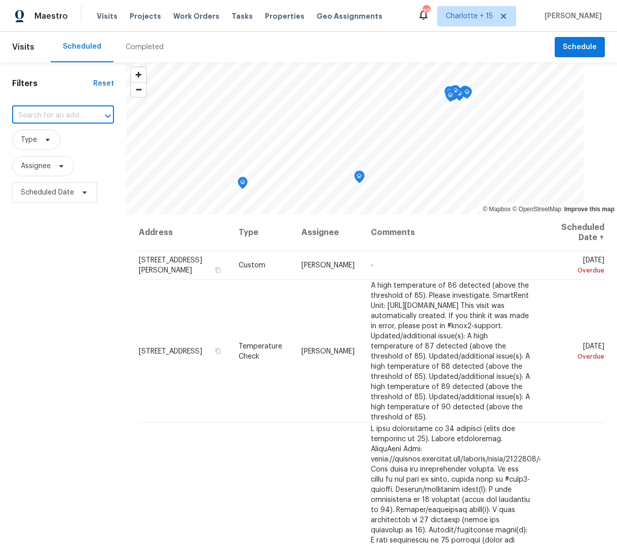
paste input "[STREET_ADDRESS]"
type input "[STREET_ADDRESS]"
click at [51, 138] on li "[STREET_ADDRESS]" at bounding box center [62, 138] width 100 height 17
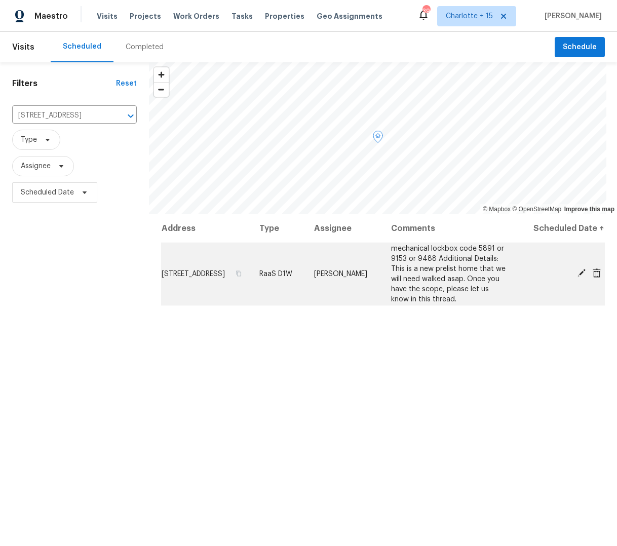
click at [210, 277] on span "[STREET_ADDRESS]" at bounding box center [193, 274] width 63 height 7
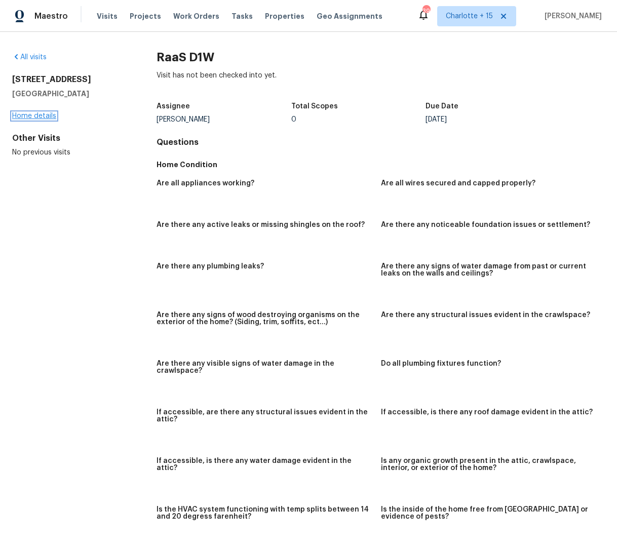
click at [34, 115] on link "Home details" at bounding box center [34, 116] width 44 height 7
